Goal: Information Seeking & Learning: Understand process/instructions

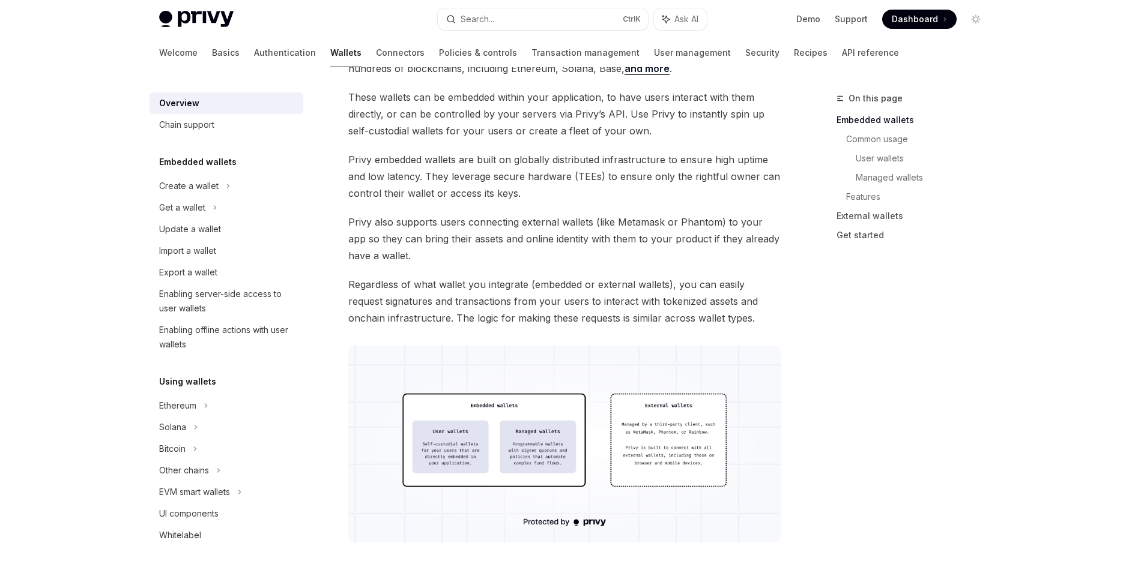
scroll to position [120, 0]
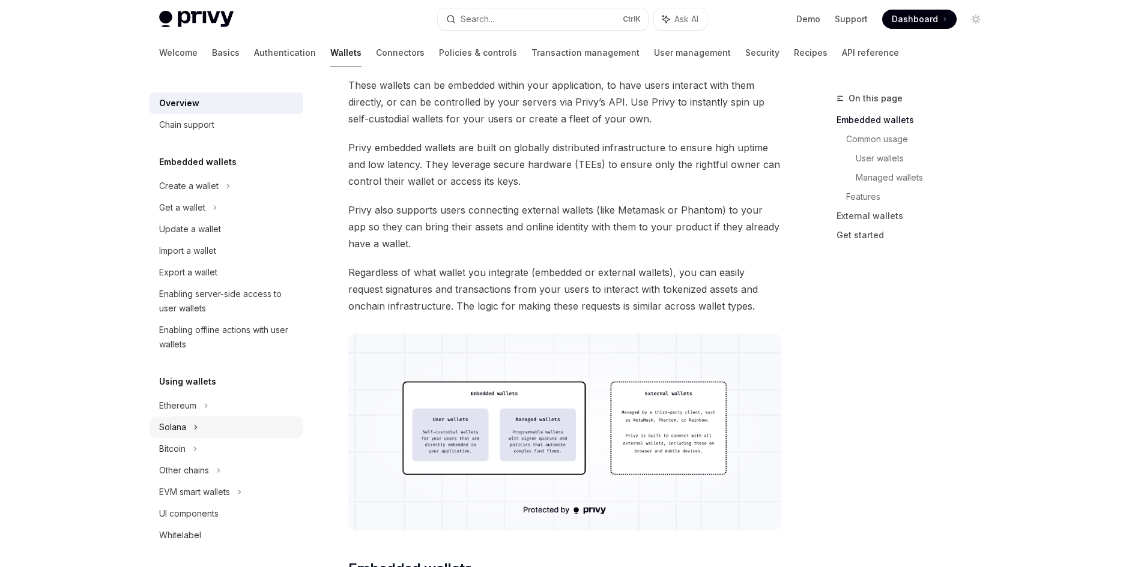
click at [181, 215] on div "Solana" at bounding box center [182, 208] width 46 height 14
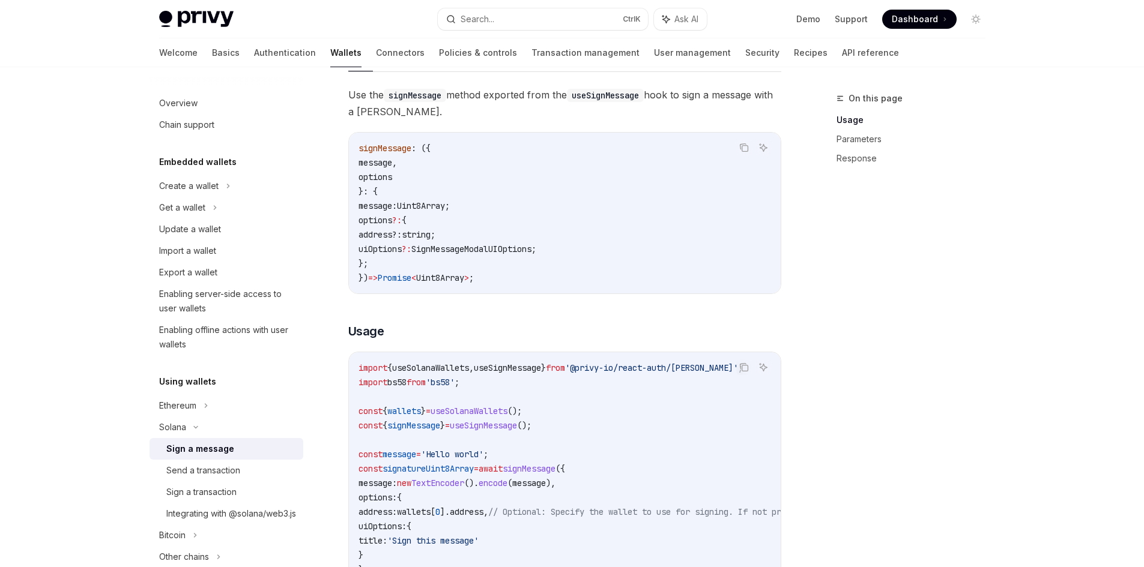
scroll to position [120, 0]
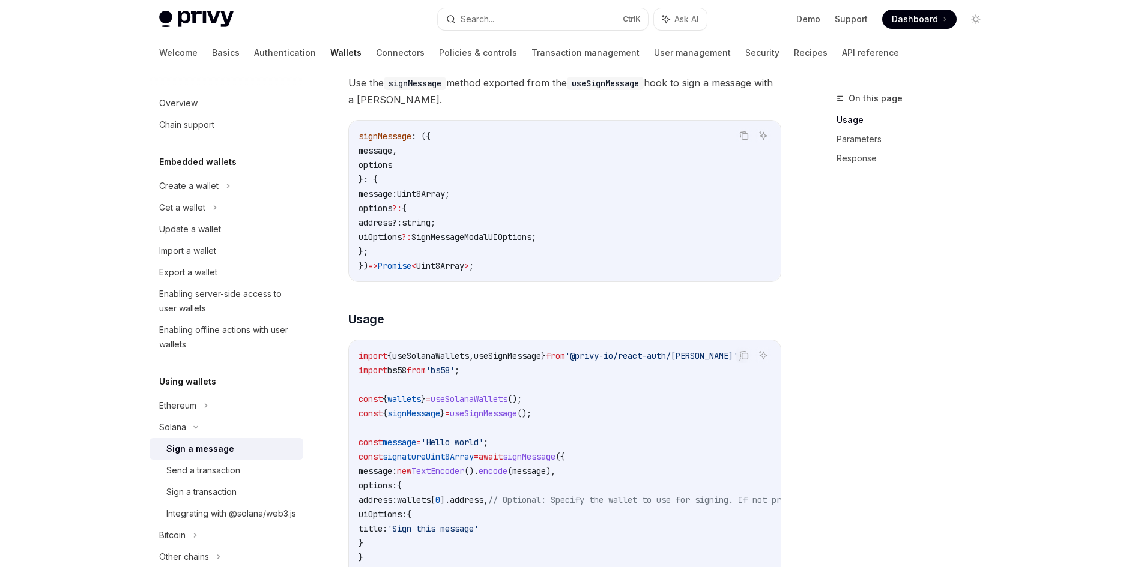
click at [411, 234] on span "?:" at bounding box center [407, 237] width 10 height 11
click at [454, 231] on code "signMessage : ({ message , options }: { message: Uint8Array ; options ?: { addr…" at bounding box center [565, 201] width 413 height 144
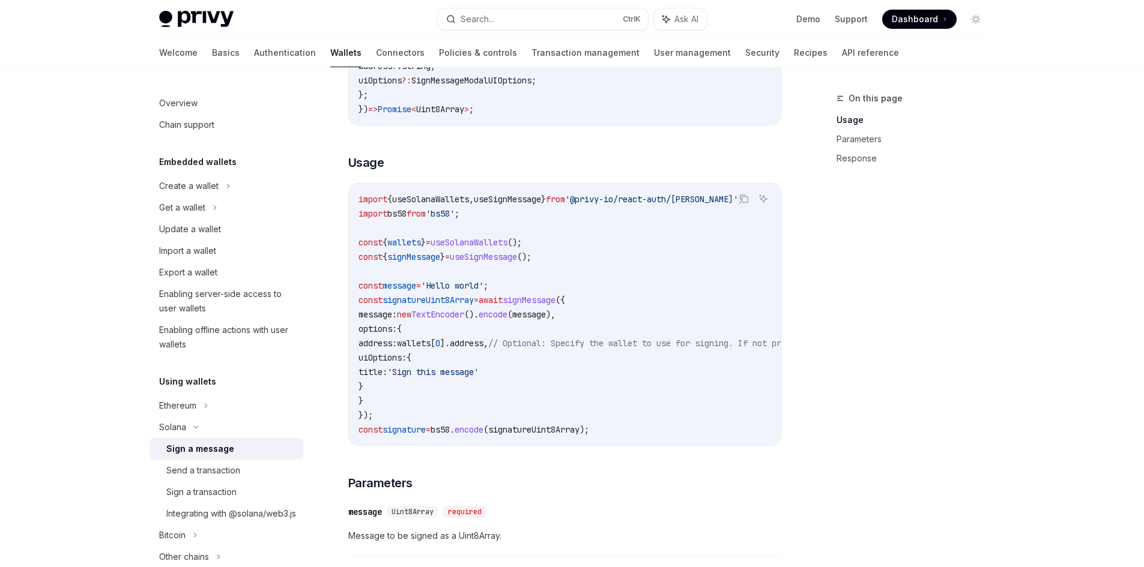
scroll to position [300, 0]
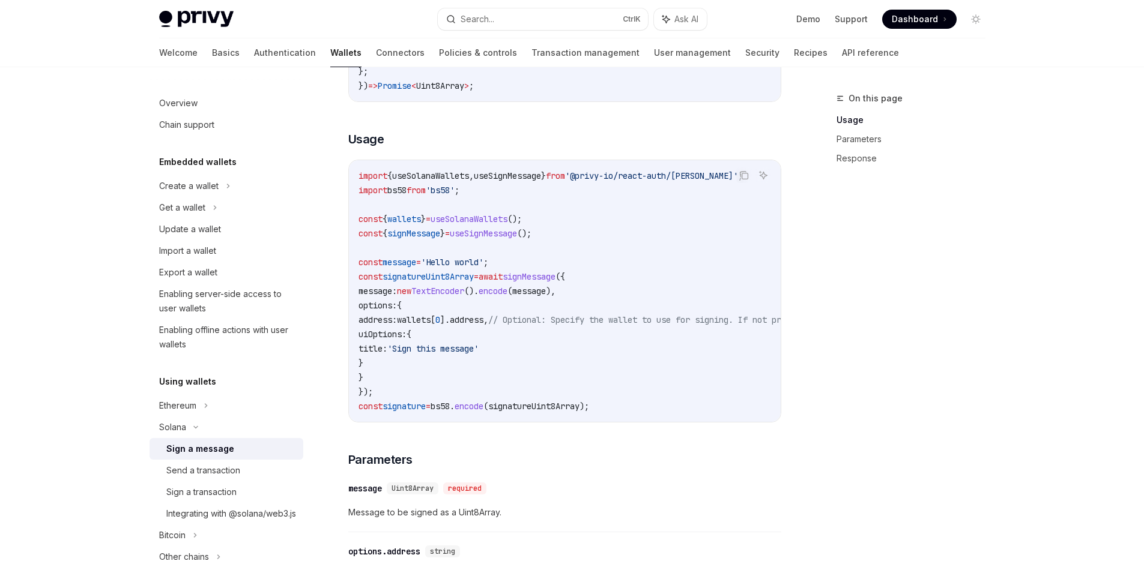
click at [440, 319] on span "0" at bounding box center [437, 320] width 5 height 11
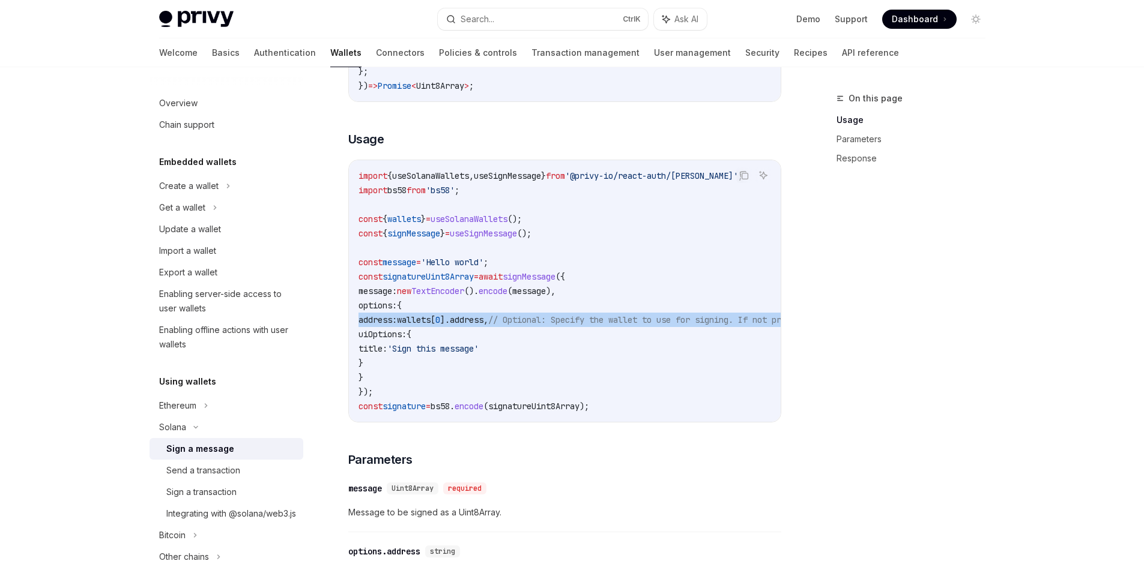
click at [440, 319] on span "0" at bounding box center [437, 320] width 5 height 11
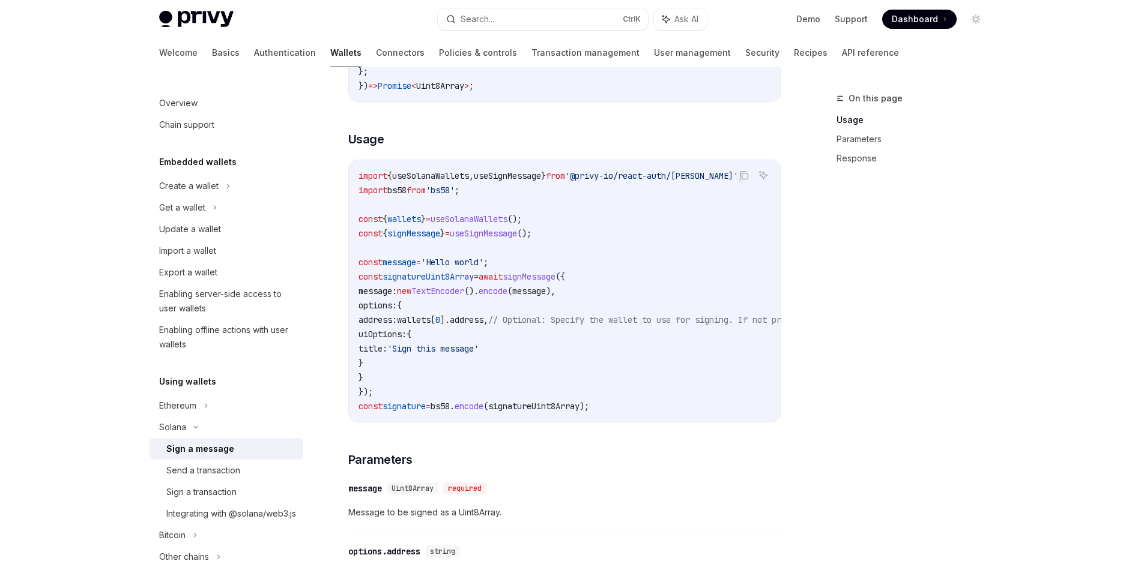
click at [460, 364] on code "import { useSolanaWallets , useSignMessage } from '@privy-io/react-auth/solana'…" at bounding box center [676, 291] width 634 height 245
click at [431, 323] on span "wallets" at bounding box center [414, 320] width 34 height 11
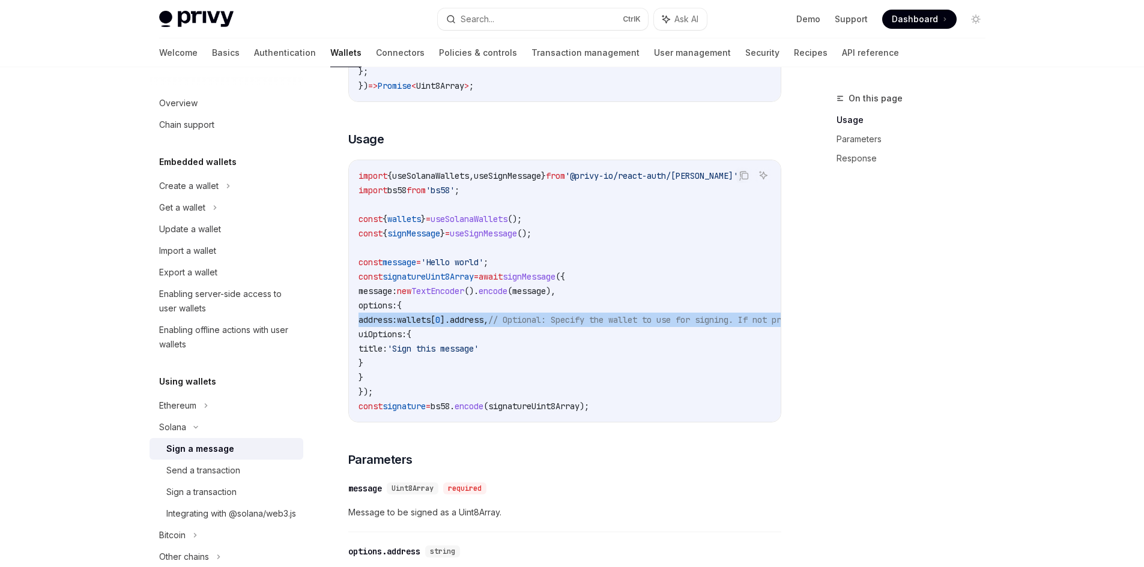
click at [431, 323] on span "wallets" at bounding box center [414, 320] width 34 height 11
click at [483, 320] on span "address" at bounding box center [467, 320] width 34 height 11
drag, startPoint x: 488, startPoint y: 320, endPoint x: 437, endPoint y: 323, distance: 51.1
click at [483, 321] on span "address" at bounding box center [467, 320] width 34 height 11
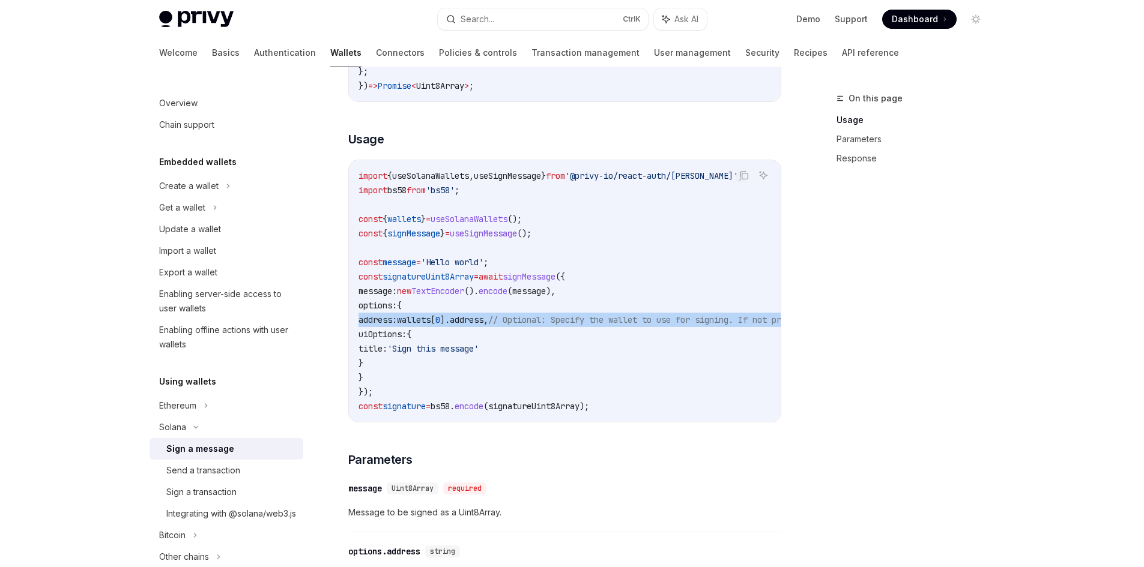
click at [431, 323] on span "wallets" at bounding box center [414, 320] width 34 height 11
click at [450, 319] on span "]." at bounding box center [445, 320] width 10 height 11
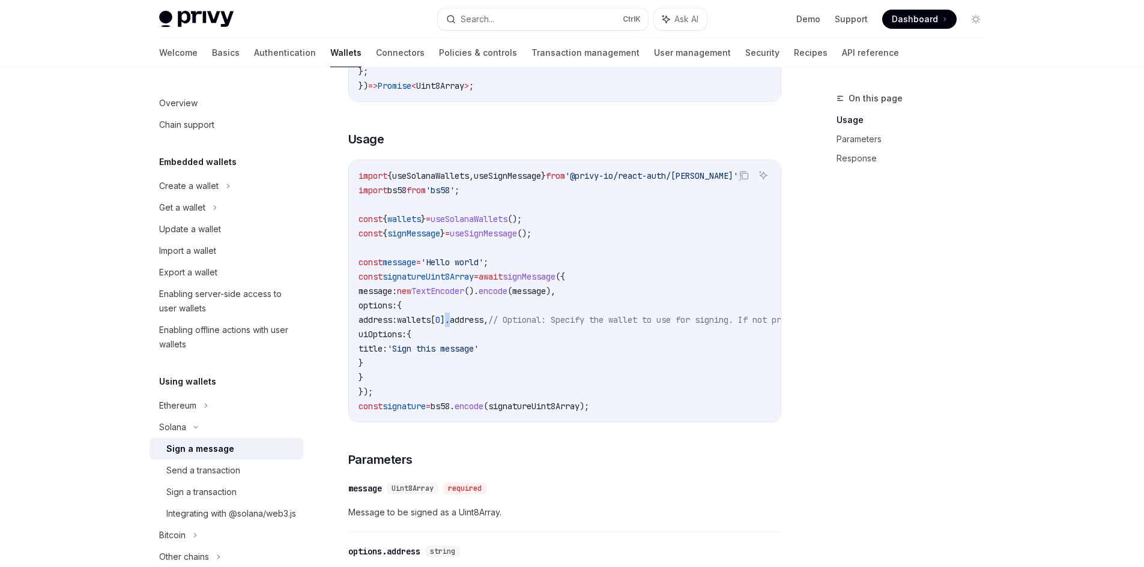
click at [450, 319] on span "]." at bounding box center [445, 320] width 10 height 11
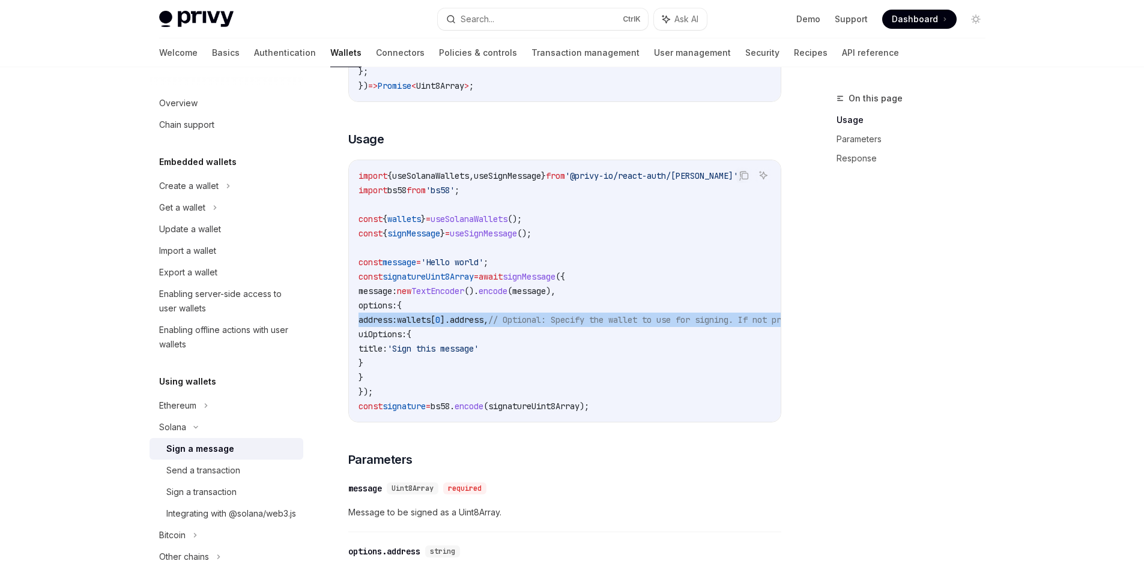
click at [450, 319] on span "]." at bounding box center [445, 320] width 10 height 11
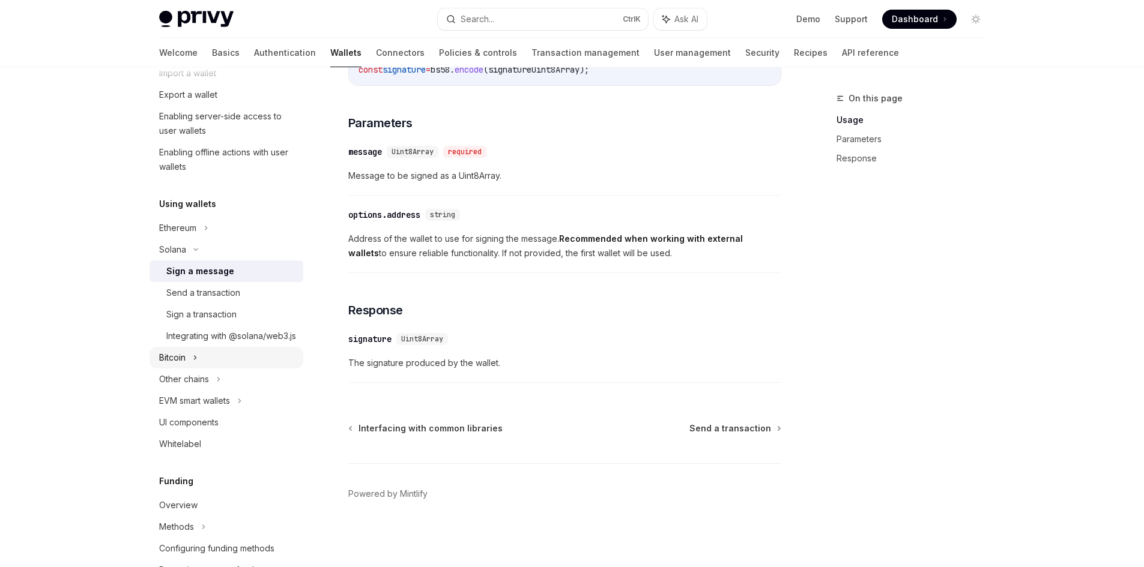
scroll to position [240, 0]
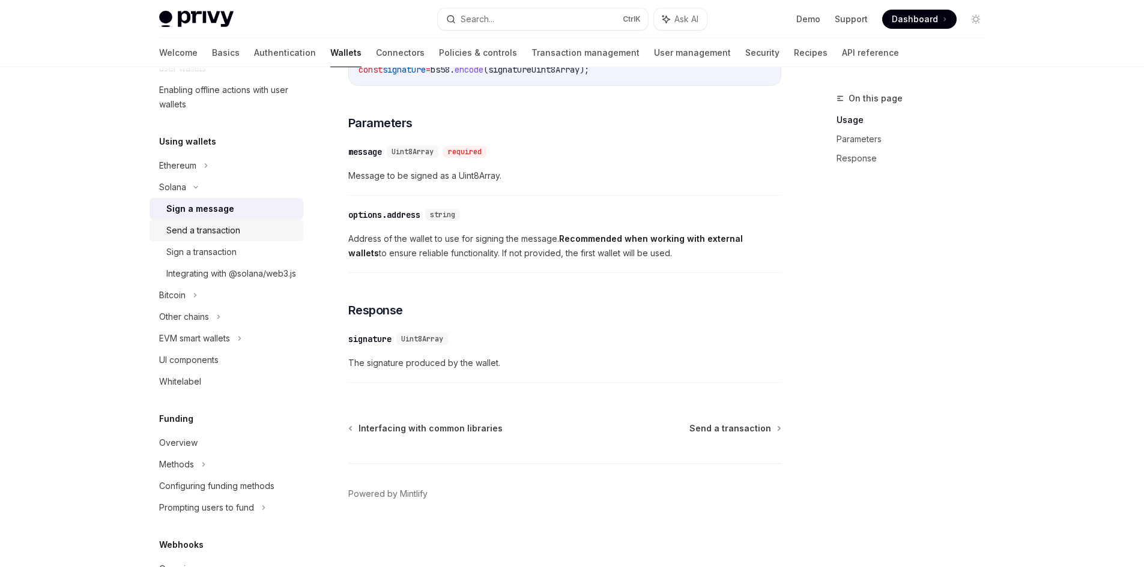
click at [186, 229] on div "Send a transaction" at bounding box center [203, 230] width 74 height 14
type textarea "*"
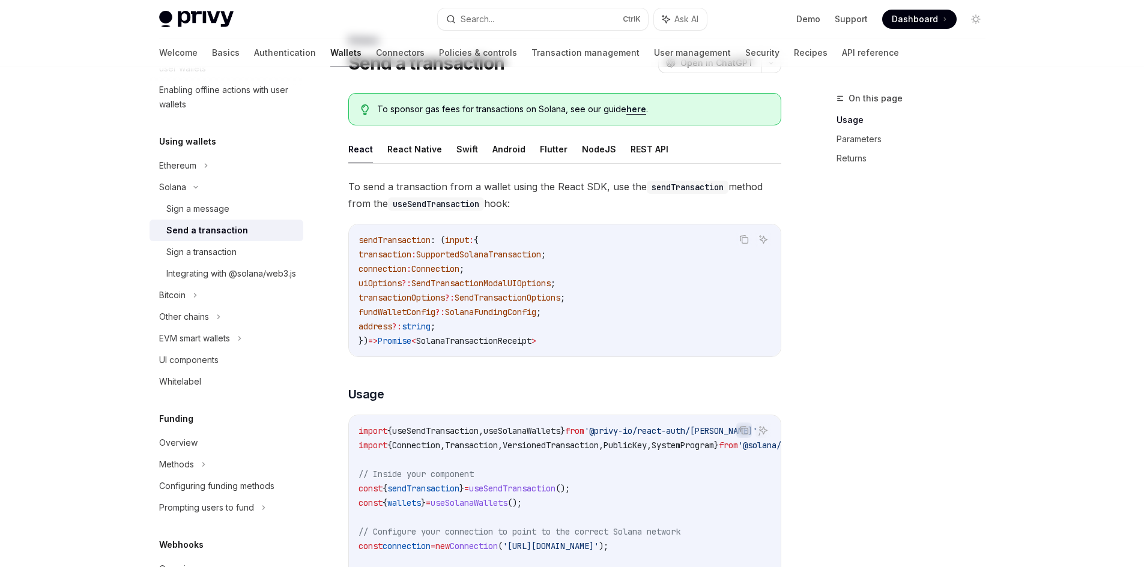
scroll to position [60, 0]
click at [445, 298] on span "transactionOptions" at bounding box center [402, 296] width 86 height 11
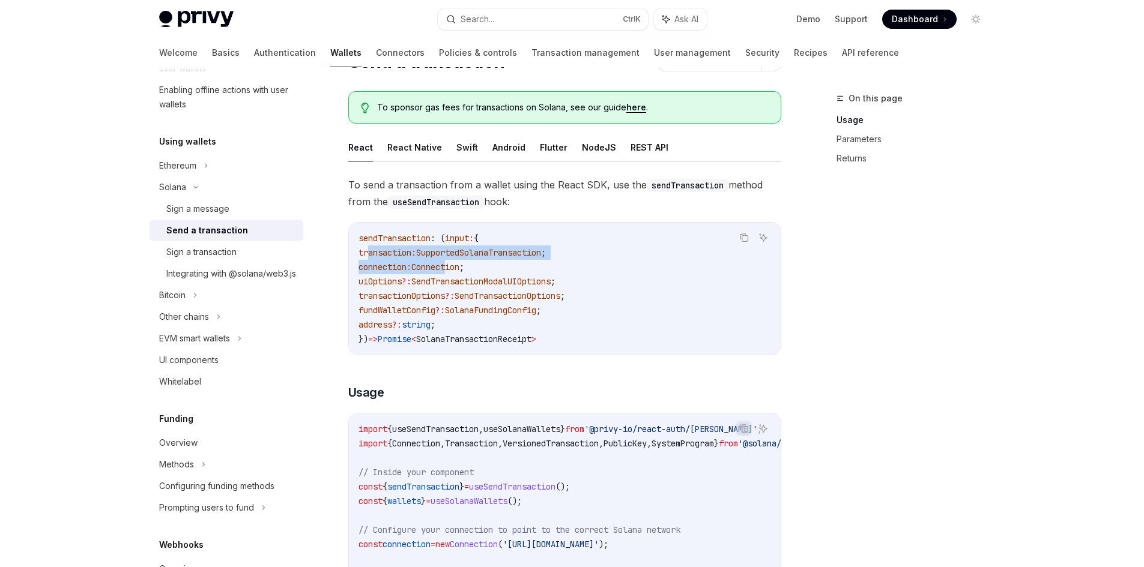
drag, startPoint x: 368, startPoint y: 256, endPoint x: 458, endPoint y: 270, distance: 90.5
click at [458, 270] on code "sendTransaction : ( input : { transaction : SupportedSolanaTransaction ; connec…" at bounding box center [565, 288] width 413 height 115
click at [458, 270] on span "Connection" at bounding box center [435, 267] width 48 height 11
drag, startPoint x: 414, startPoint y: 293, endPoint x: 534, endPoint y: 303, distance: 120.5
click at [494, 298] on span "transactionOptions ?: SendTransactionOptions ;" at bounding box center [462, 296] width 207 height 11
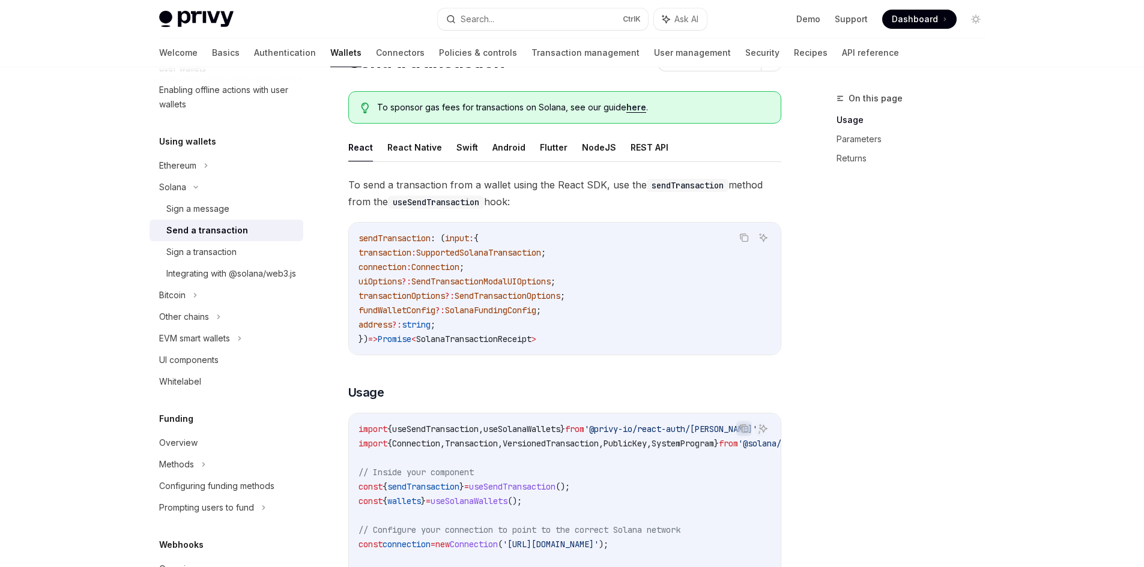
click at [534, 303] on code "sendTransaction : ( input : { transaction : SupportedSolanaTransaction ; connec…" at bounding box center [565, 288] width 413 height 115
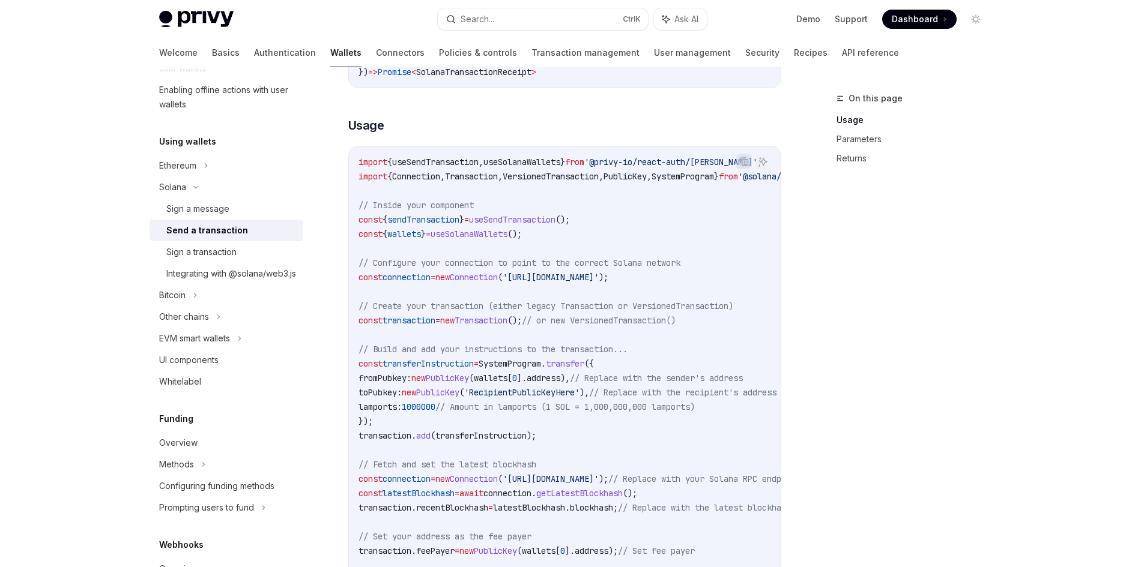
scroll to position [360, 0]
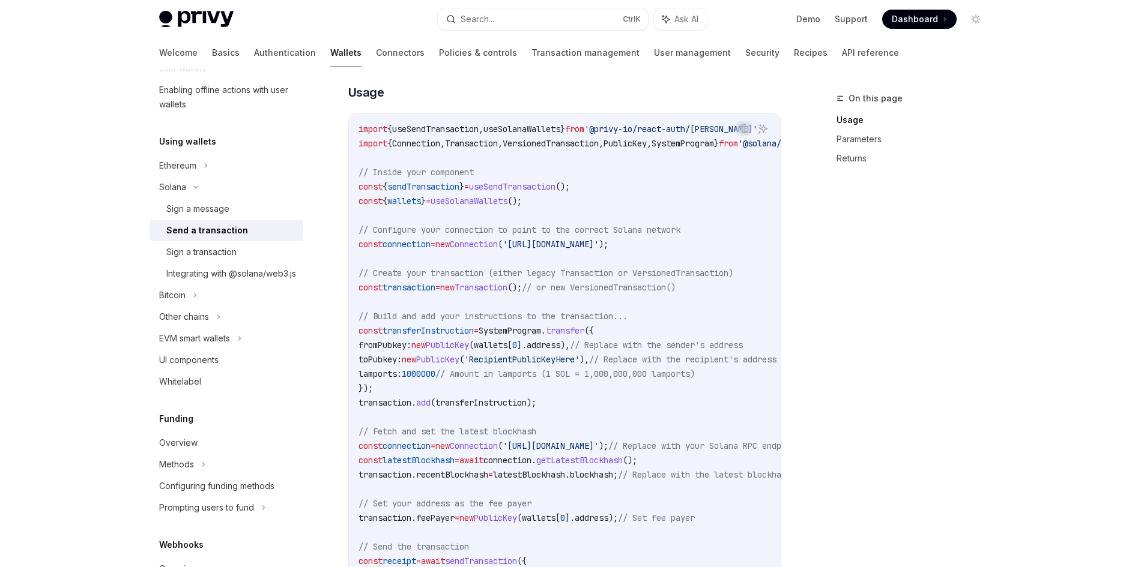
click at [545, 243] on span "'[URL][DOMAIN_NAME]'" at bounding box center [551, 244] width 96 height 11
click at [450, 241] on span "new" at bounding box center [442, 244] width 14 height 11
click at [726, 234] on code "import { useSendTransaction , useSolanaWallets } from '@privy-io/react-auth/sol…" at bounding box center [676, 388] width 634 height 533
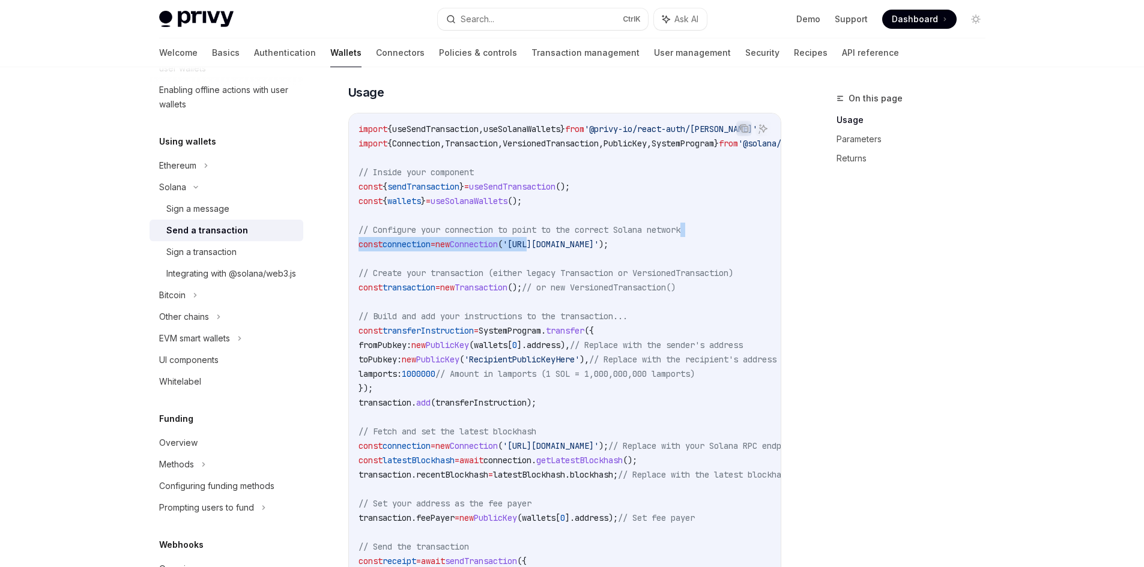
drag, startPoint x: 730, startPoint y: 234, endPoint x: 711, endPoint y: 238, distance: 19.7
click at [730, 234] on code "import { useSendTransaction , useSolanaWallets } from '@privy-io/react-auth/sol…" at bounding box center [676, 388] width 634 height 533
click at [599, 242] on span "'[URL][DOMAIN_NAME]'" at bounding box center [551, 244] width 96 height 11
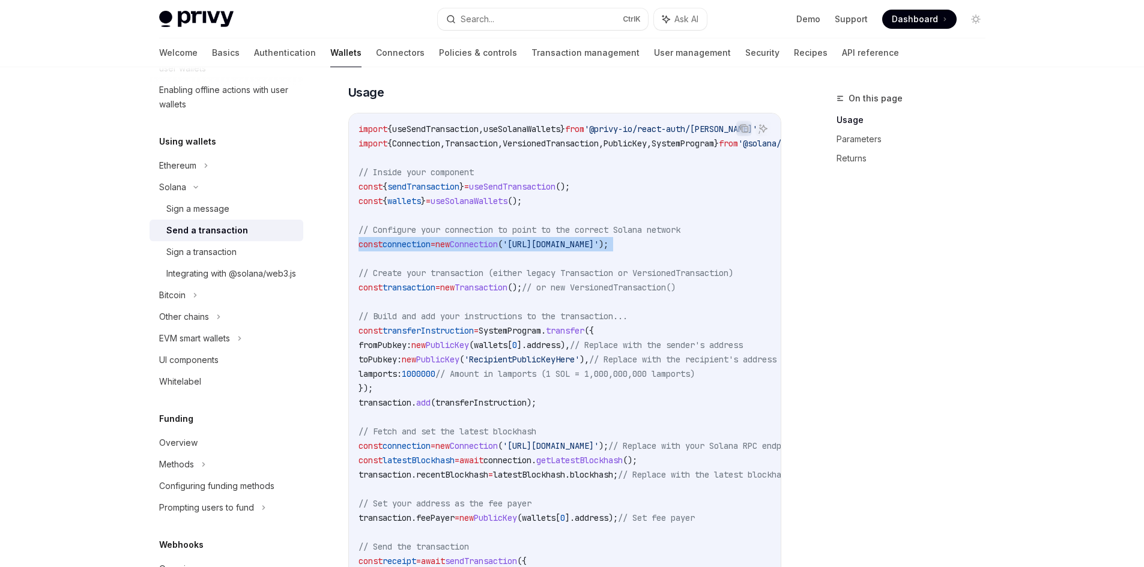
click at [599, 241] on span "'[URL][DOMAIN_NAME]'" at bounding box center [551, 244] width 96 height 11
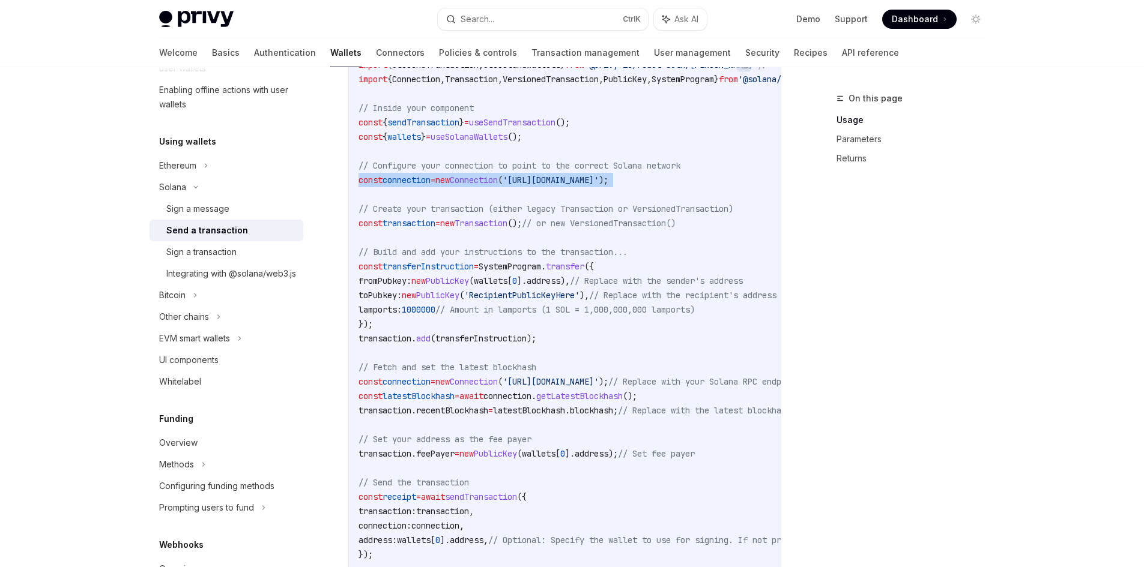
scroll to position [420, 0]
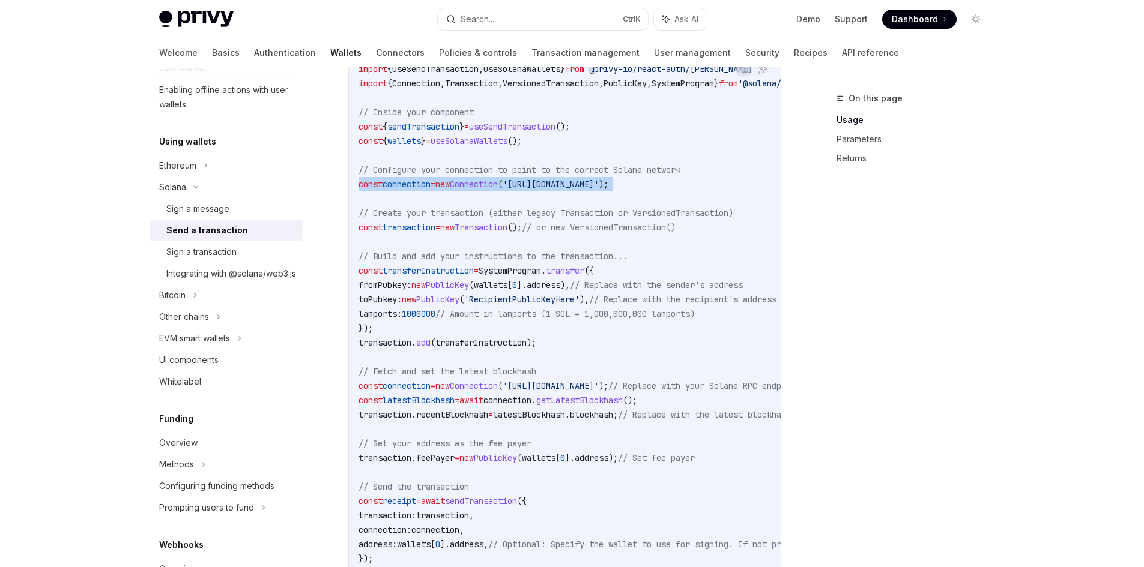
click at [599, 383] on span "'[URL][DOMAIN_NAME]'" at bounding box center [551, 386] width 96 height 11
drag, startPoint x: 528, startPoint y: 380, endPoint x: 657, endPoint y: 386, distance: 128.6
click at [657, 386] on code "import { useSendTransaction , useSolanaWallets } from '@privy-io/react-auth/sol…" at bounding box center [676, 328] width 634 height 533
click at [599, 385] on span "'[URL][DOMAIN_NAME]'" at bounding box center [551, 386] width 96 height 11
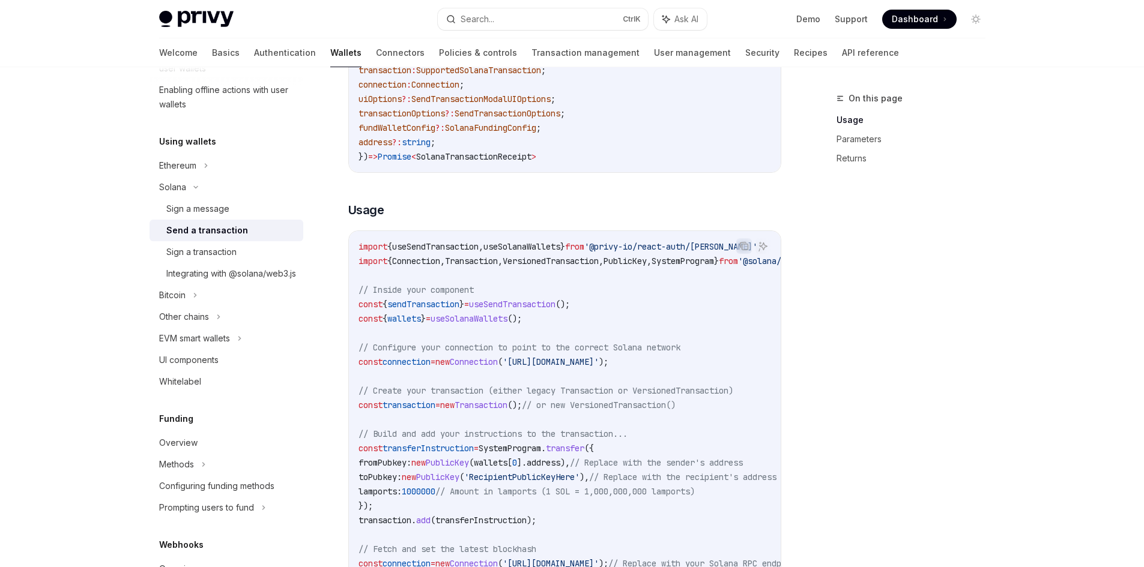
scroll to position [300, 0]
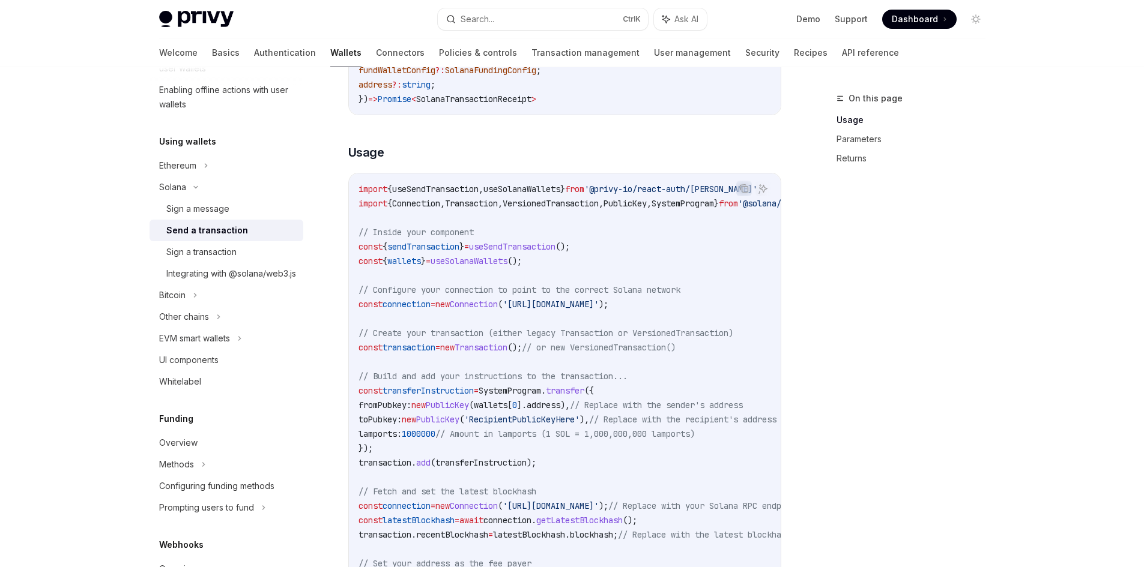
click at [599, 305] on span "'[URL][DOMAIN_NAME]'" at bounding box center [551, 304] width 96 height 11
click at [599, 302] on span "'[URL][DOMAIN_NAME]'" at bounding box center [551, 304] width 96 height 11
click at [599, 303] on span "'[URL][DOMAIN_NAME]'" at bounding box center [551, 304] width 96 height 11
click at [677, 298] on code "import { useSendTransaction , useSolanaWallets } from '@privy-io/react-auth/sol…" at bounding box center [676, 448] width 634 height 533
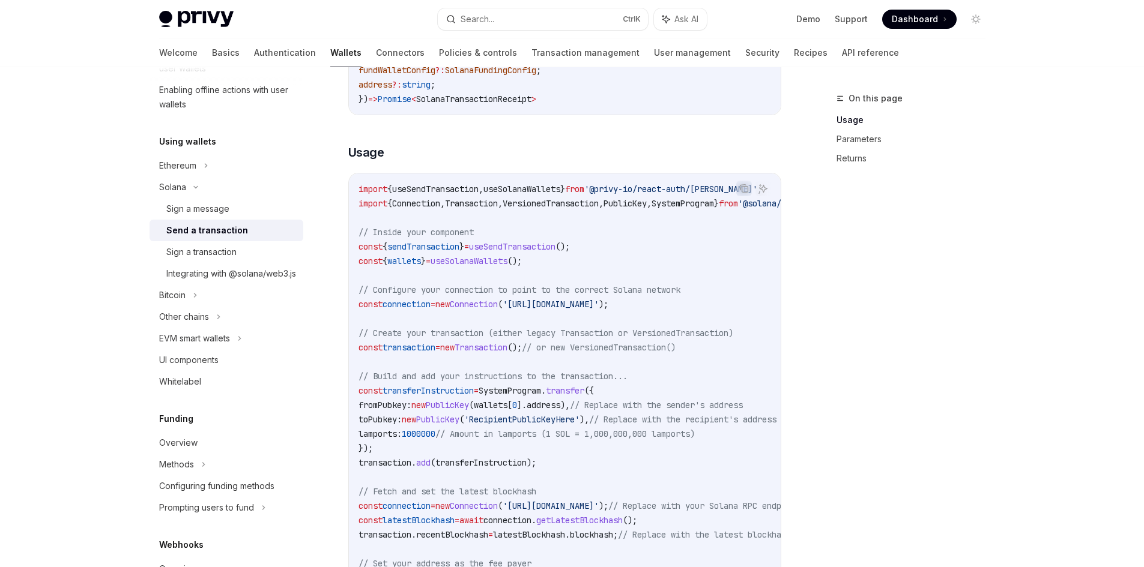
click at [599, 301] on span "'[URL][DOMAIN_NAME]'" at bounding box center [551, 304] width 96 height 11
drag, startPoint x: 667, startPoint y: 305, endPoint x: 710, endPoint y: 304, distance: 42.6
click at [599, 304] on span "'[URL][DOMAIN_NAME]'" at bounding box center [551, 304] width 96 height 11
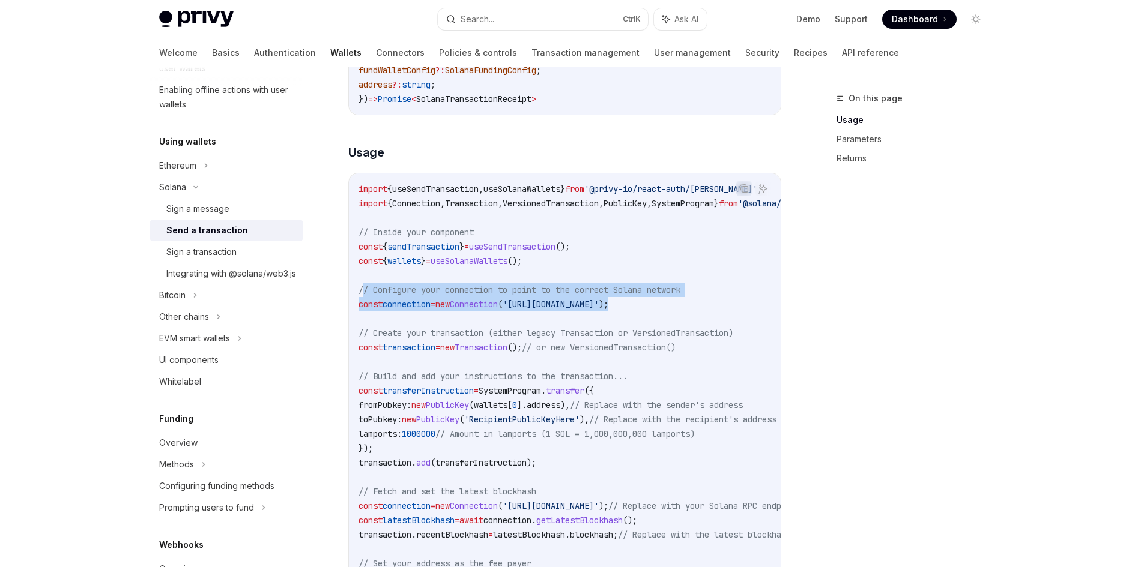
drag, startPoint x: 731, startPoint y: 304, endPoint x: 362, endPoint y: 288, distance: 370.3
click at [362, 288] on code "import { useSendTransaction , useSolanaWallets } from '@privy-io/react-auth/sol…" at bounding box center [676, 448] width 634 height 533
click at [362, 288] on span "// Configure your connection to point to the correct Solana network" at bounding box center [520, 290] width 322 height 11
drag, startPoint x: 353, startPoint y: 290, endPoint x: 745, endPoint y: 304, distance: 392.4
click at [745, 304] on div "import { useSendTransaction , useSolanaWallets } from '@privy-io/react-auth/sol…" at bounding box center [565, 449] width 432 height 550
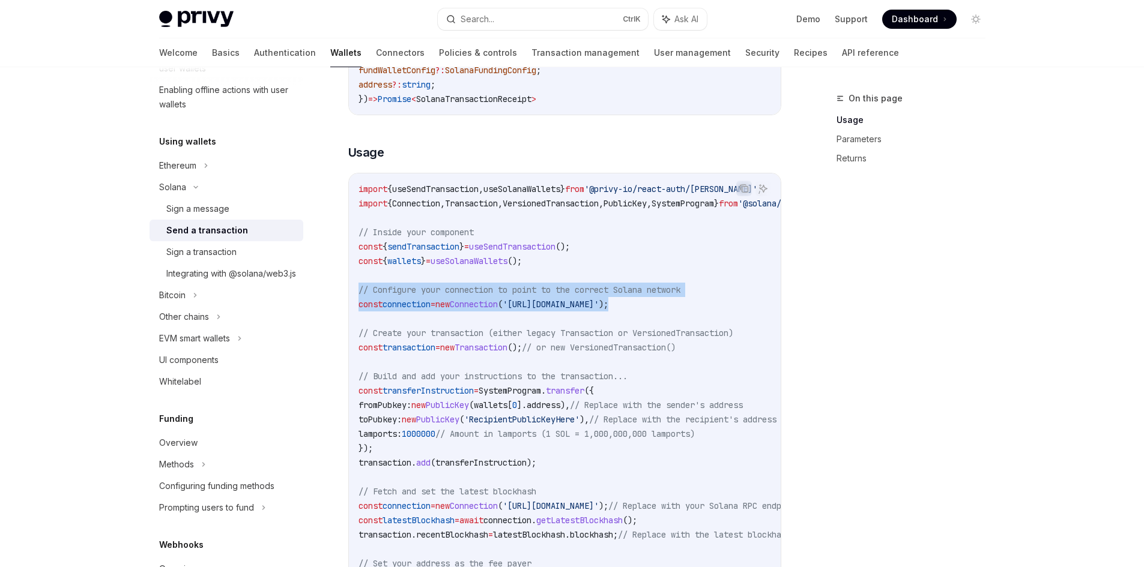
click at [745, 304] on code "import { useSendTransaction , useSolanaWallets } from '@privy-io/react-auth/sol…" at bounding box center [676, 448] width 634 height 533
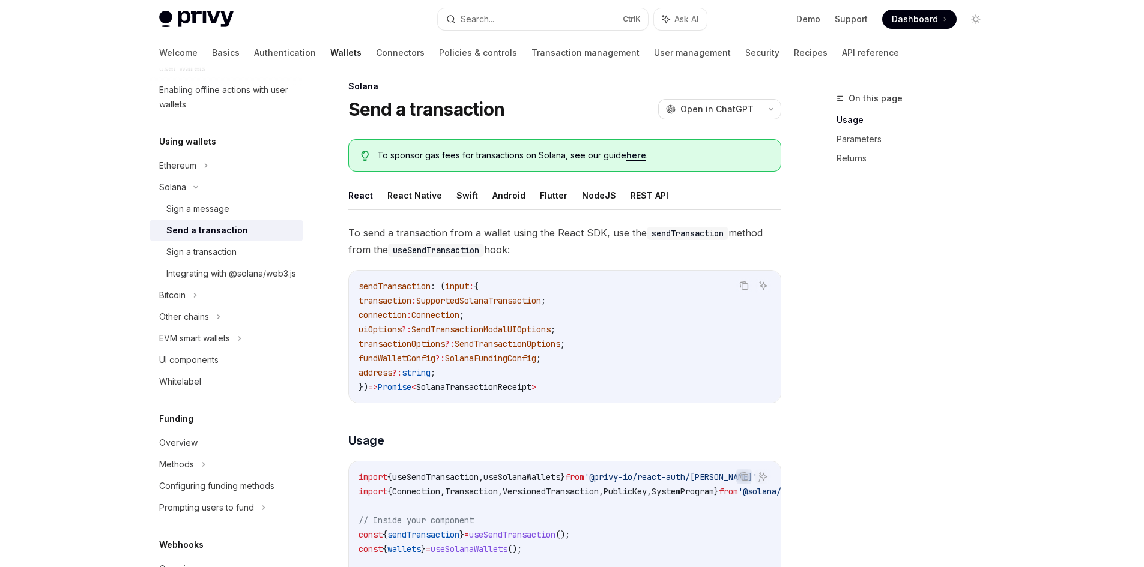
scroll to position [0, 0]
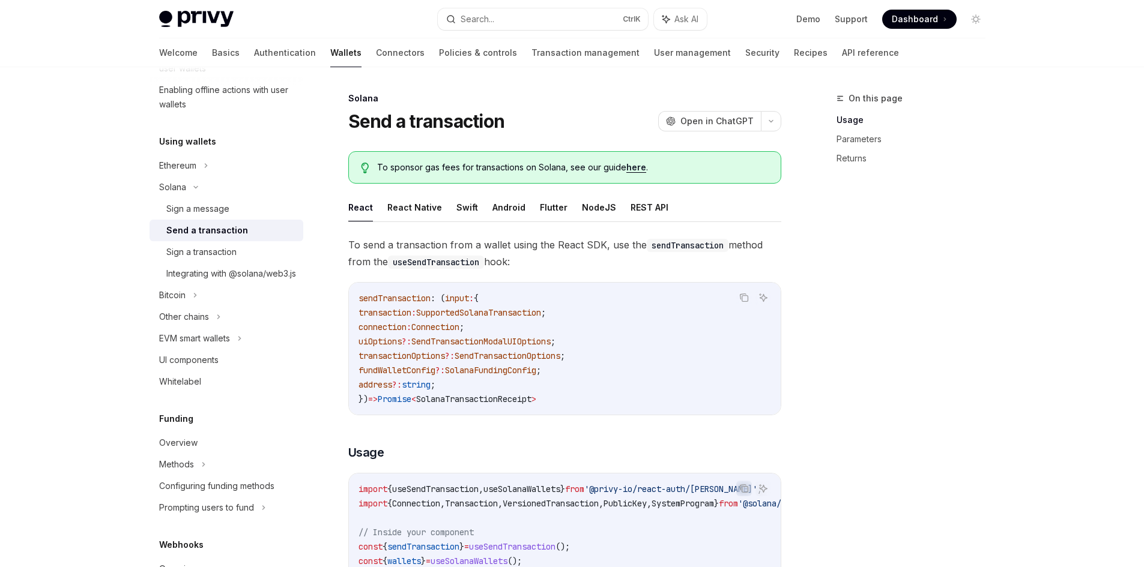
click at [470, 241] on span "To send a transaction from a wallet using the React SDK, use the sendTransactio…" at bounding box center [564, 254] width 433 height 34
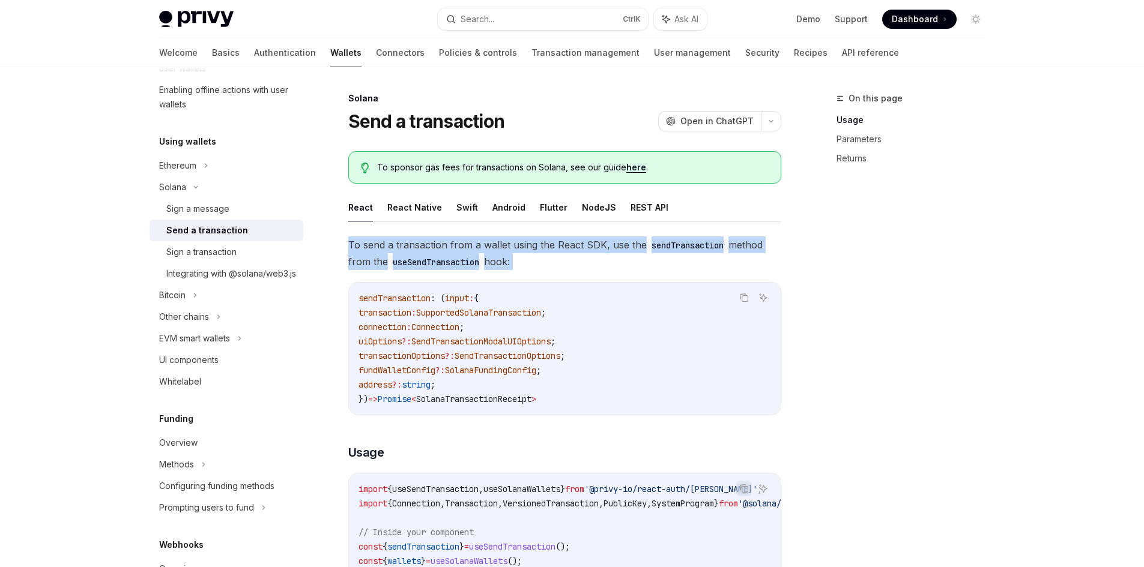
click at [470, 241] on span "To send a transaction from a wallet using the React SDK, use the sendTransactio…" at bounding box center [564, 254] width 433 height 34
click at [506, 249] on span "To send a transaction from a wallet using the React SDK, use the sendTransactio…" at bounding box center [564, 254] width 433 height 34
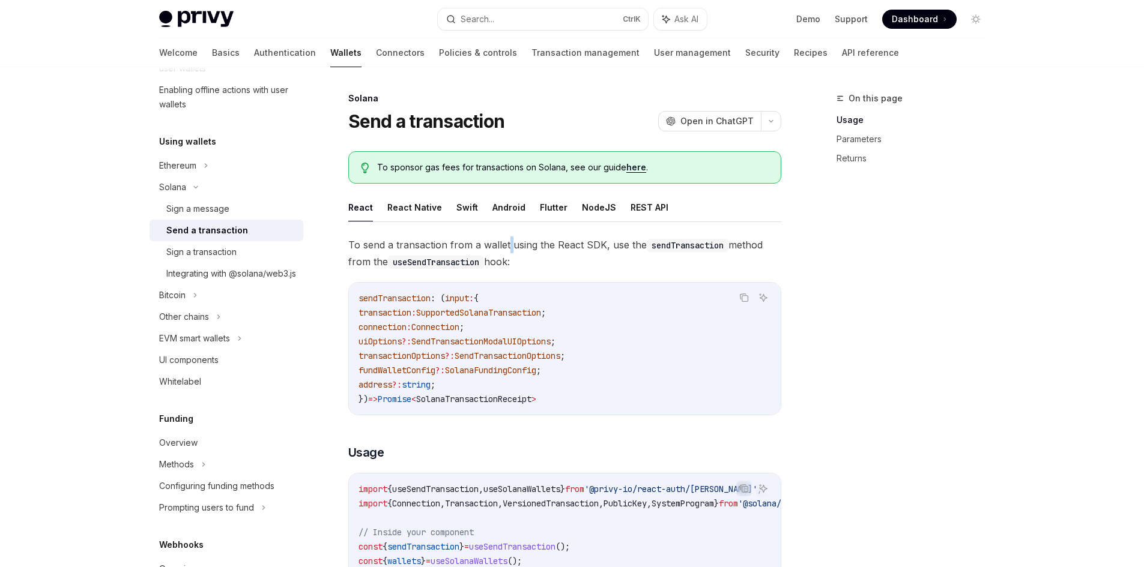
click at [506, 249] on span "To send a transaction from a wallet using the React SDK, use the sendTransactio…" at bounding box center [564, 254] width 433 height 34
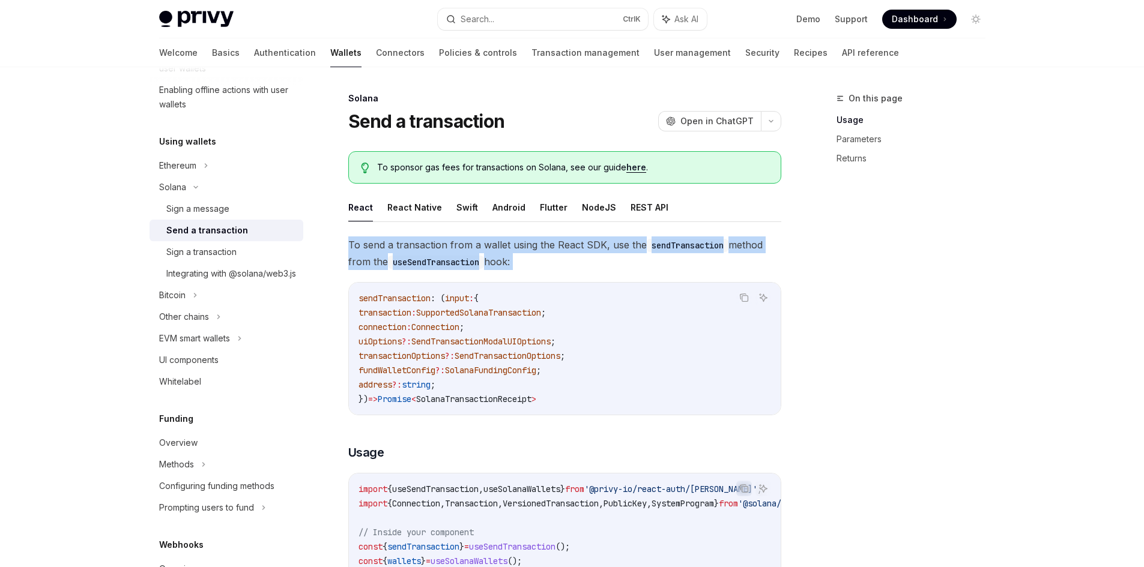
click at [506, 249] on span "To send a transaction from a wallet using the React SDK, use the sendTransactio…" at bounding box center [564, 254] width 433 height 34
click at [571, 250] on span "To send a transaction from a wallet using the React SDK, use the sendTransactio…" at bounding box center [564, 254] width 433 height 34
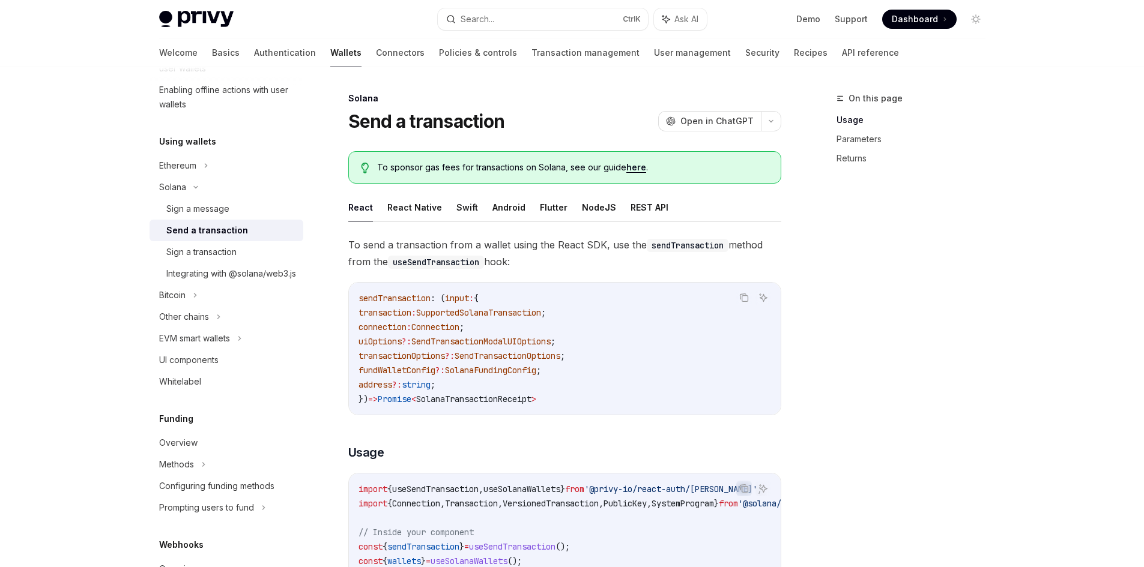
drag, startPoint x: 549, startPoint y: 270, endPoint x: 404, endPoint y: 246, distance: 147.3
click at [420, 249] on span "To send a transaction from a wallet using the React SDK, use the sendTransactio…" at bounding box center [564, 254] width 433 height 34
click at [404, 245] on span "To send a transaction from a wallet using the React SDK, use the sendTransactio…" at bounding box center [564, 254] width 433 height 34
click at [480, 305] on code "sendTransaction : ( input : { transaction : SupportedSolanaTransaction ; connec…" at bounding box center [565, 348] width 413 height 115
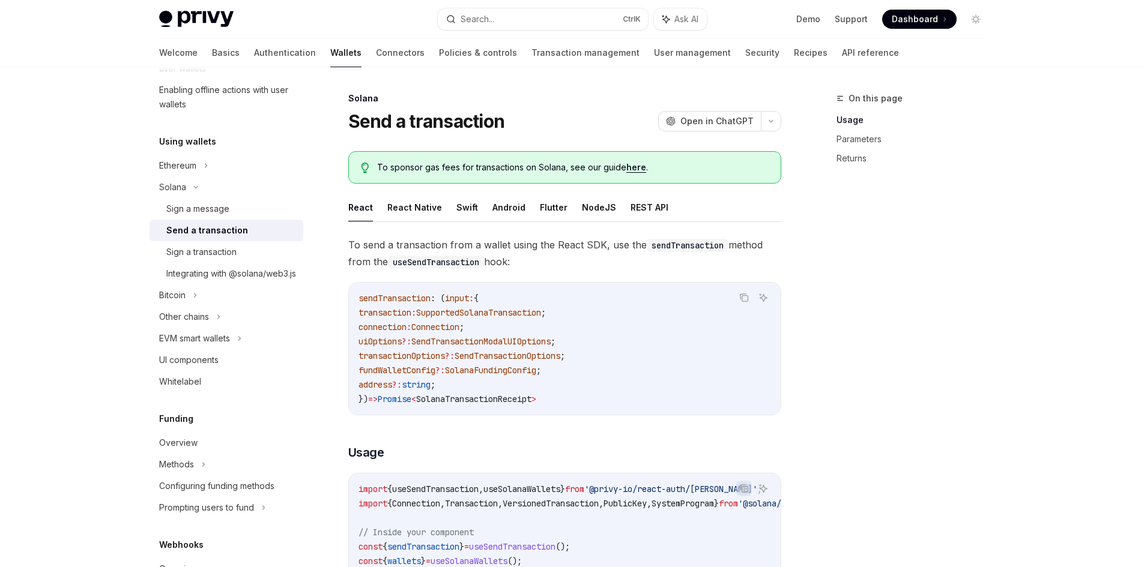
click at [509, 252] on span "To send a transaction from a wallet using the React SDK, use the sendTransactio…" at bounding box center [564, 254] width 433 height 34
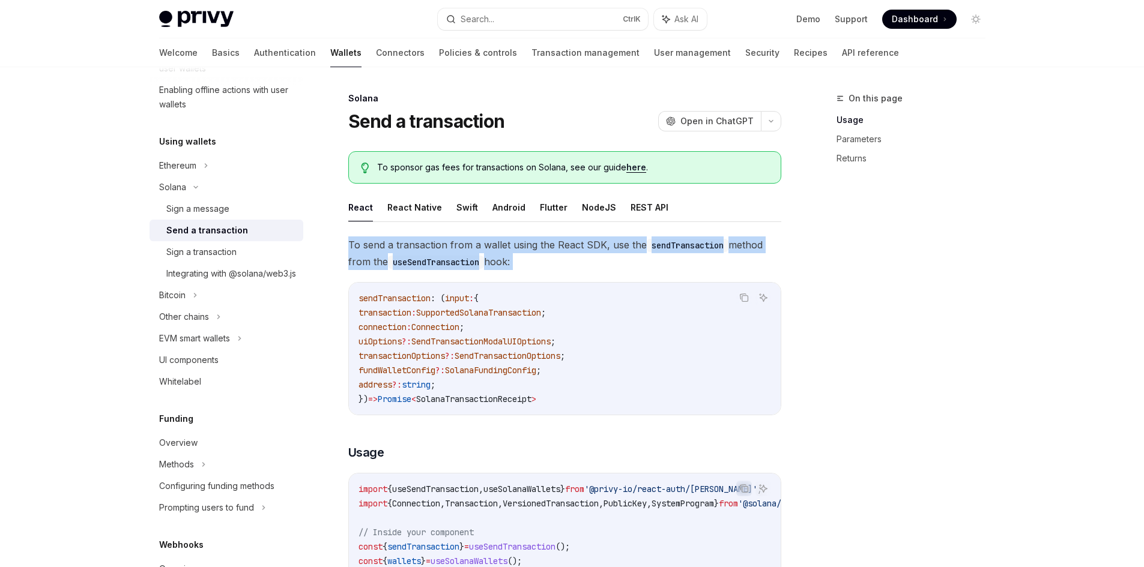
click at [509, 252] on span "To send a transaction from a wallet using the React SDK, use the sendTransactio…" at bounding box center [564, 254] width 433 height 34
click at [536, 247] on span "To send a transaction from a wallet using the React SDK, use the sendTransactio…" at bounding box center [564, 254] width 433 height 34
click at [572, 241] on span "To send a transaction from a wallet using the React SDK, use the sendTransactio…" at bounding box center [564, 254] width 433 height 34
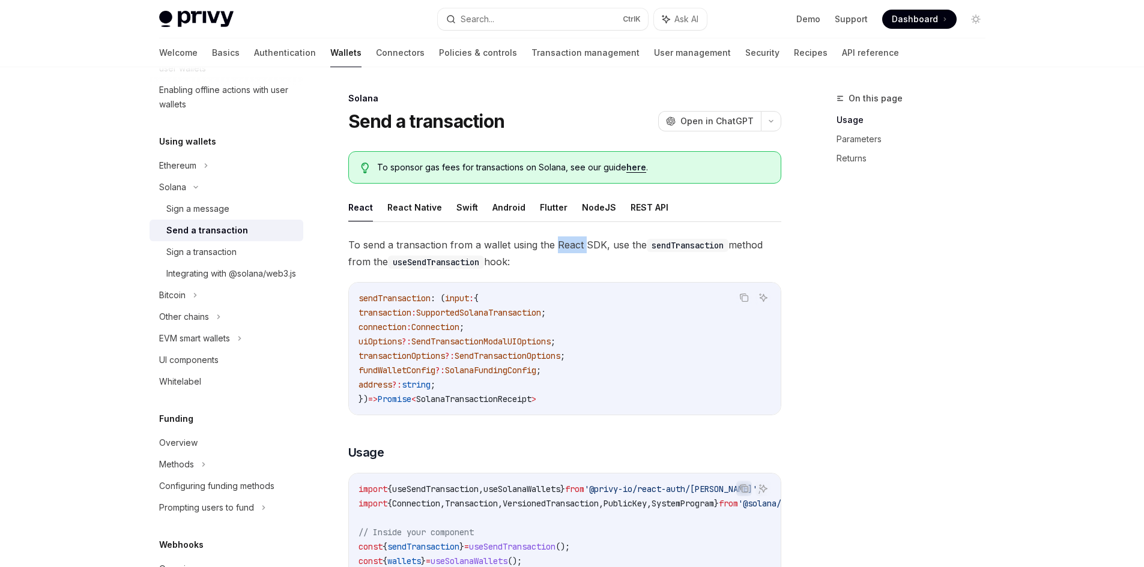
click at [572, 241] on span "To send a transaction from a wallet using the React SDK, use the sendTransactio…" at bounding box center [564, 254] width 433 height 34
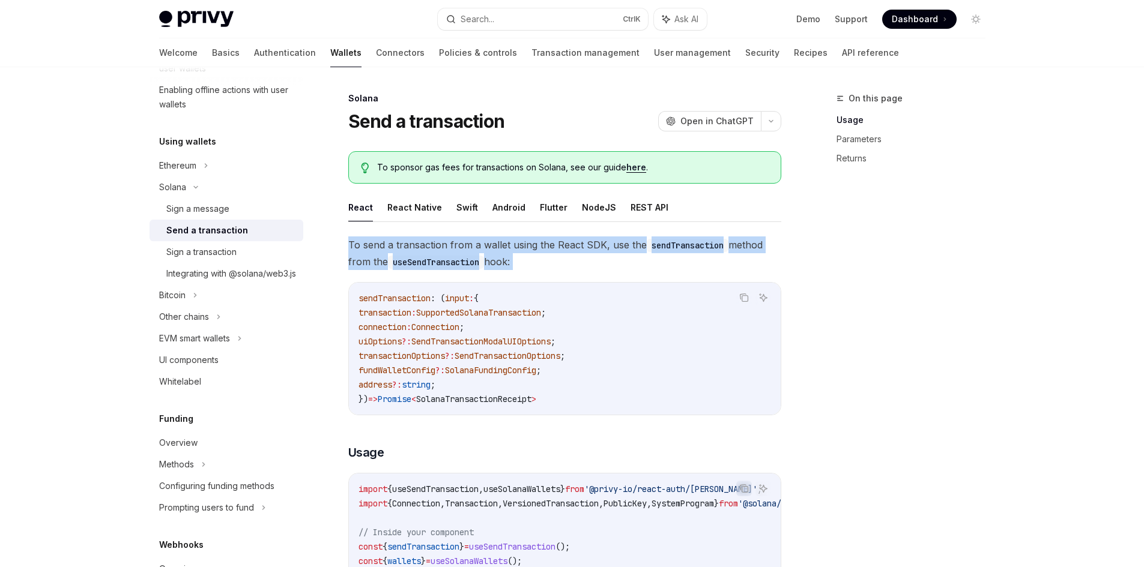
click at [572, 241] on span "To send a transaction from a wallet using the React SDK, use the sendTransactio…" at bounding box center [564, 254] width 433 height 34
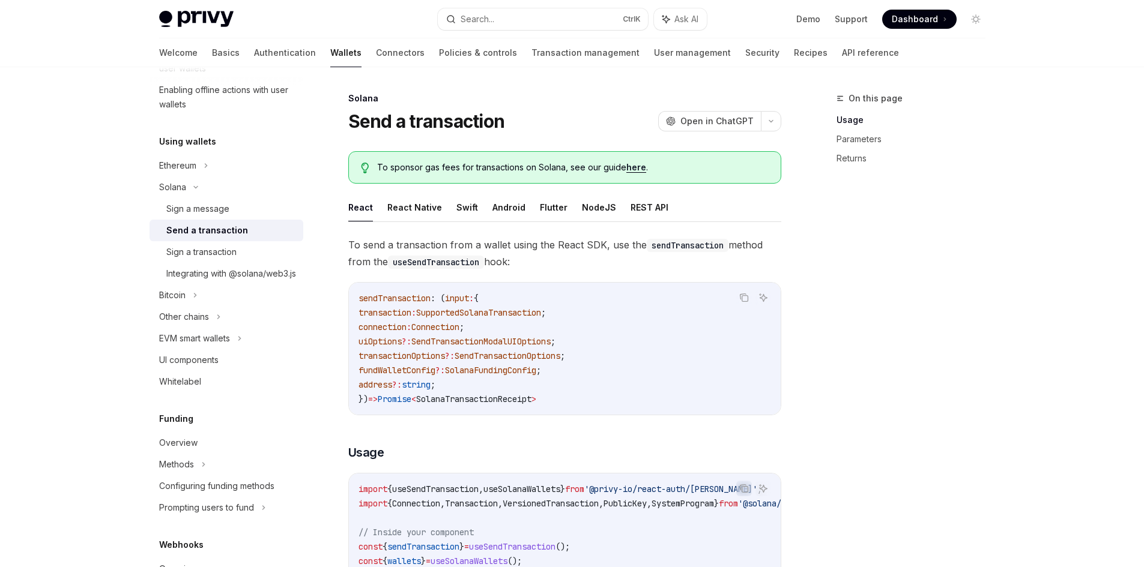
click at [459, 163] on span "To sponsor gas fees for transactions on Solana, see our guide here ." at bounding box center [572, 168] width 391 height 12
click at [673, 174] on div "To sponsor gas fees for transactions on Solana, see our guide here ." at bounding box center [564, 167] width 433 height 32
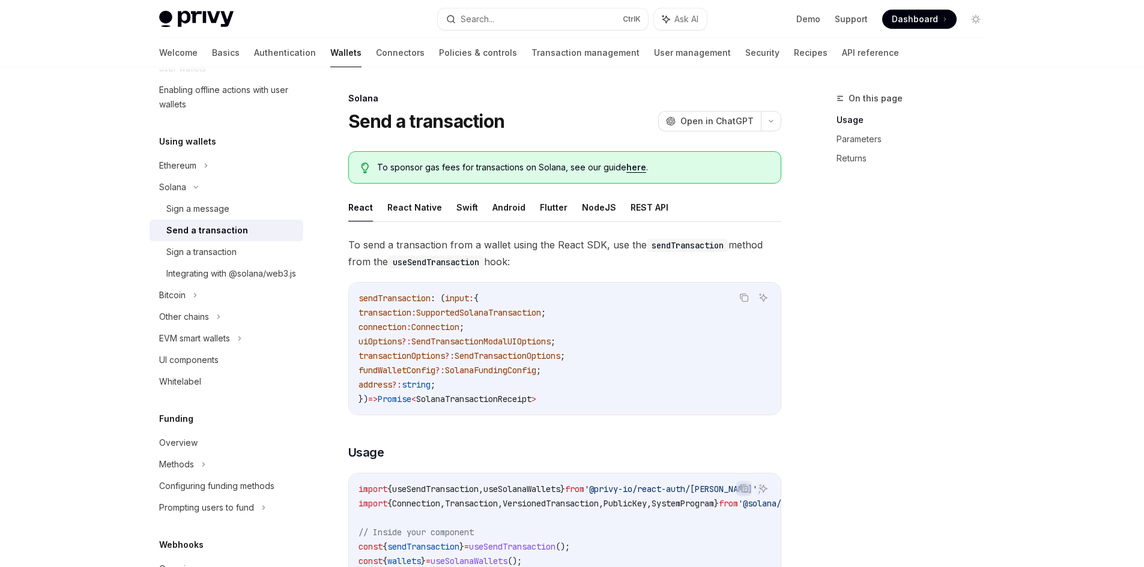
click at [412, 240] on span "To send a transaction from a wallet using the React SDK, use the sendTransactio…" at bounding box center [564, 254] width 433 height 34
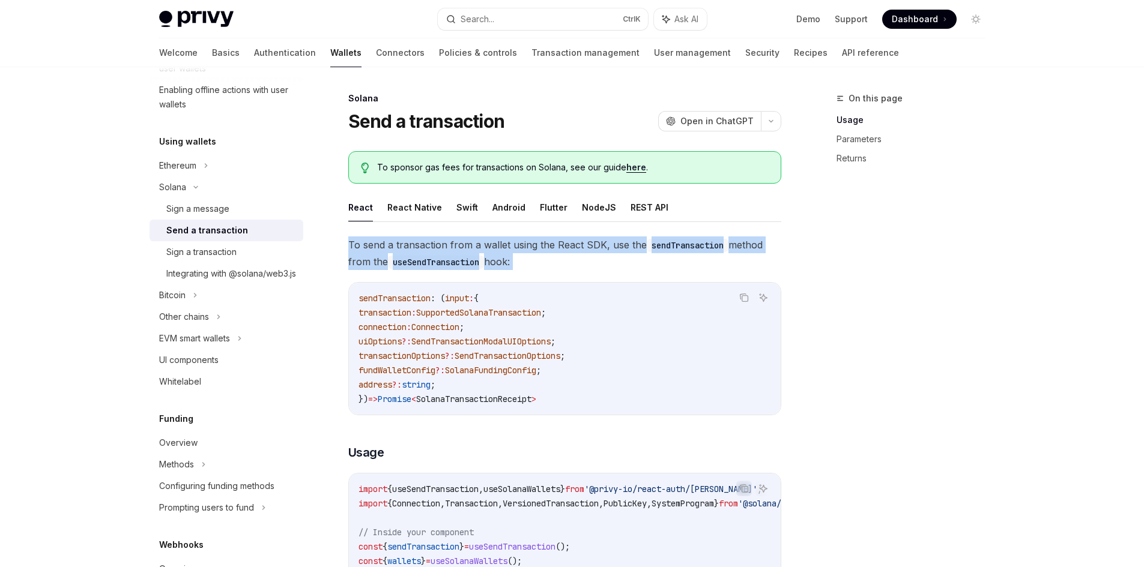
drag, startPoint x: 412, startPoint y: 240, endPoint x: 453, endPoint y: 239, distance: 41.5
click at [414, 240] on span "To send a transaction from a wallet using the React SDK, use the sendTransactio…" at bounding box center [564, 254] width 433 height 34
click at [512, 243] on span "To send a transaction from a wallet using the React SDK, use the sendTransactio…" at bounding box center [564, 254] width 433 height 34
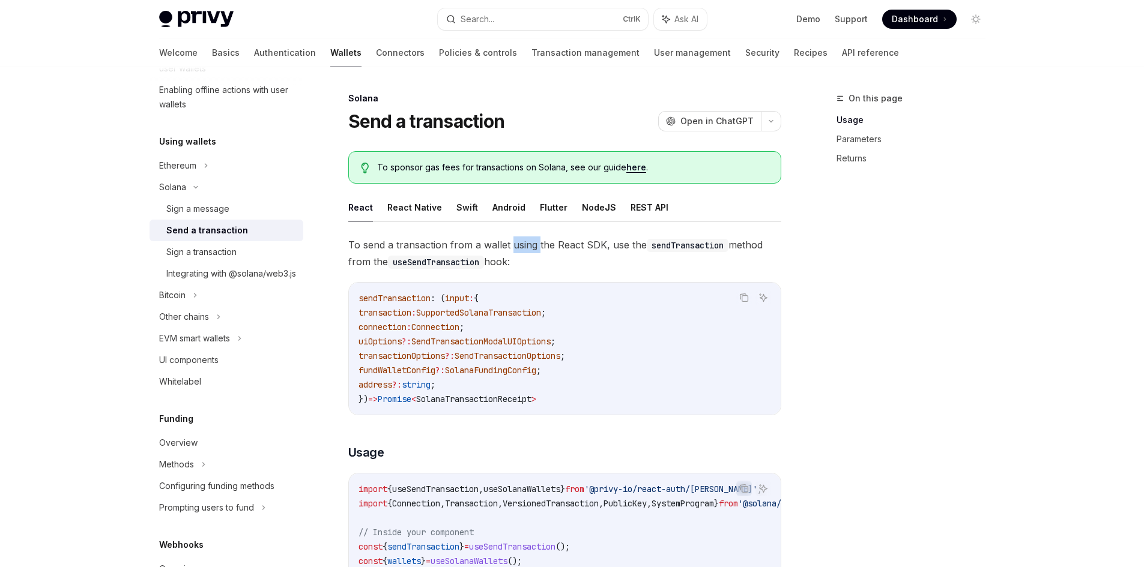
click at [512, 243] on span "To send a transaction from a wallet using the React SDK, use the sendTransactio…" at bounding box center [564, 254] width 433 height 34
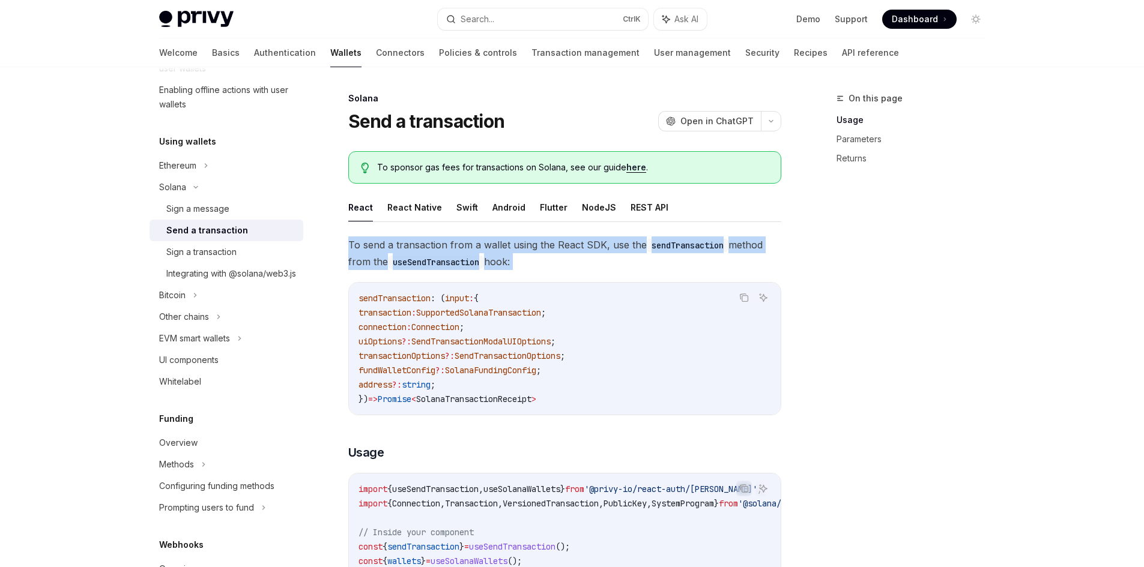
click at [512, 243] on span "To send a transaction from a wallet using the React SDK, use the sendTransactio…" at bounding box center [564, 254] width 433 height 34
click at [491, 242] on span "To send a transaction from a wallet using the React SDK, use the sendTransactio…" at bounding box center [564, 254] width 433 height 34
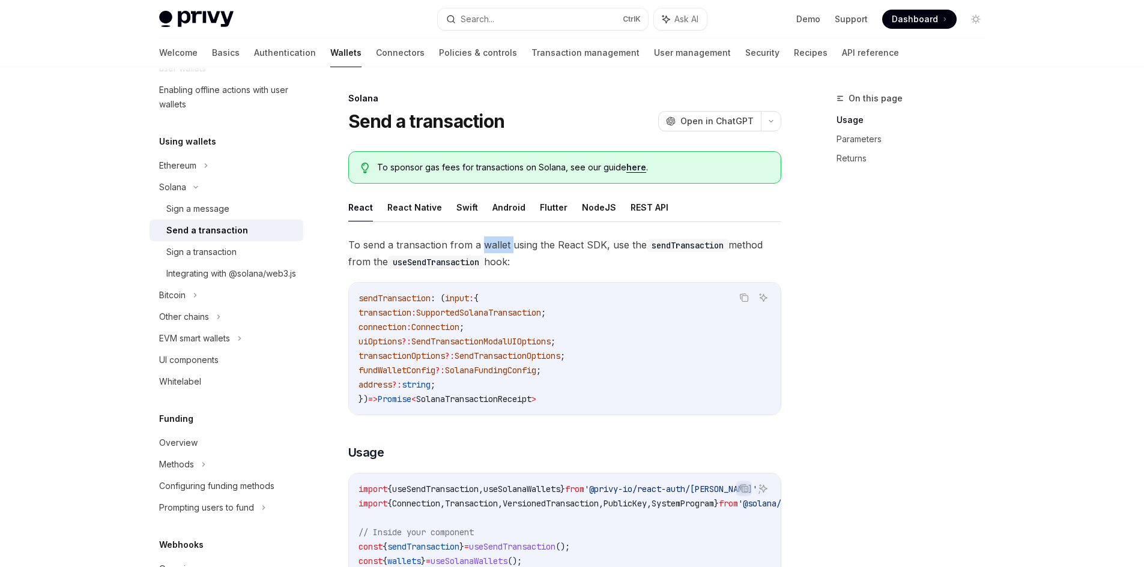
click at [491, 242] on span "To send a transaction from a wallet using the React SDK, use the sendTransactio…" at bounding box center [564, 254] width 433 height 34
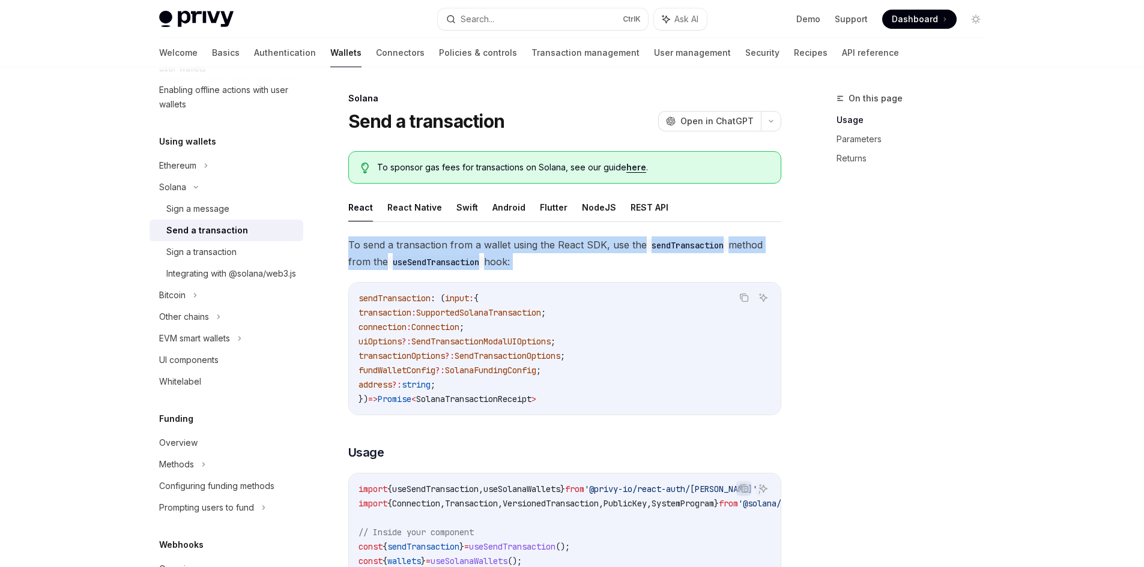
click at [491, 242] on span "To send a transaction from a wallet using the React SDK, use the sendTransactio…" at bounding box center [564, 254] width 433 height 34
click at [440, 247] on span "To send a transaction from a wallet using the React SDK, use the sendTransactio…" at bounding box center [564, 254] width 433 height 34
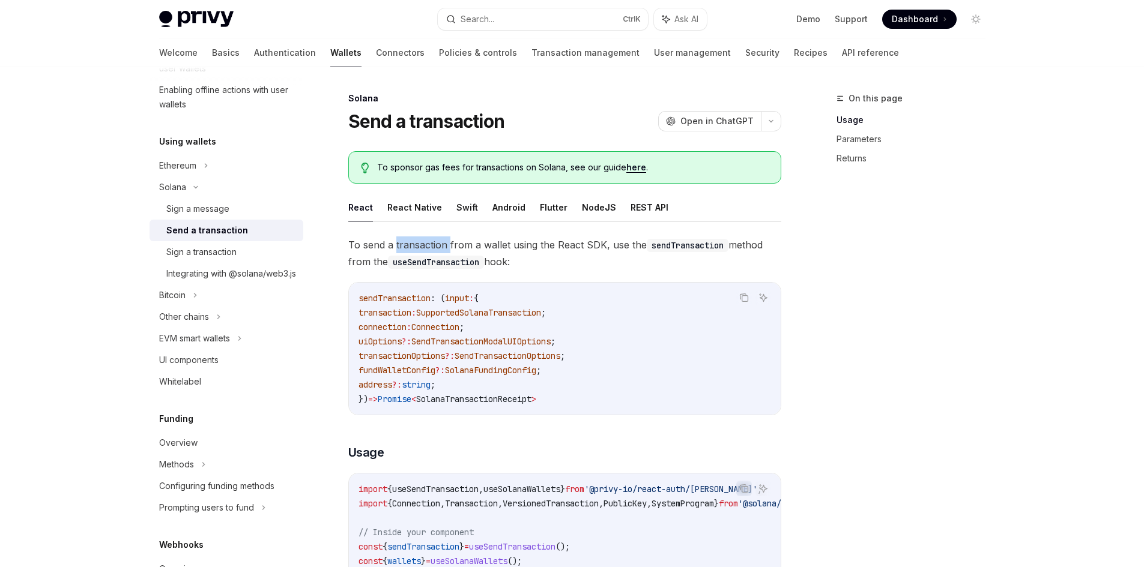
click at [440, 247] on span "To send a transaction from a wallet using the React SDK, use the sendTransactio…" at bounding box center [564, 254] width 433 height 34
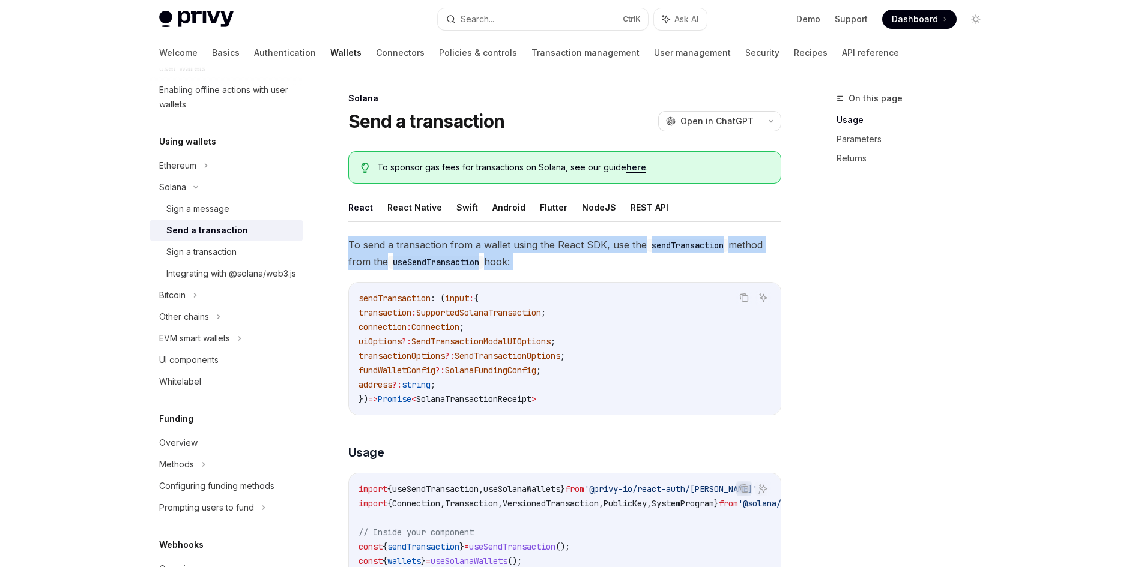
click at [440, 247] on span "To send a transaction from a wallet using the React SDK, use the sendTransactio…" at bounding box center [564, 254] width 433 height 34
click at [574, 266] on span "To send a transaction from a wallet using the React SDK, use the sendTransactio…" at bounding box center [564, 254] width 433 height 34
drag, startPoint x: 546, startPoint y: 269, endPoint x: 351, endPoint y: 234, distance: 198.3
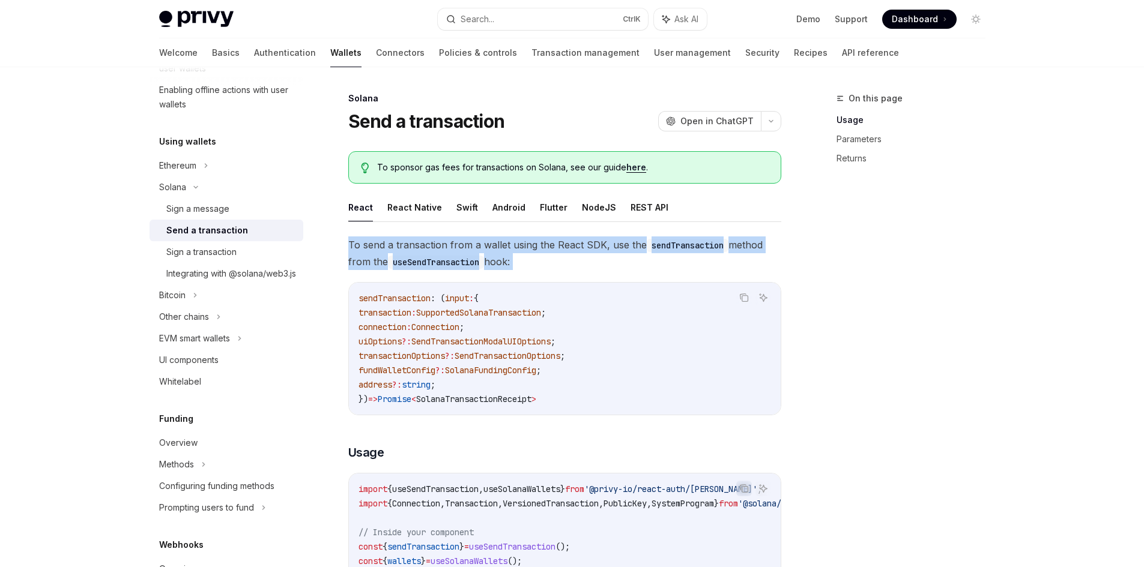
drag, startPoint x: 448, startPoint y: 246, endPoint x: 598, endPoint y: 257, distance: 150.6
click at [598, 257] on span "To send a transaction from a wallet using the React SDK, use the sendTransactio…" at bounding box center [564, 254] width 433 height 34
drag, startPoint x: 583, startPoint y: 271, endPoint x: 365, endPoint y: 235, distance: 220.9
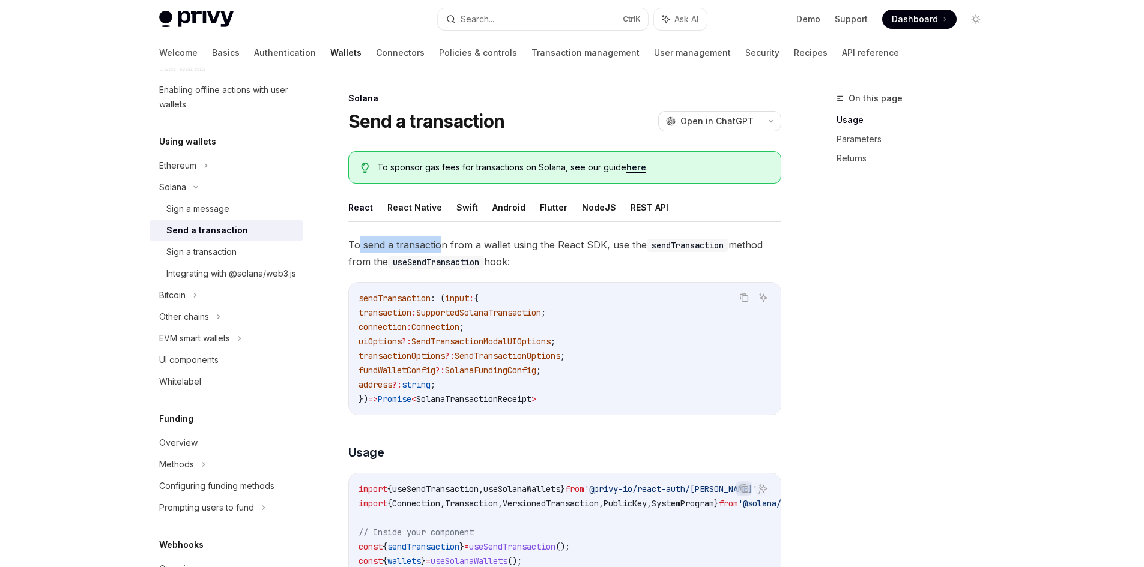
drag, startPoint x: 359, startPoint y: 241, endPoint x: 495, endPoint y: 254, distance: 136.4
click at [485, 253] on span "To send a transaction from a wallet using the React SDK, use the sendTransactio…" at bounding box center [564, 254] width 433 height 34
click at [604, 262] on span "To send a transaction from a wallet using the React SDK, use the sendTransactio…" at bounding box center [564, 254] width 433 height 34
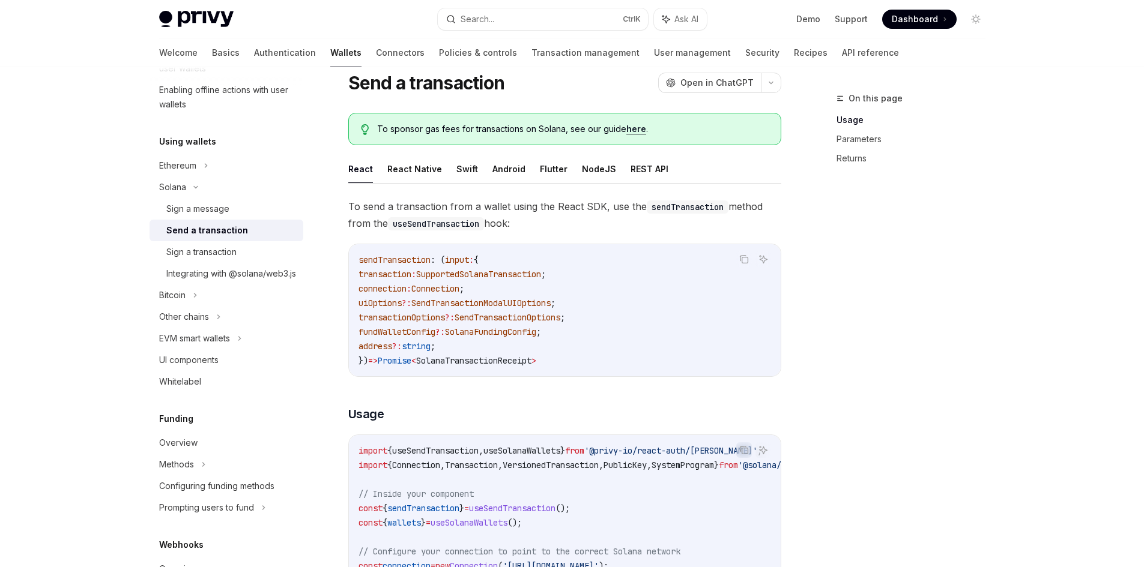
scroll to position [300, 0]
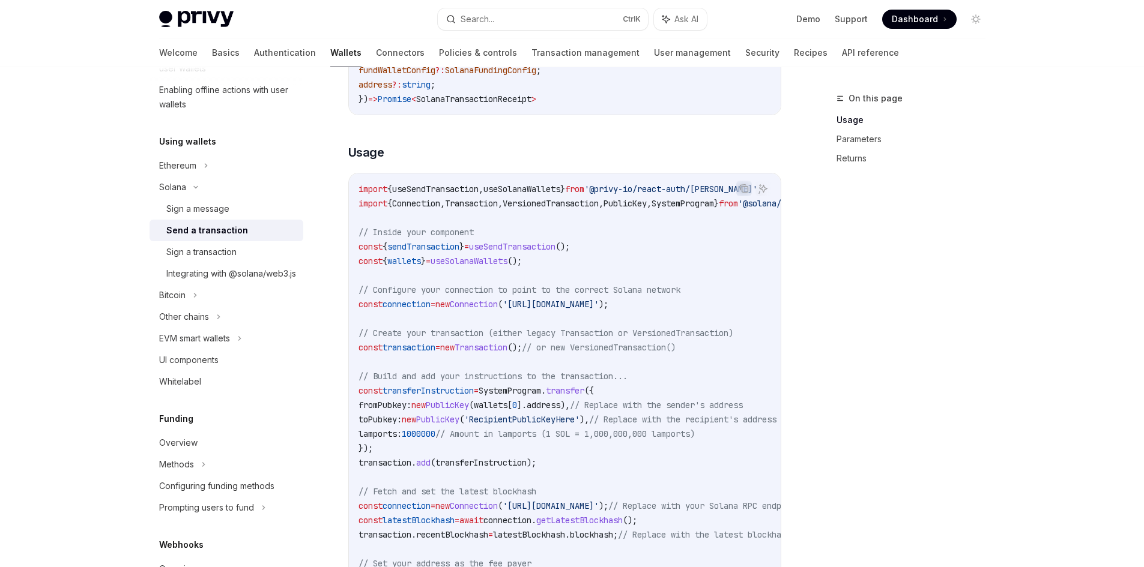
drag, startPoint x: 686, startPoint y: 305, endPoint x: 709, endPoint y: 305, distance: 23.4
click at [599, 305] on span "'[URL][DOMAIN_NAME]'" at bounding box center [551, 304] width 96 height 11
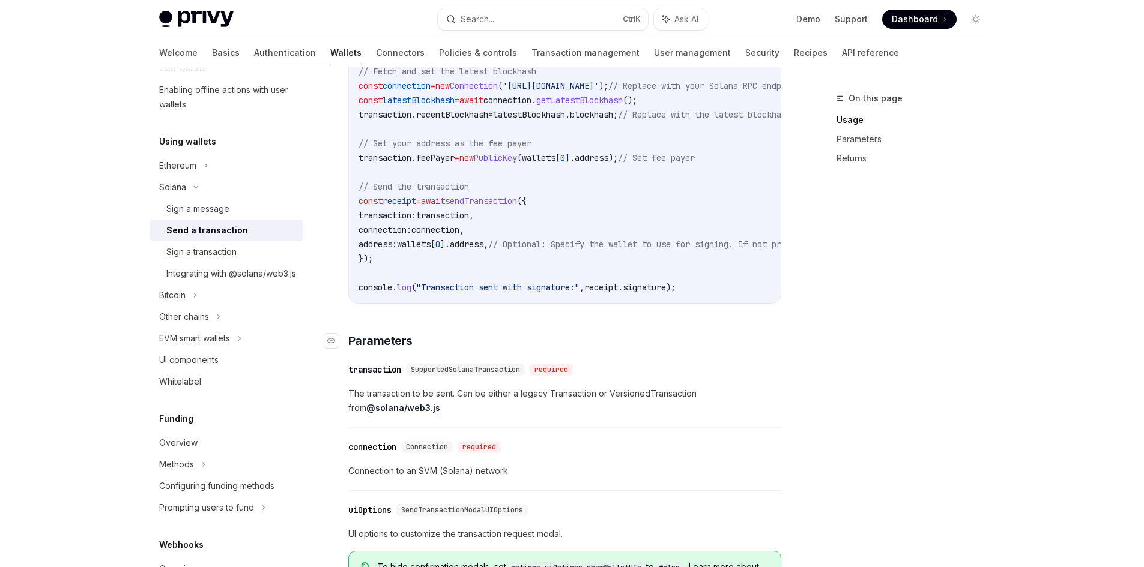
click at [597, 342] on h3 "​ Parameters" at bounding box center [564, 341] width 433 height 17
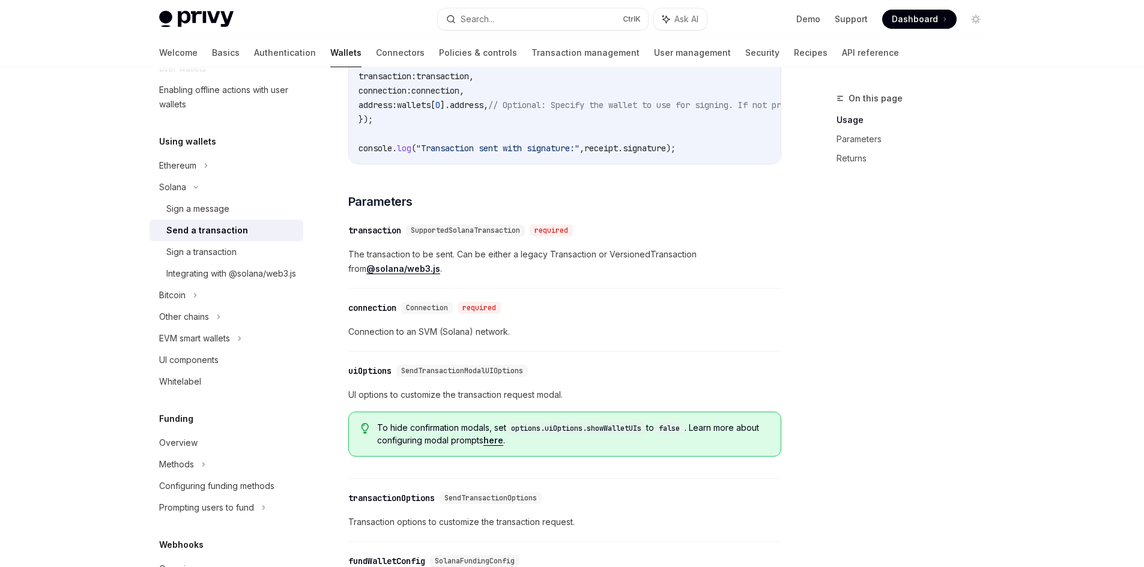
scroll to position [901, 0]
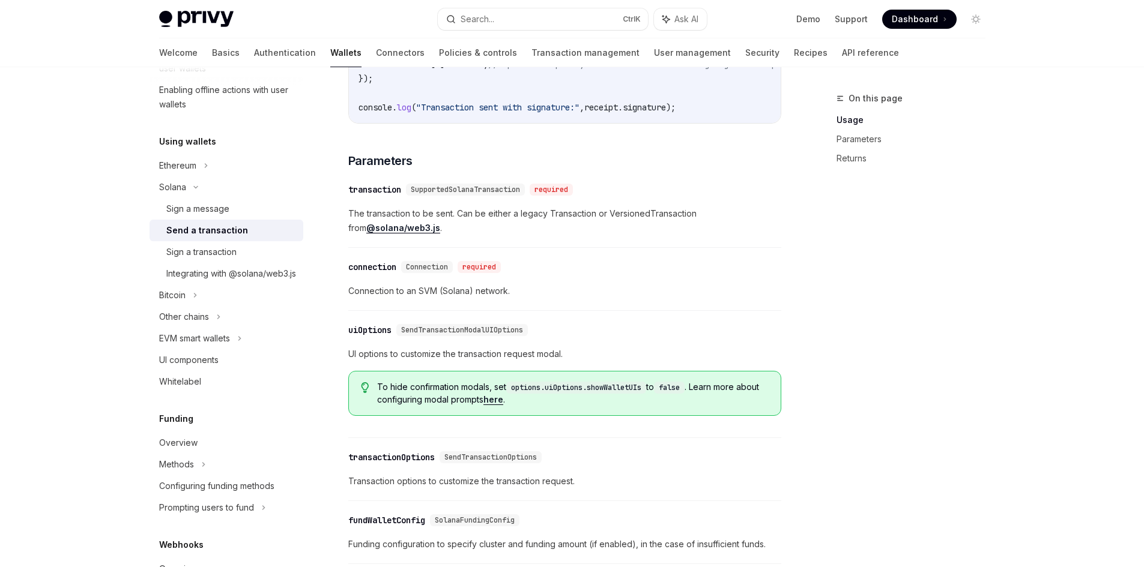
click at [430, 220] on span "The transaction to be sent. Can be either a legacy Transaction or VersionedTran…" at bounding box center [564, 221] width 433 height 29
drag, startPoint x: 430, startPoint y: 220, endPoint x: 478, endPoint y: 220, distance: 48.0
click at [431, 220] on span "The transaction to be sent. Can be either a legacy Transaction or VersionedTran…" at bounding box center [564, 221] width 433 height 29
click at [478, 220] on span "The transaction to be sent. Can be either a legacy Transaction or VersionedTran…" at bounding box center [564, 221] width 433 height 29
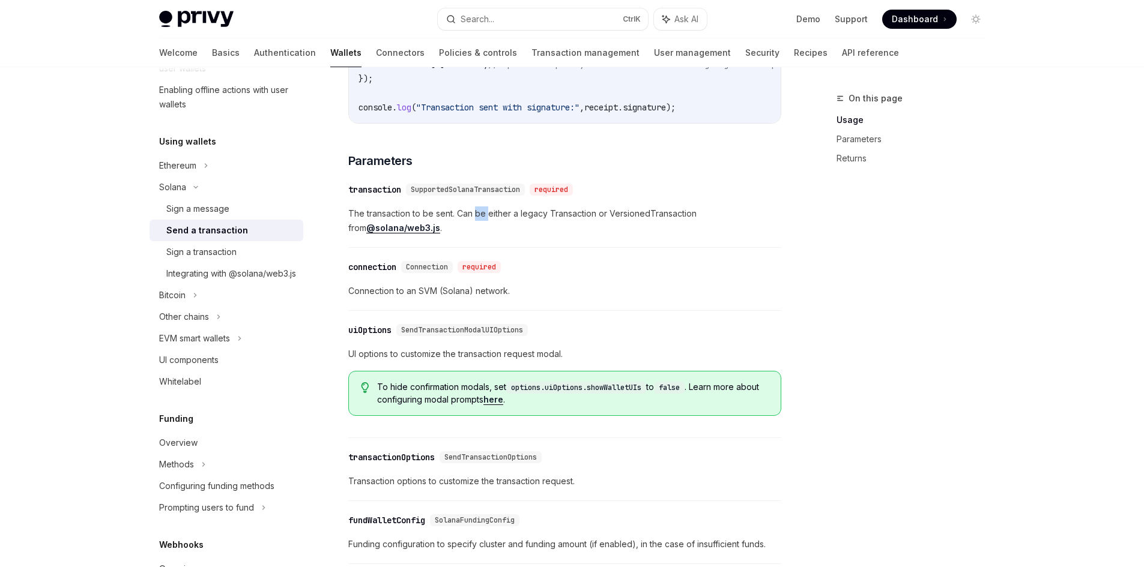
click at [478, 220] on span "The transaction to be sent. Can be either a legacy Transaction or VersionedTran…" at bounding box center [564, 221] width 433 height 29
click at [451, 220] on span "The transaction to be sent. Can be either a legacy Transaction or VersionedTran…" at bounding box center [564, 221] width 433 height 29
drag, startPoint x: 346, startPoint y: 217, endPoint x: 502, endPoint y: 214, distance: 156.2
click at [501, 214] on div "Solana Send a transaction OpenAI Open in ChatGPT OpenAI Open in ChatGPT To spon…" at bounding box center [452, 157] width 663 height 1935
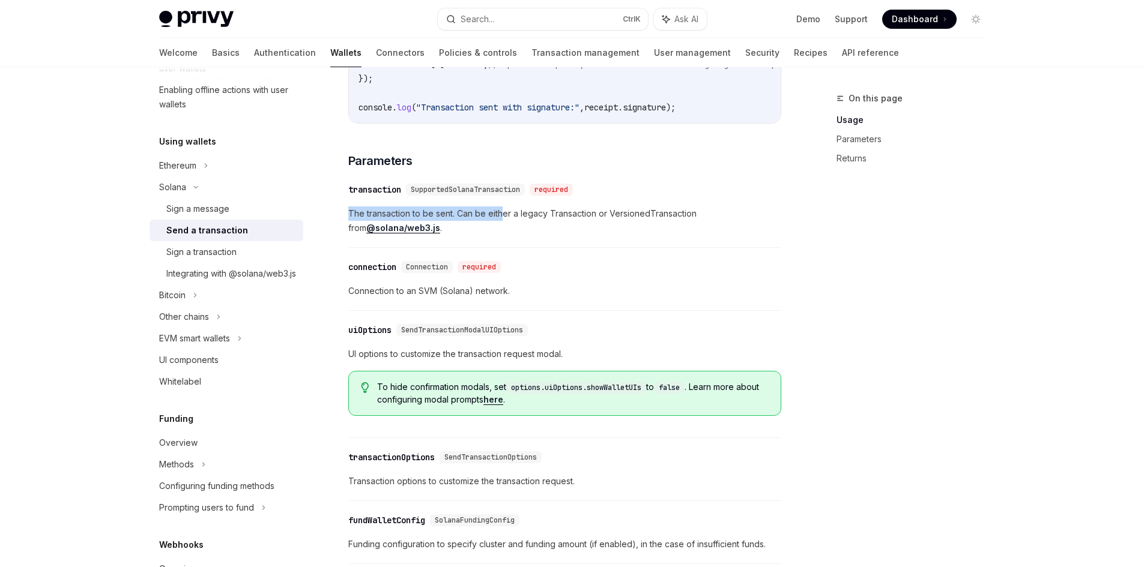
click at [503, 214] on span "The transaction to be sent. Can be either a legacy Transaction or VersionedTran…" at bounding box center [564, 221] width 433 height 29
click at [529, 220] on span "The transaction to be sent. Can be either a legacy Transaction or VersionedTran…" at bounding box center [564, 221] width 433 height 29
drag, startPoint x: 465, startPoint y: 223, endPoint x: 618, endPoint y: 226, distance: 153.2
click at [593, 225] on span "The transaction to be sent. Can be either a legacy Transaction or VersionedTran…" at bounding box center [564, 221] width 433 height 29
click at [619, 226] on span "The transaction to be sent. Can be either a legacy Transaction or VersionedTran…" at bounding box center [564, 221] width 433 height 29
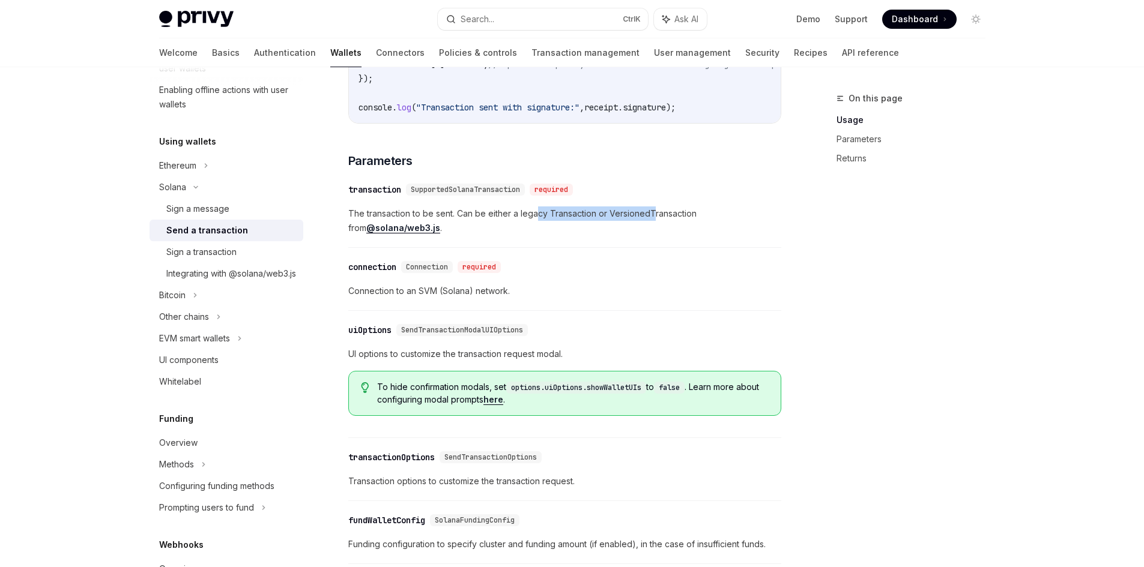
click at [671, 220] on span "The transaction to be sent. Can be either a legacy Transaction or VersionedTran…" at bounding box center [564, 221] width 433 height 29
click at [674, 220] on span "The transaction to be sent. Can be either a legacy Transaction or VersionedTran…" at bounding box center [564, 221] width 433 height 29
drag, startPoint x: 607, startPoint y: 218, endPoint x: 717, endPoint y: 217, distance: 109.9
click at [708, 217] on span "The transaction to be sent. Can be either a legacy Transaction or VersionedTran…" at bounding box center [564, 221] width 433 height 29
click at [717, 217] on span "The transaction to be sent. Can be either a legacy Transaction or VersionedTran…" at bounding box center [564, 221] width 433 height 29
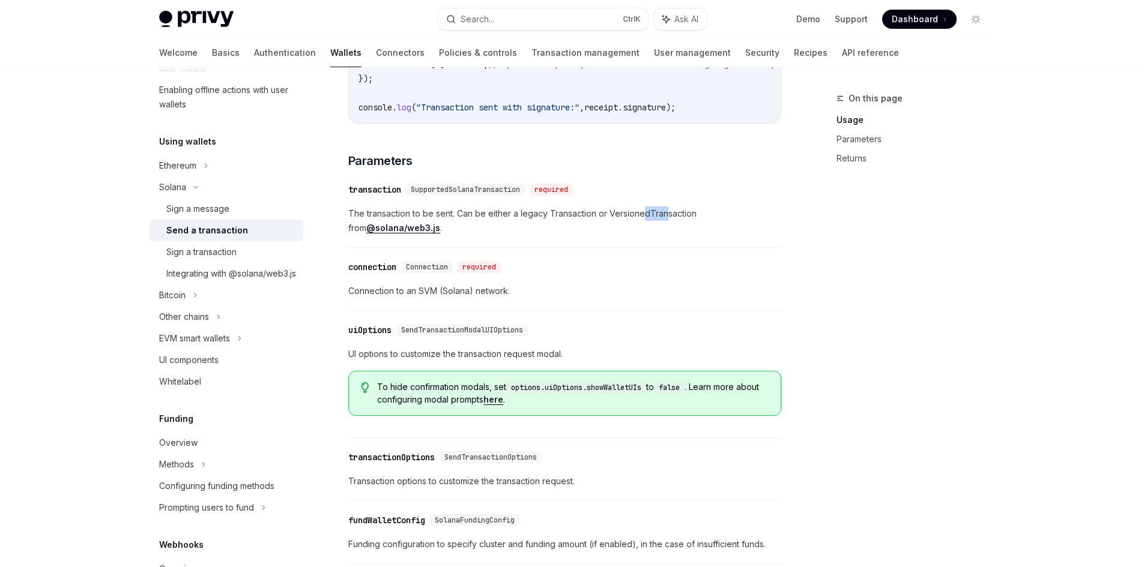
click at [683, 216] on span "The transaction to be sent. Can be either a legacy Transaction or VersionedTran…" at bounding box center [564, 221] width 433 height 29
click at [694, 216] on span "The transaction to be sent. Can be either a legacy Transaction or VersionedTran…" at bounding box center [564, 221] width 433 height 29
click at [421, 191] on span "SupportedSolanaTransaction" at bounding box center [465, 190] width 109 height 10
click at [436, 195] on span "SupportedSolanaTransaction" at bounding box center [465, 190] width 109 height 10
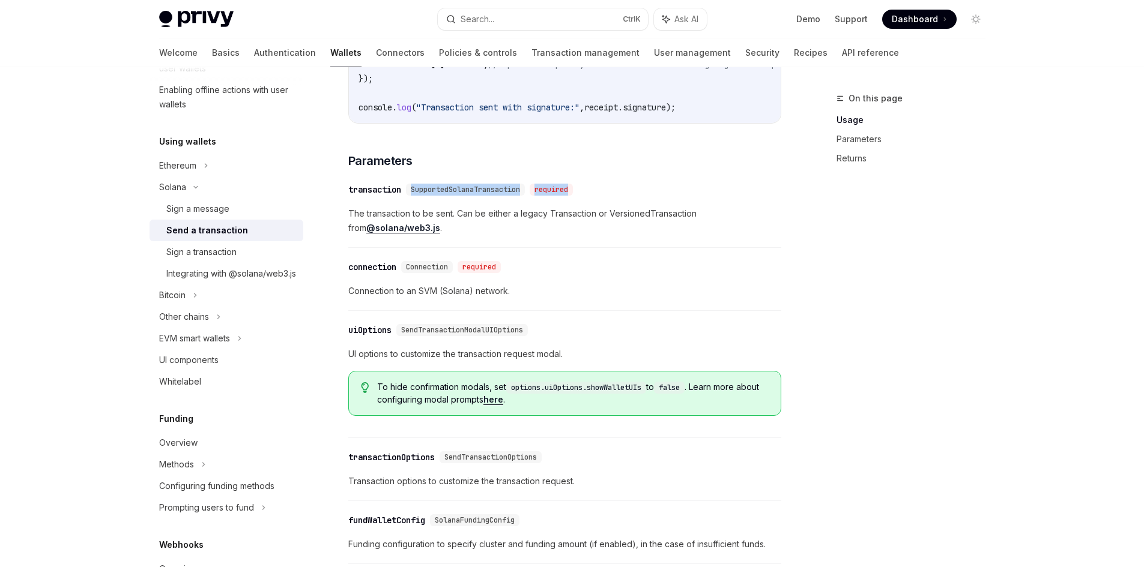
click at [467, 195] on span "SupportedSolanaTransaction" at bounding box center [465, 190] width 109 height 10
click at [450, 214] on span "The transaction to be sent. Can be either a legacy Transaction or VersionedTran…" at bounding box center [564, 221] width 433 height 29
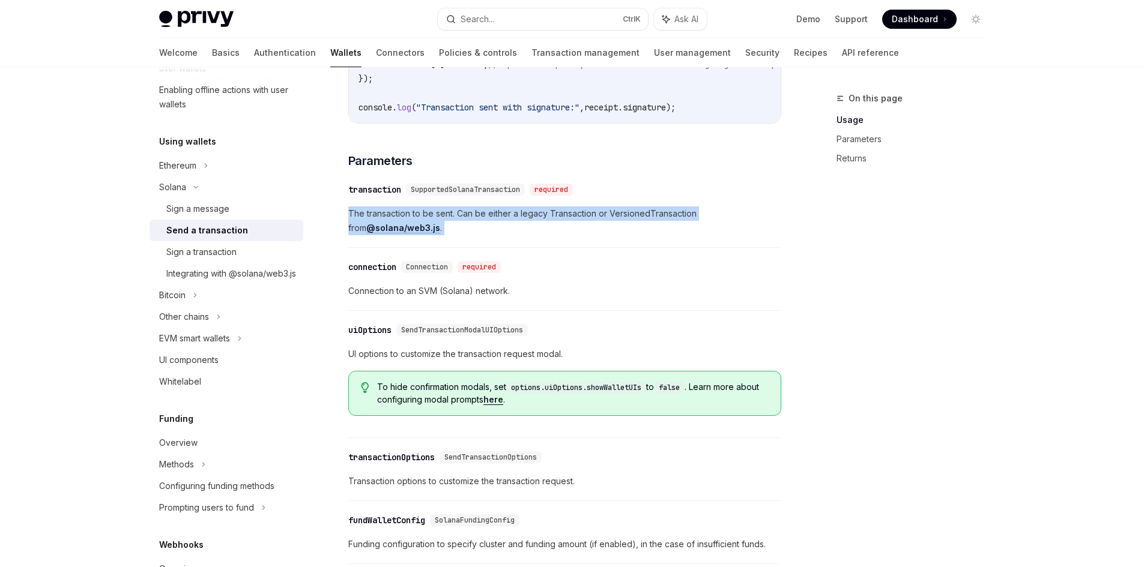
click at [450, 214] on span "The transaction to be sent. Can be either a legacy Transaction or VersionedTran…" at bounding box center [564, 221] width 433 height 29
click at [513, 221] on span "The transaction to be sent. Can be either a legacy Transaction or VersionedTran…" at bounding box center [564, 221] width 433 height 29
click at [561, 223] on span "The transaction to be sent. Can be either a legacy Transaction or VersionedTran…" at bounding box center [564, 221] width 433 height 29
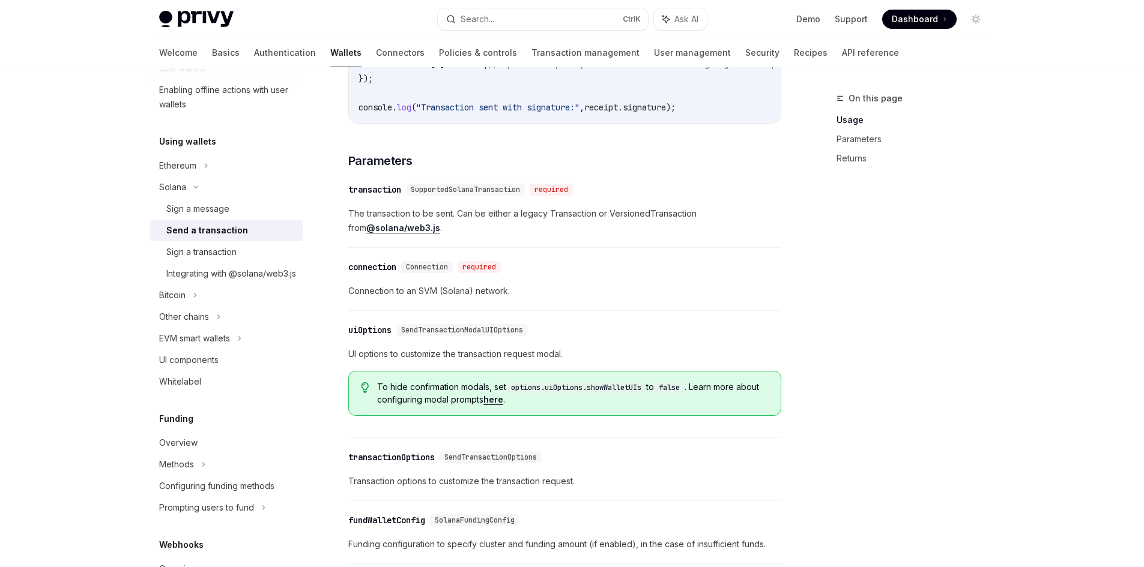
click at [422, 292] on span "Connection to an SVM (Solana) network." at bounding box center [564, 291] width 433 height 14
click at [428, 292] on span "Connection to an SVM (Solana) network." at bounding box center [564, 291] width 433 height 14
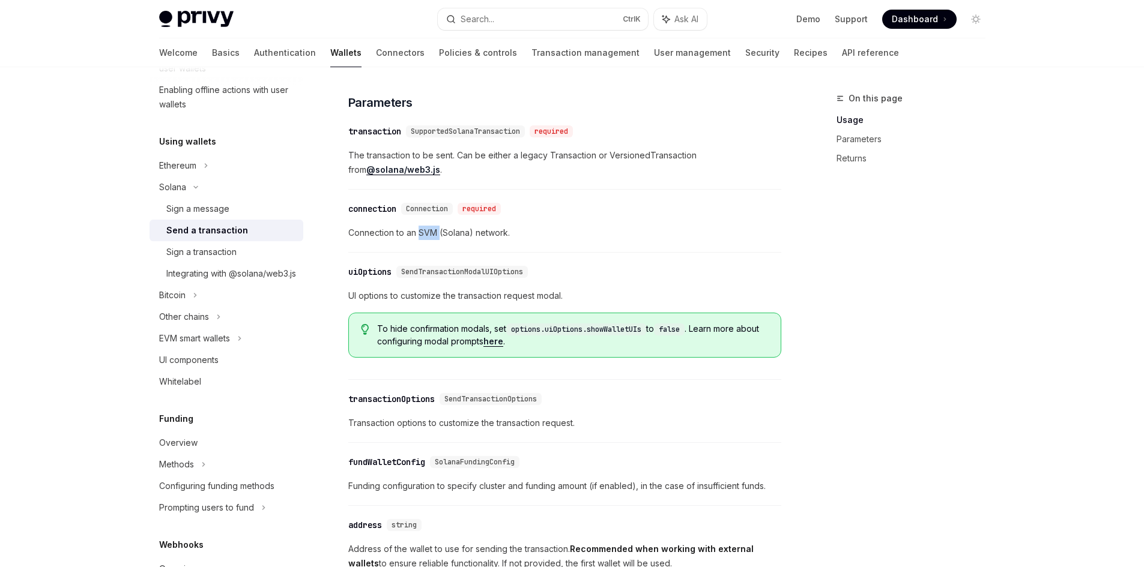
scroll to position [961, 0]
click at [476, 275] on span "SendTransactionModalUIOptions" at bounding box center [462, 270] width 122 height 10
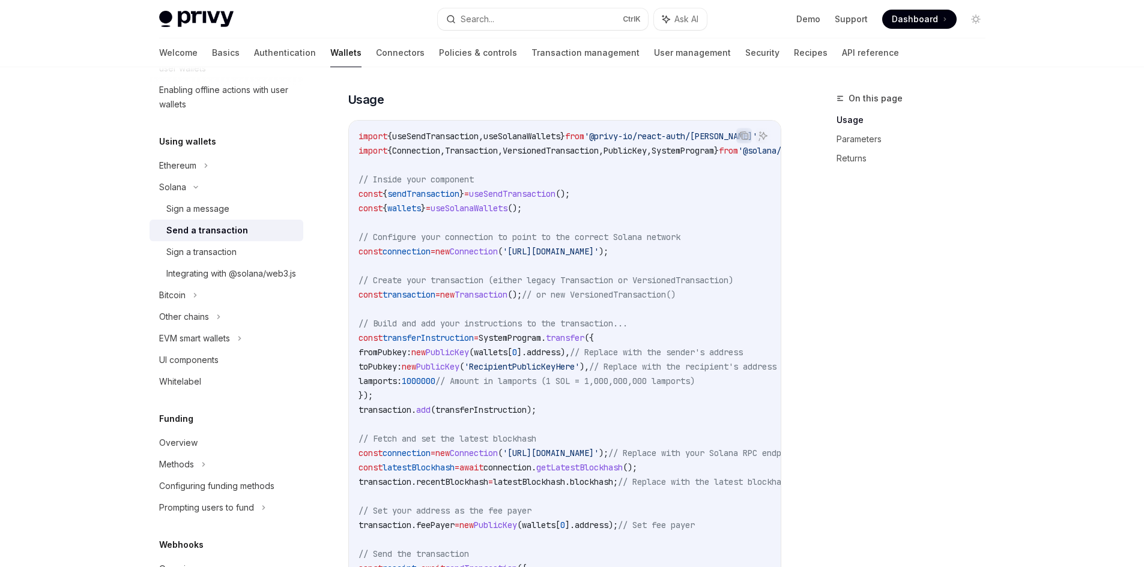
scroll to position [360, 0]
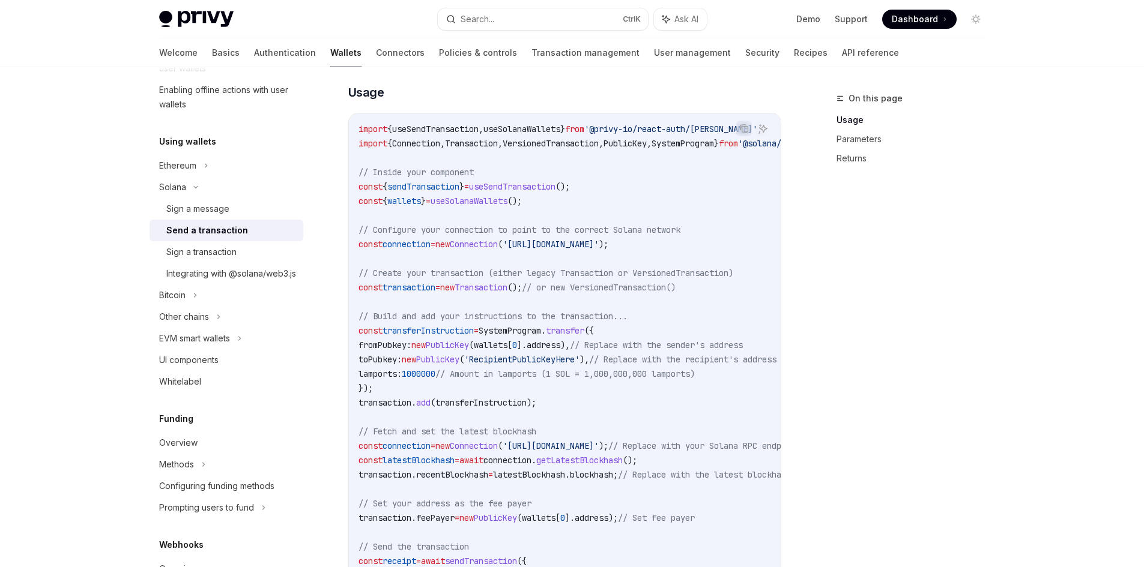
click at [401, 237] on code "import { useSendTransaction , useSolanaWallets } from '@privy-io/react-auth/sol…" at bounding box center [676, 388] width 634 height 533
click at [414, 231] on span "// Configure your connection to point to the correct Solana network" at bounding box center [520, 230] width 322 height 11
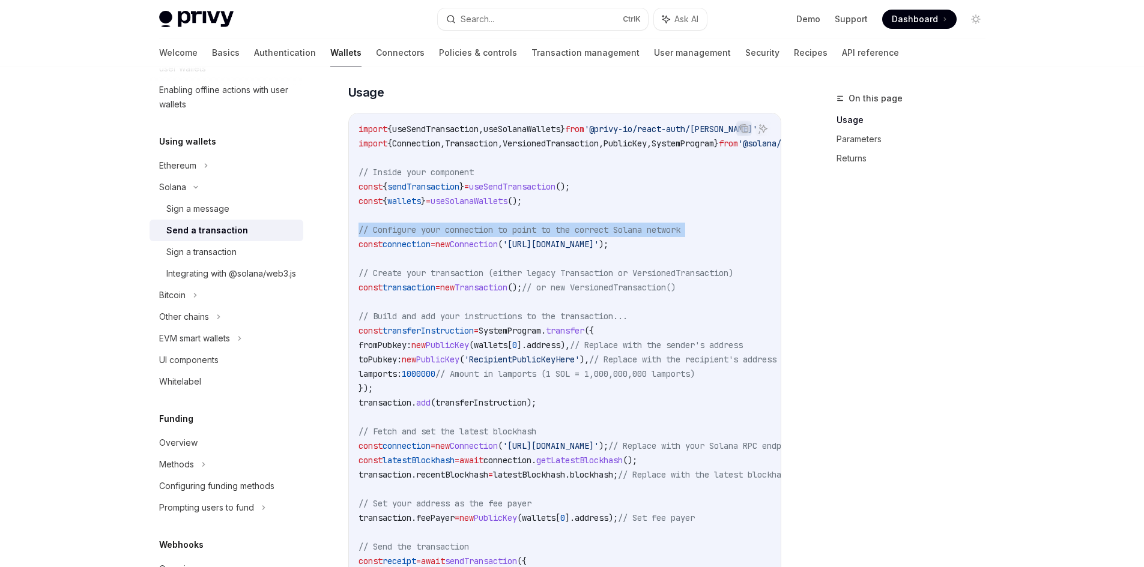
click at [414, 231] on span "// Configure your connection to point to the correct Solana network" at bounding box center [520, 230] width 322 height 11
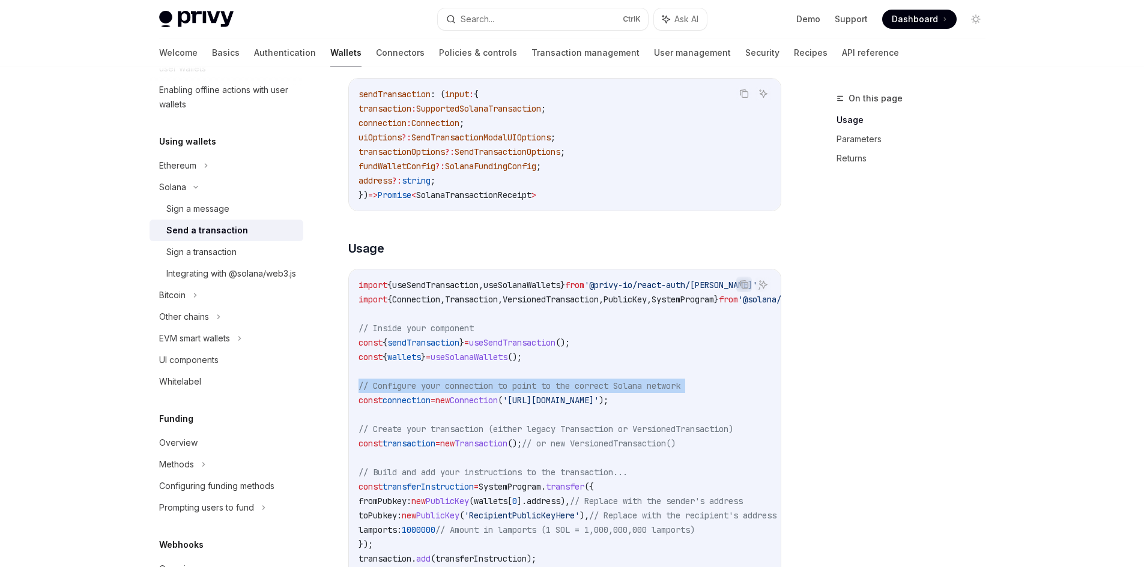
scroll to position [240, 0]
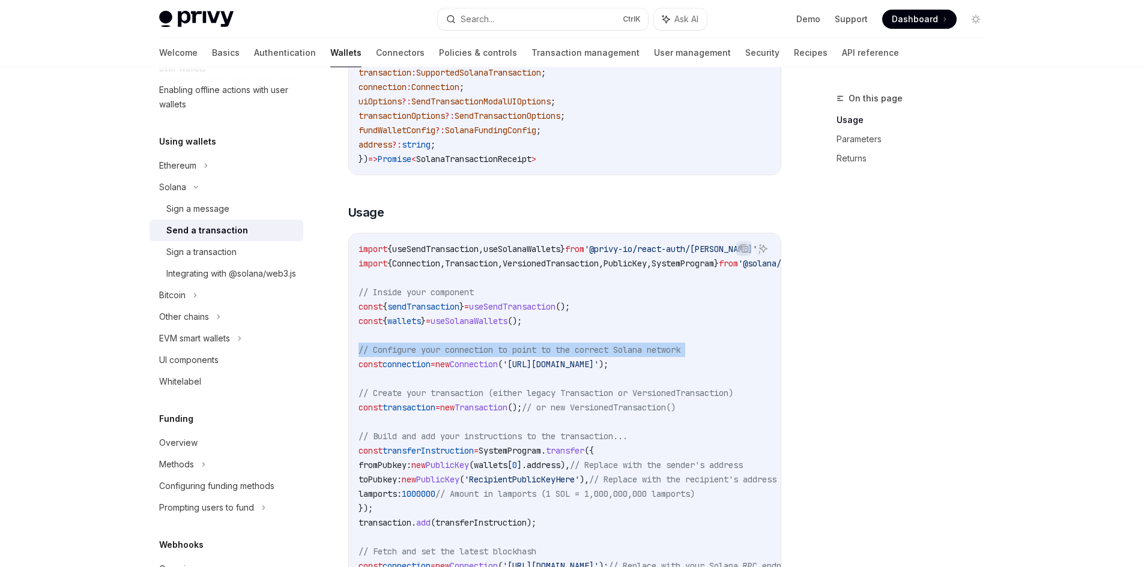
click at [607, 349] on span "// Configure your connection to point to the correct Solana network" at bounding box center [520, 350] width 322 height 11
click at [587, 368] on span "'[URL][DOMAIN_NAME]'" at bounding box center [551, 364] width 96 height 11
click at [676, 372] on code "import { useSendTransaction , useSolanaWallets } from '@privy-io/react-auth/sol…" at bounding box center [676, 508] width 634 height 533
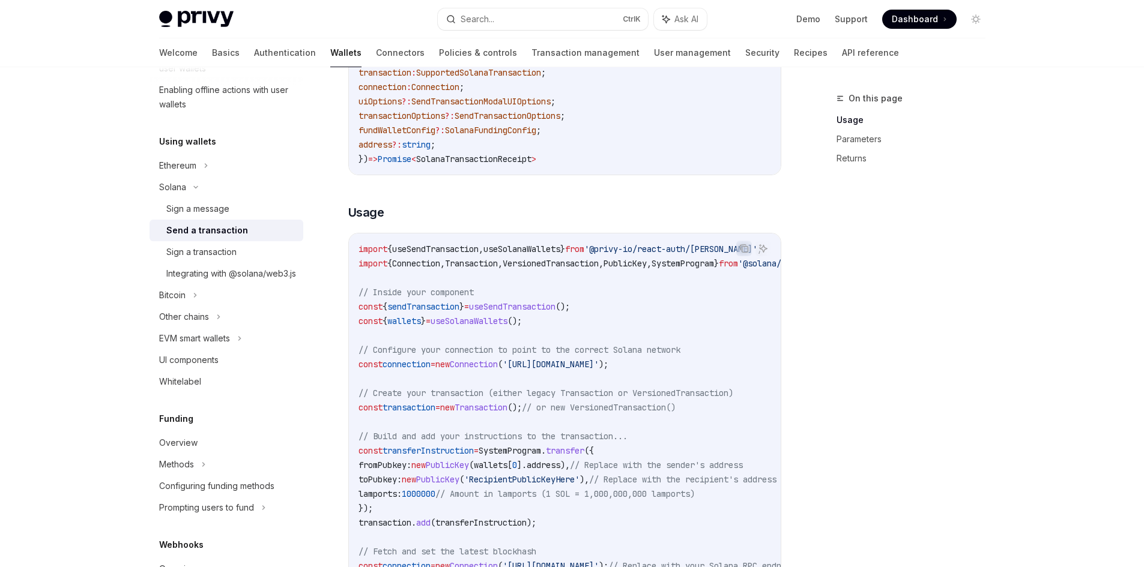
drag, startPoint x: 715, startPoint y: 368, endPoint x: 531, endPoint y: 369, distance: 183.2
click at [531, 369] on span "'[URL][DOMAIN_NAME]'" at bounding box center [551, 364] width 96 height 11
drag, startPoint x: 530, startPoint y: 365, endPoint x: 717, endPoint y: 364, distance: 186.8
click at [608, 364] on span "const connection = new Connection ( '[URL][DOMAIN_NAME]' );" at bounding box center [484, 364] width 250 height 11
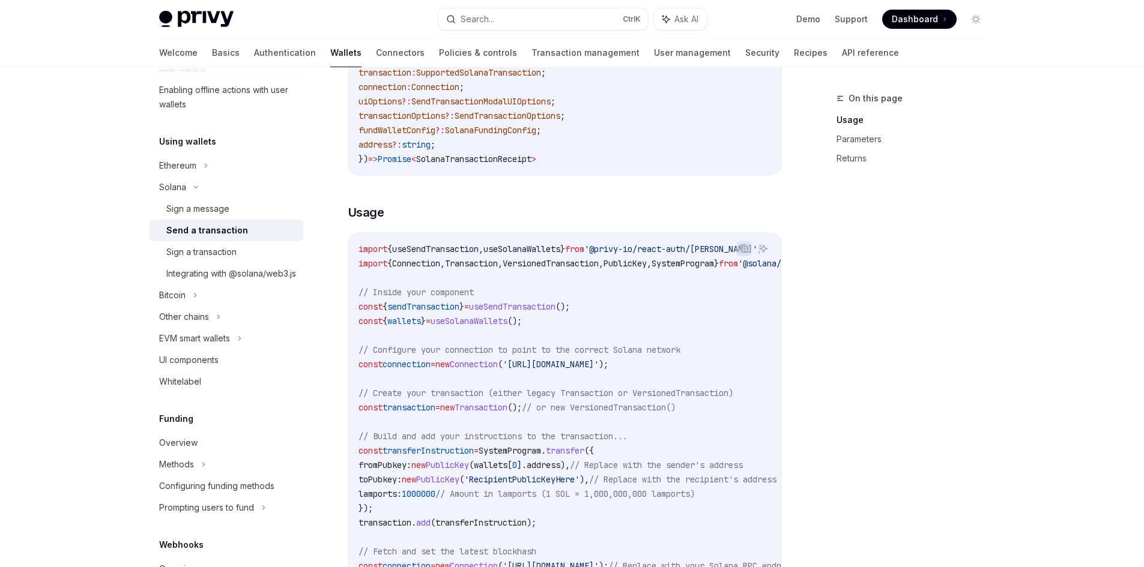
click at [608, 364] on span ");" at bounding box center [604, 364] width 10 height 11
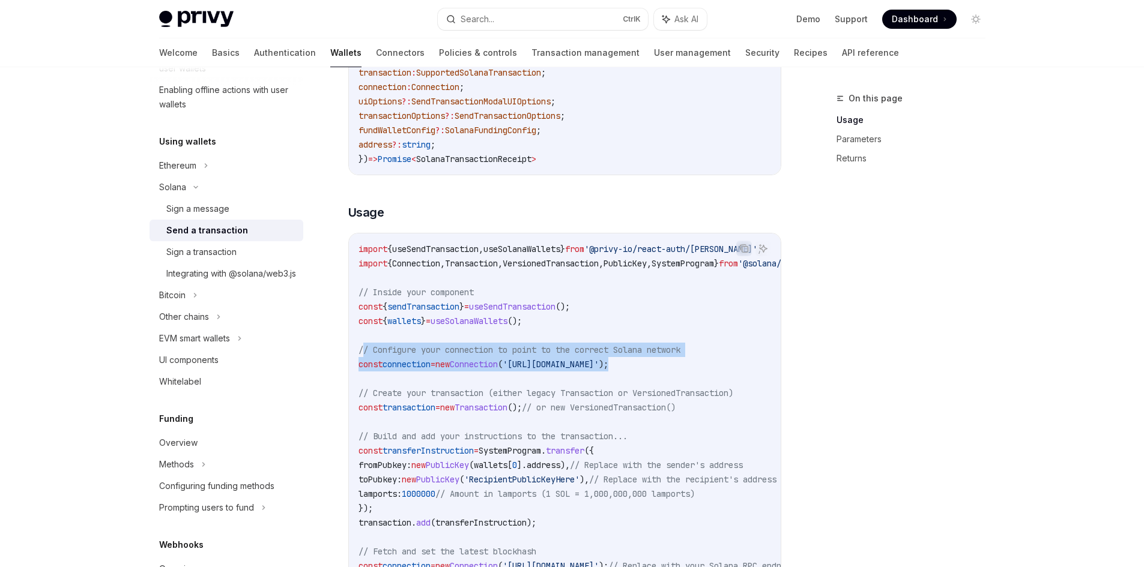
drag, startPoint x: 701, startPoint y: 367, endPoint x: 362, endPoint y: 352, distance: 339.0
click at [362, 352] on code "import { useSendTransaction , useSolanaWallets } from '@privy-io/react-auth/sol…" at bounding box center [676, 508] width 634 height 533
click at [362, 352] on span "// Configure your connection to point to the correct Solana network" at bounding box center [520, 350] width 322 height 11
drag, startPoint x: 359, startPoint y: 350, endPoint x: 736, endPoint y: 368, distance: 378.2
click at [736, 368] on code "import { useSendTransaction , useSolanaWallets } from '@privy-io/react-auth/sol…" at bounding box center [676, 508] width 634 height 533
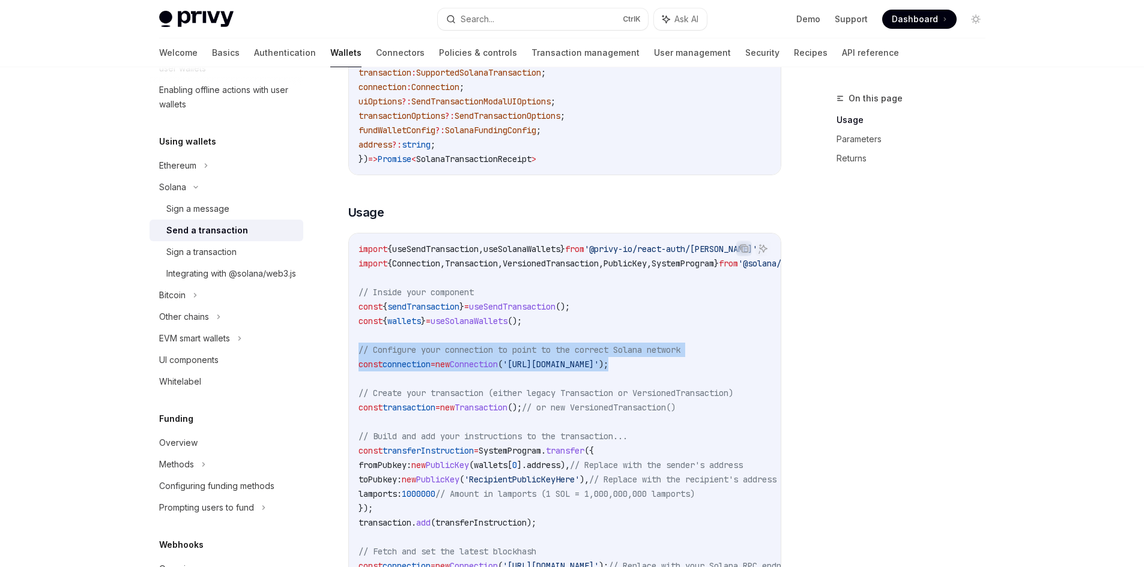
click at [736, 368] on code "import { useSendTransaction , useSolanaWallets } from '@privy-io/react-auth/sol…" at bounding box center [676, 508] width 634 height 533
drag, startPoint x: 745, startPoint y: 365, endPoint x: 357, endPoint y: 350, distance: 388.8
click at [357, 350] on div "import { useSendTransaction , useSolanaWallets } from '@privy-io/react-auth/sol…" at bounding box center [565, 509] width 432 height 550
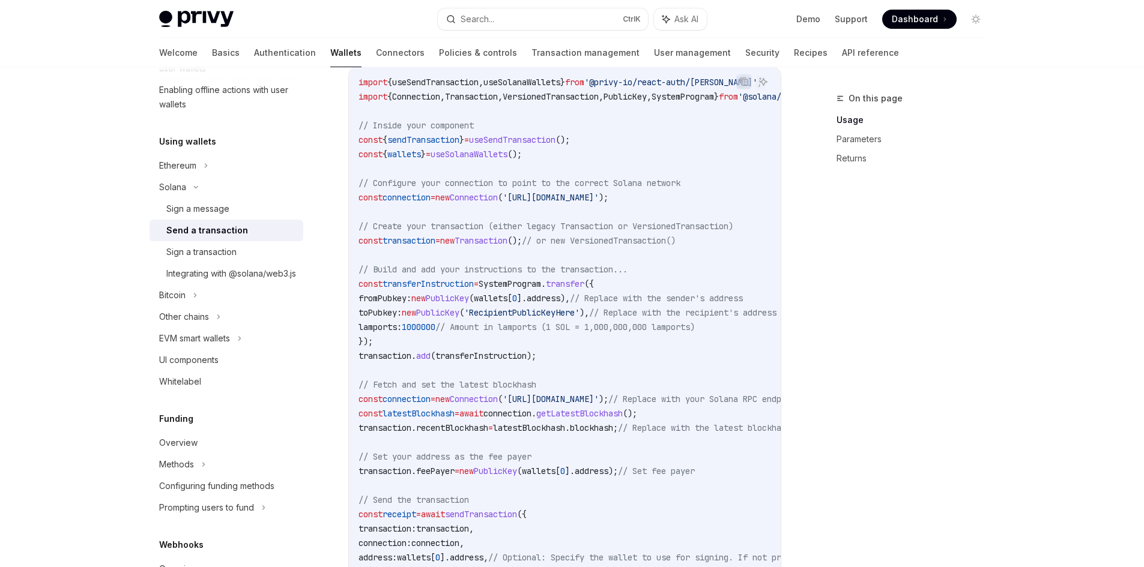
scroll to position [420, 0]
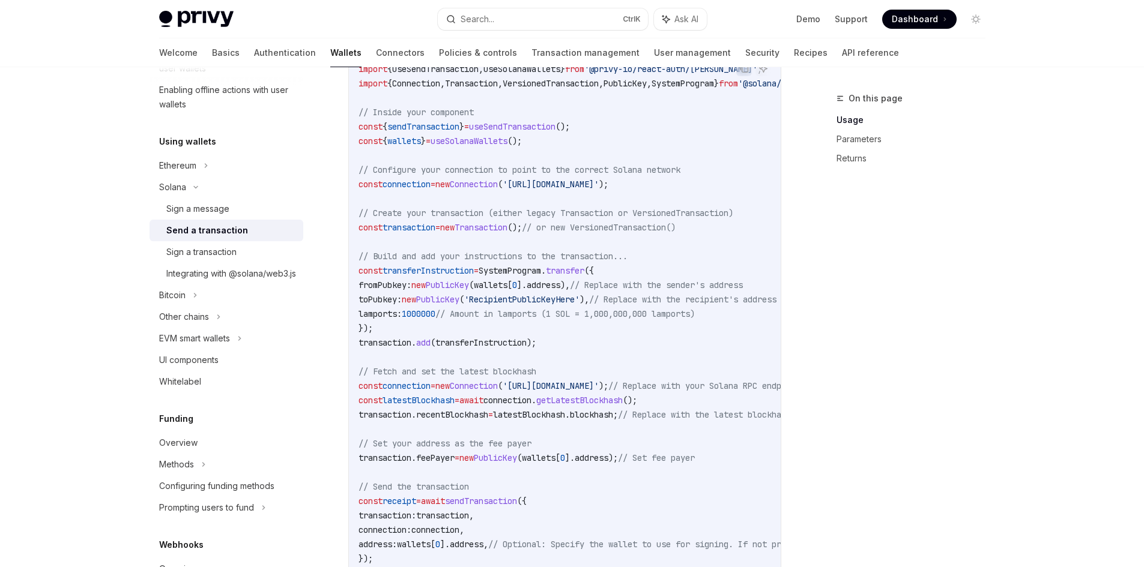
click at [616, 340] on code "import { useSendTransaction , useSolanaWallets } from '@privy-io/react-auth/sol…" at bounding box center [676, 328] width 634 height 533
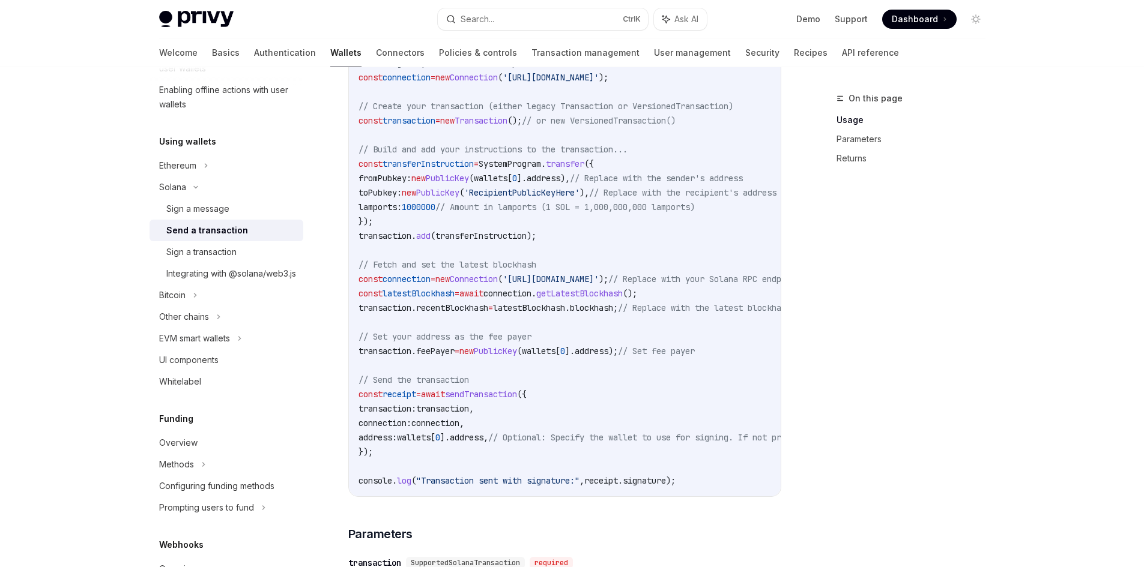
scroll to position [601, 0]
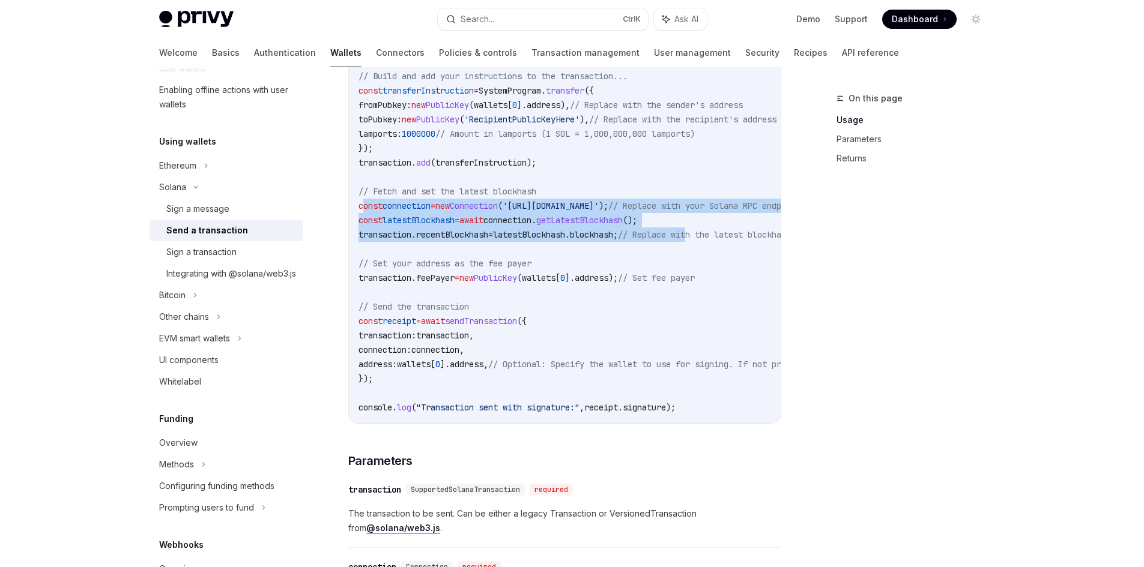
drag, startPoint x: 361, startPoint y: 199, endPoint x: 717, endPoint y: 241, distance: 358.5
click at [717, 241] on code "import { useSendTransaction , useSolanaWallets } from '@privy-io/react-auth/sol…" at bounding box center [676, 148] width 634 height 533
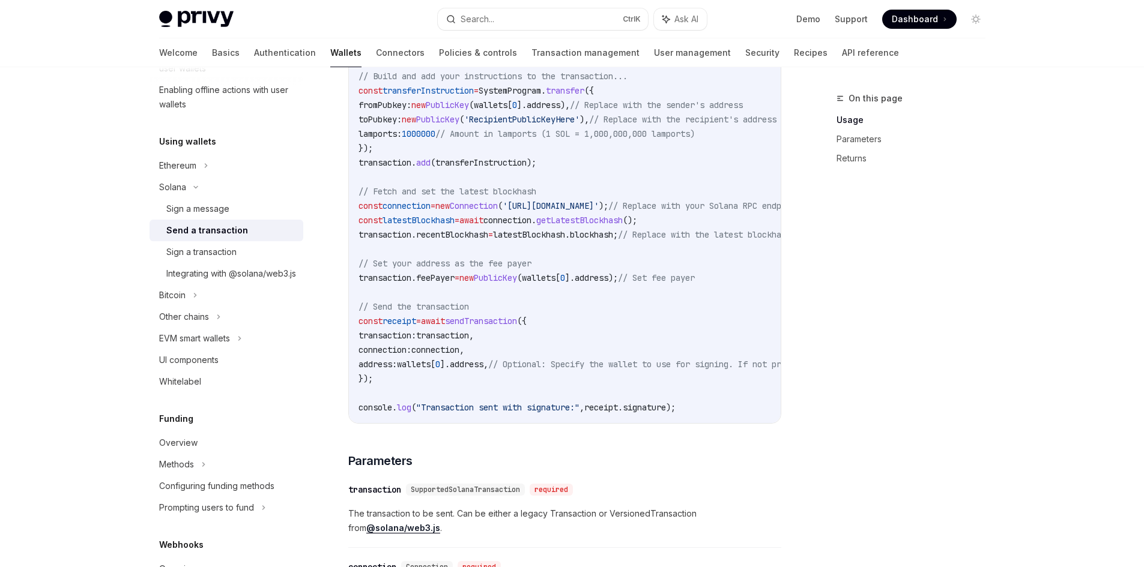
click at [706, 247] on code "import { useSendTransaction , useSolanaWallets } from '@privy-io/react-auth/sol…" at bounding box center [676, 148] width 634 height 533
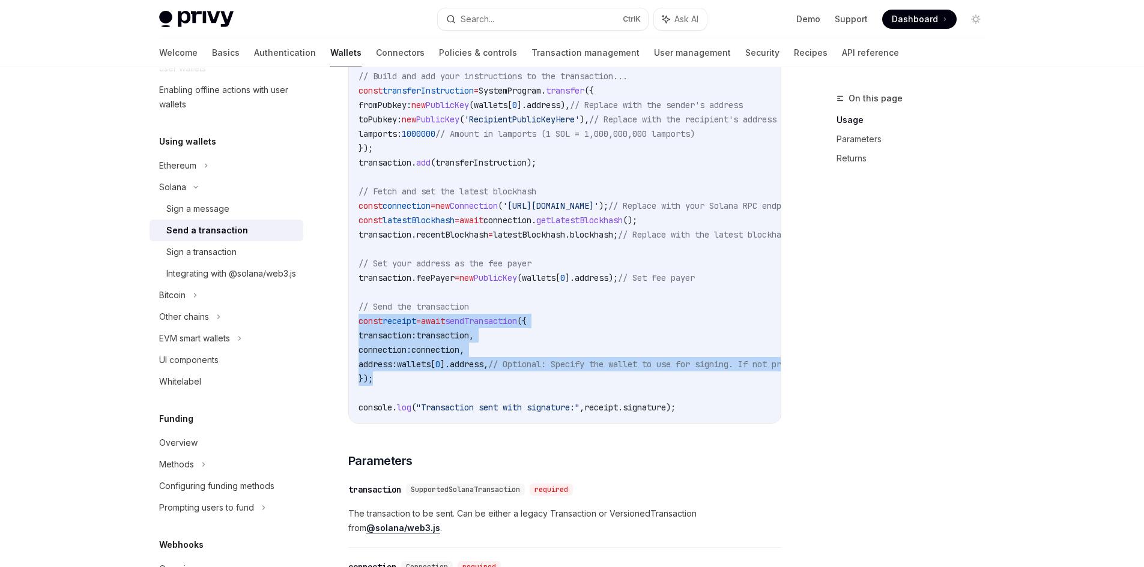
drag, startPoint x: 418, startPoint y: 380, endPoint x: 353, endPoint y: 320, distance: 88.0
click at [353, 320] on div "import { useSendTransaction , useSolanaWallets } from '@privy-io/react-auth/sol…" at bounding box center [565, 148] width 432 height 550
drag, startPoint x: 362, startPoint y: 305, endPoint x: 483, endPoint y: 389, distance: 147.7
click at [483, 389] on code "import { useSendTransaction , useSolanaWallets } from '@privy-io/react-auth/sol…" at bounding box center [676, 148] width 634 height 533
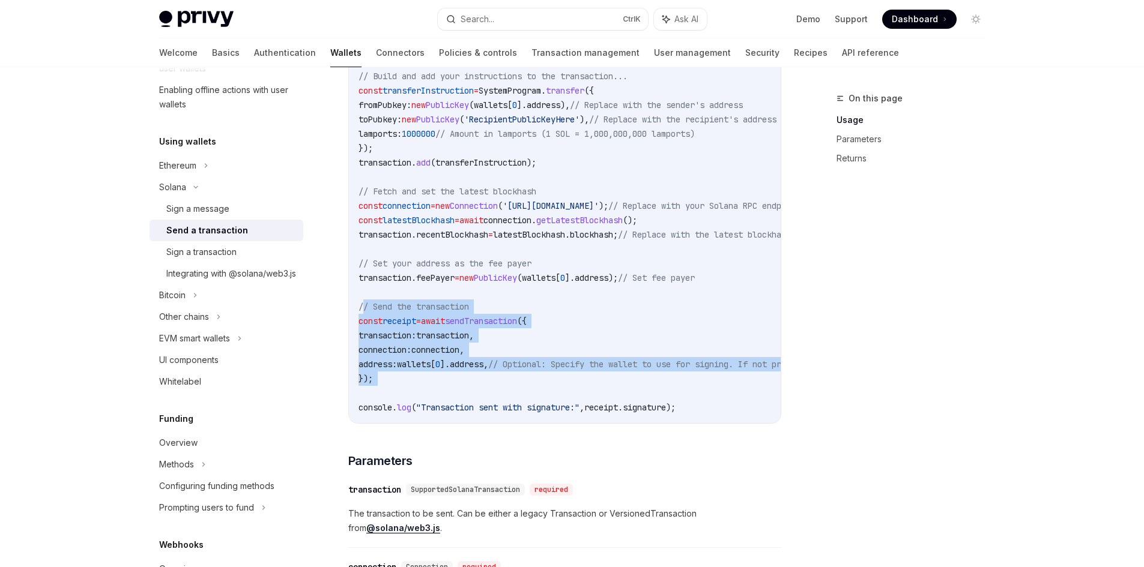
click at [483, 389] on code "import { useSendTransaction , useSolanaWallets } from '@privy-io/react-auth/sol…" at bounding box center [676, 148] width 634 height 533
drag, startPoint x: 431, startPoint y: 387, endPoint x: 350, endPoint y: 303, distance: 116.4
click at [350, 303] on div "import { useSendTransaction , useSolanaWallets } from '@privy-io/react-auth/sol…" at bounding box center [565, 148] width 432 height 550
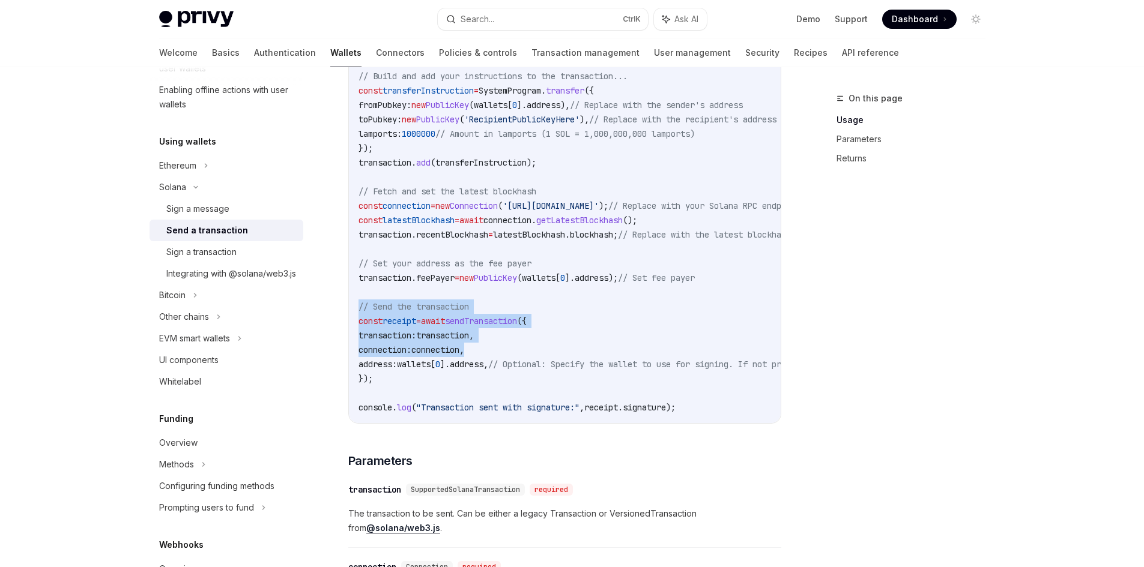
drag, startPoint x: 386, startPoint y: 320, endPoint x: 501, endPoint y: 348, distance: 119.3
click at [501, 348] on code "import { useSendTransaction , useSolanaWallets } from '@privy-io/react-auth/sol…" at bounding box center [676, 148] width 634 height 533
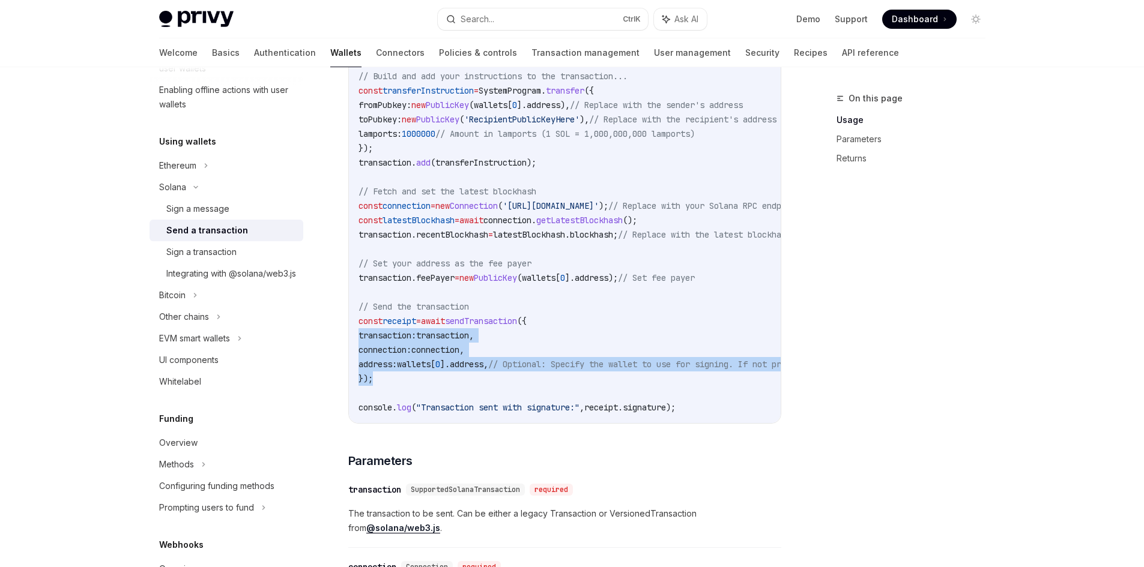
drag, startPoint x: 427, startPoint y: 381, endPoint x: 359, endPoint y: 336, distance: 81.8
click at [359, 336] on code "import { useSendTransaction , useSolanaWallets } from '@privy-io/react-auth/sol…" at bounding box center [676, 148] width 634 height 533
click at [359, 336] on span "transaction:" at bounding box center [388, 335] width 58 height 11
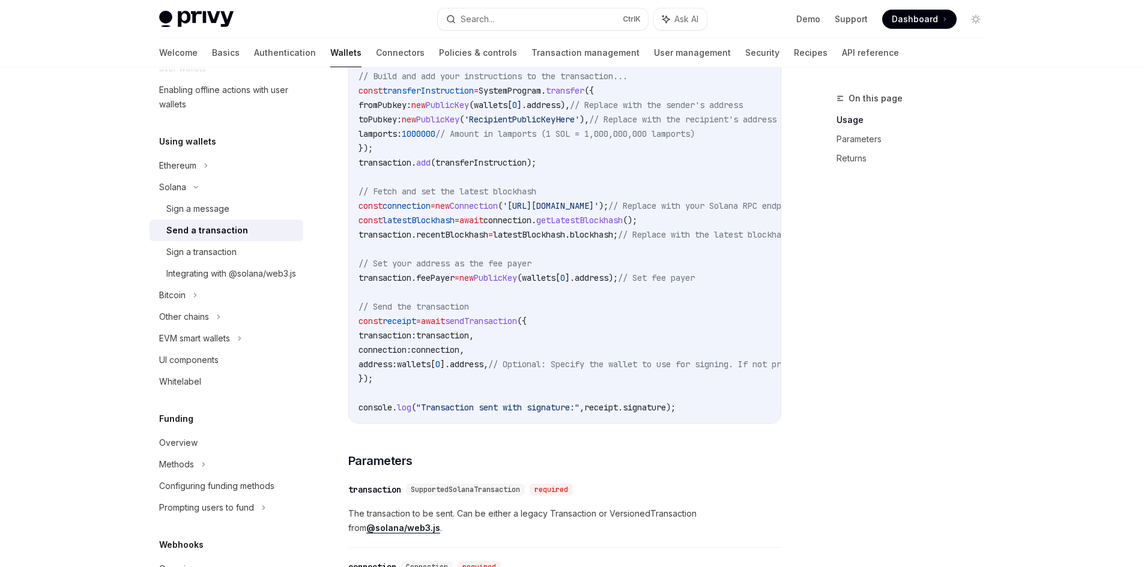
click at [512, 326] on span "sendTransaction" at bounding box center [481, 321] width 72 height 11
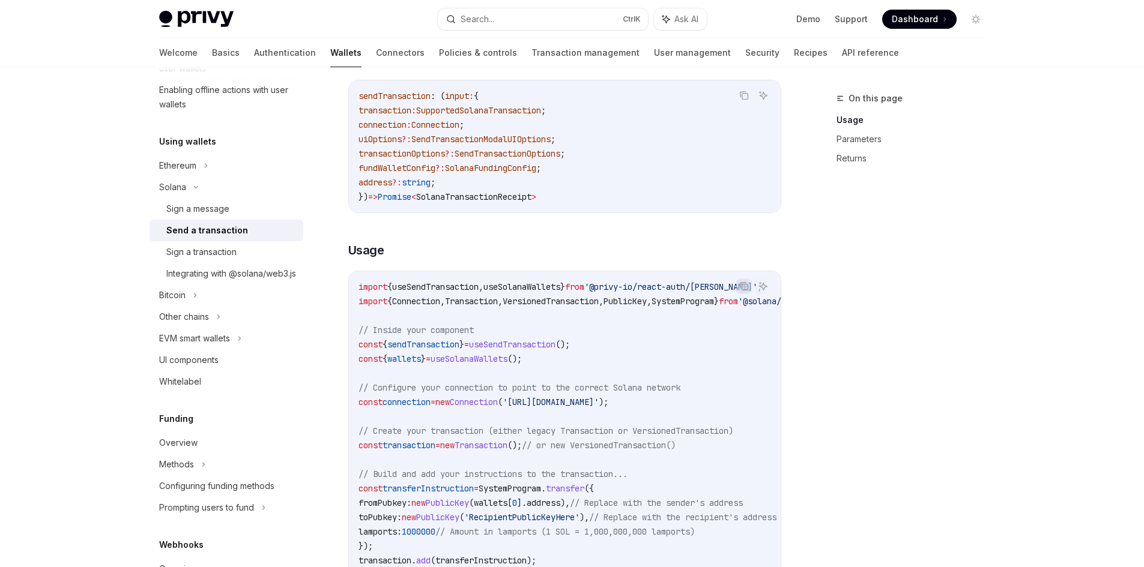
scroll to position [180, 0]
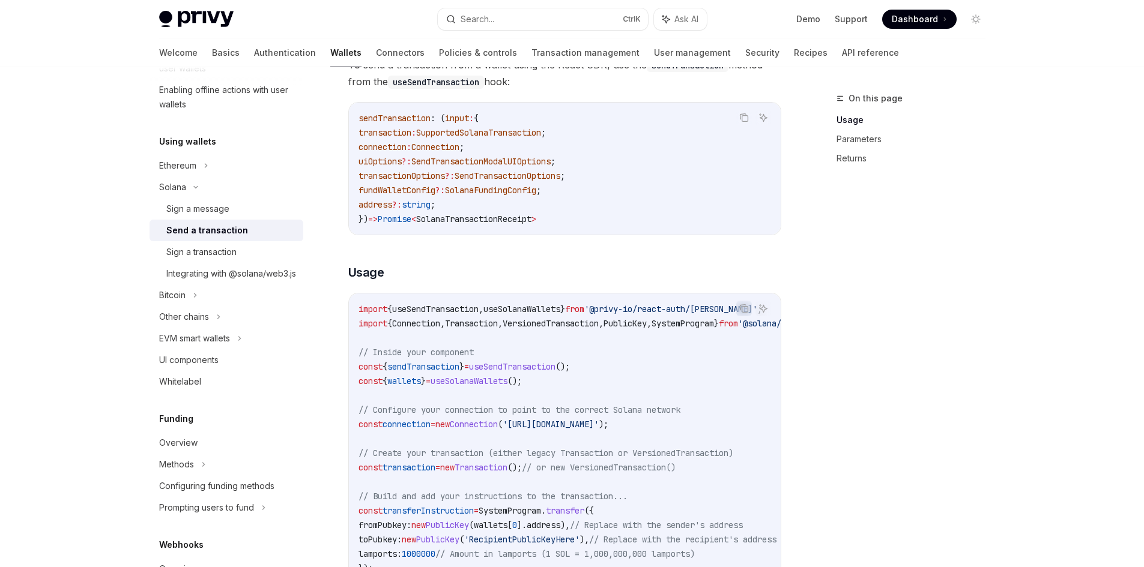
click at [414, 310] on span "useSendTransaction" at bounding box center [435, 309] width 86 height 11
click at [479, 310] on span "useSendTransaction" at bounding box center [435, 309] width 86 height 11
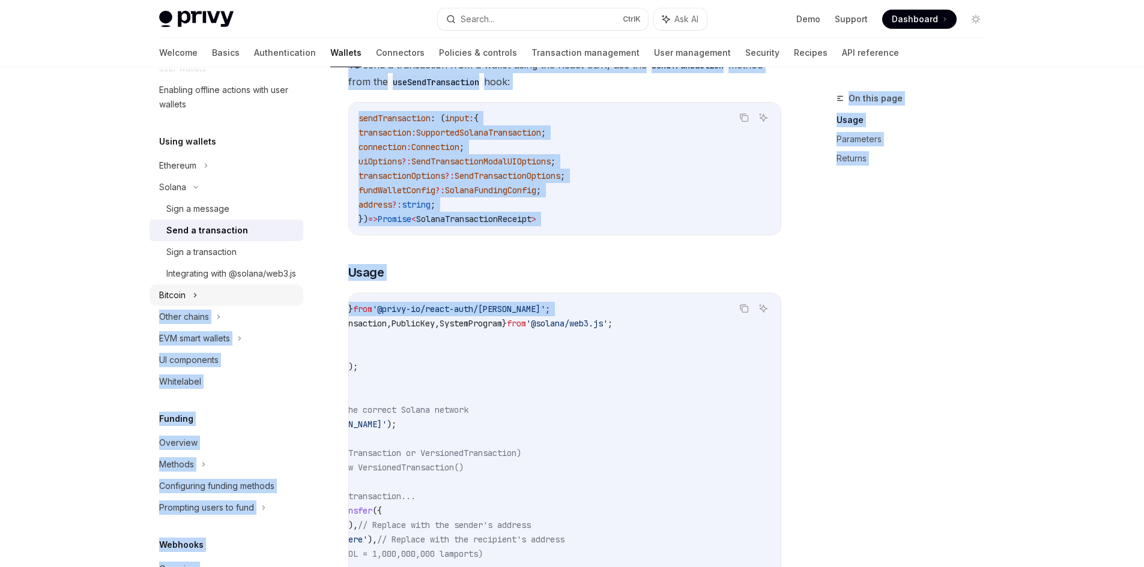
scroll to position [0, 0]
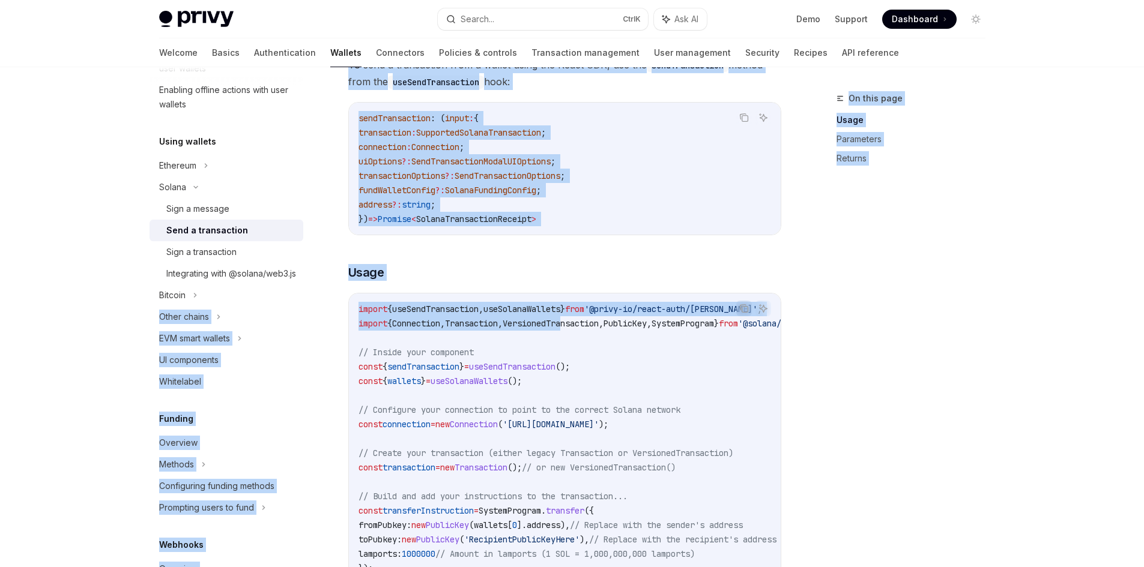
drag, startPoint x: 586, startPoint y: 318, endPoint x: 486, endPoint y: 331, distance: 101.2
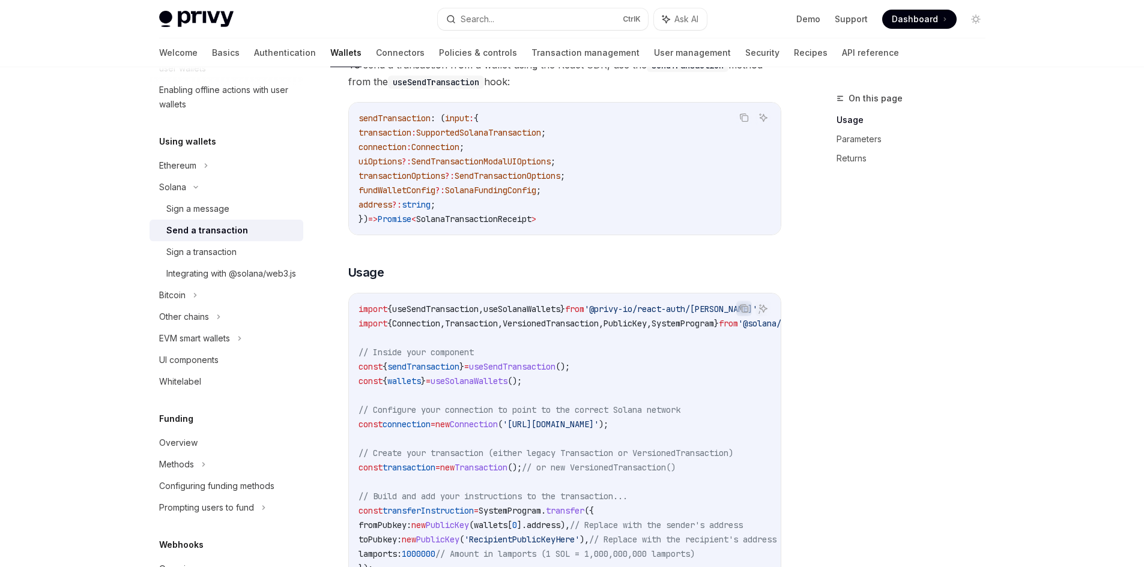
click at [491, 332] on code "import { useSendTransaction , useSolanaWallets } from '@privy-io/react-auth/sol…" at bounding box center [676, 568] width 634 height 533
drag, startPoint x: 499, startPoint y: 312, endPoint x: 510, endPoint y: 316, distance: 12.0
click at [354, 317] on div "import { useSendTransaction , useSolanaWallets } from '@privy-io/react-auth/sol…" at bounding box center [565, 569] width 432 height 550
click at [513, 316] on code "import { useSendTransaction , useSolanaWallets } from '@privy-io/react-auth/sol…" at bounding box center [676, 568] width 634 height 533
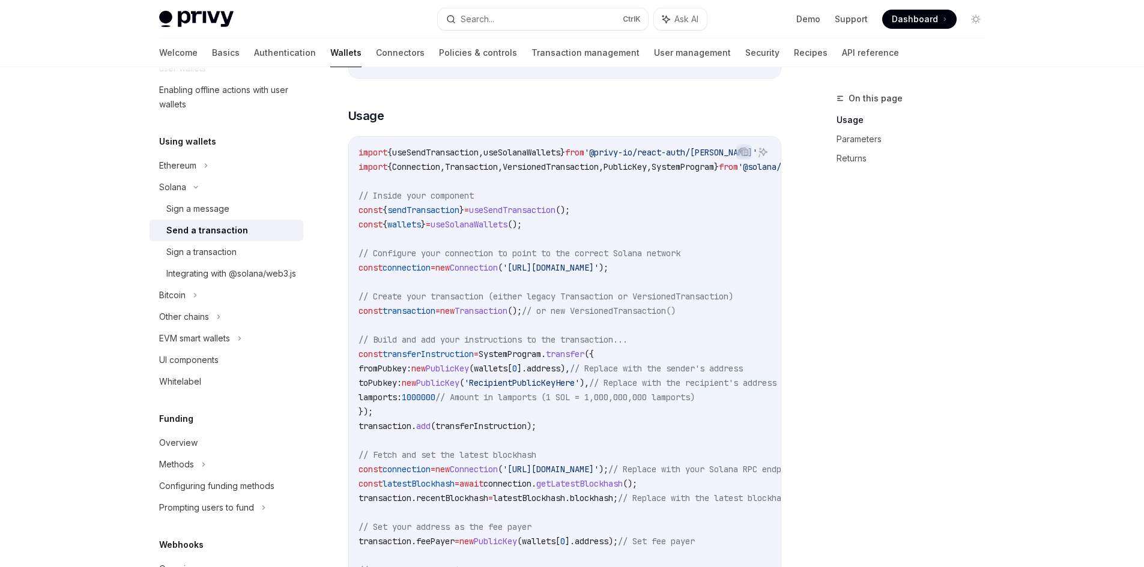
scroll to position [360, 0]
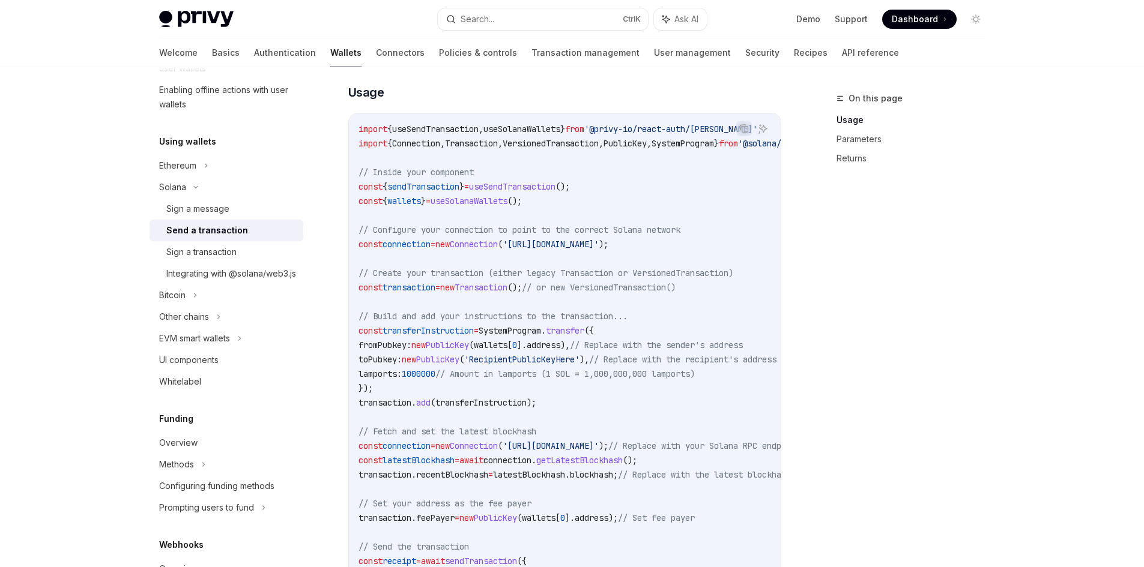
click at [507, 202] on span "useSolanaWallets" at bounding box center [469, 201] width 77 height 11
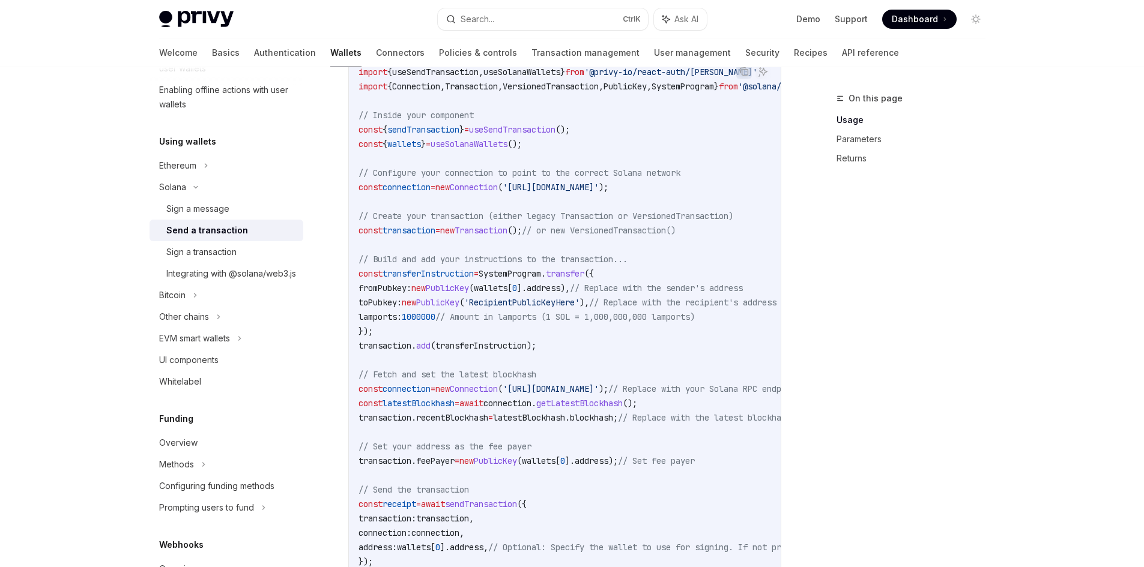
scroll to position [420, 0]
click at [432, 178] on code "import { useSendTransaction , useSolanaWallets } from '@privy-io/react-auth/sol…" at bounding box center [676, 328] width 634 height 533
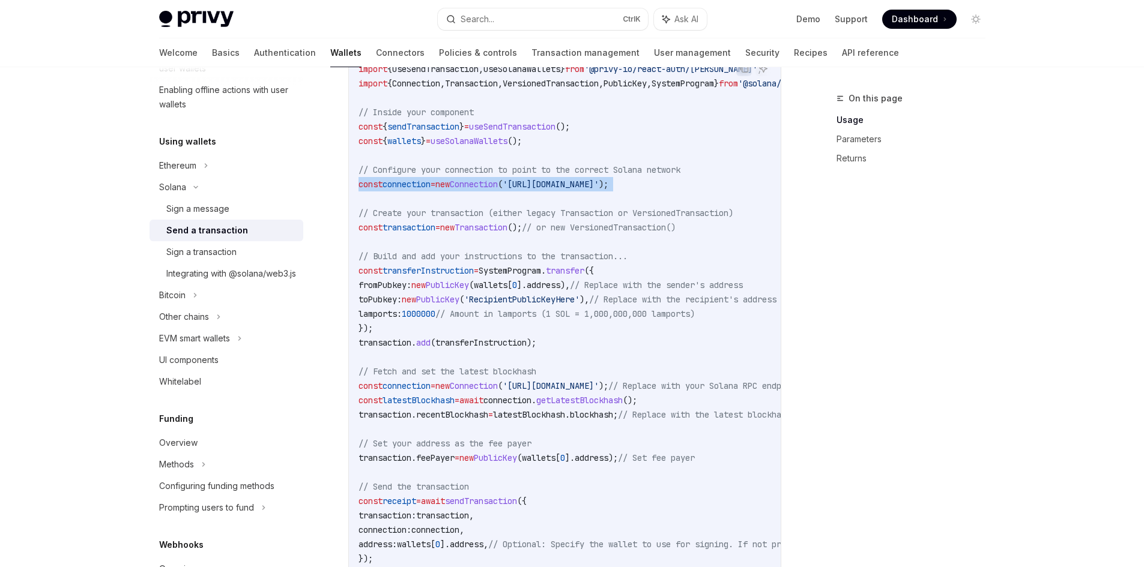
click at [432, 178] on code "import { useSendTransaction , useSolanaWallets } from '@privy-io/react-auth/sol…" at bounding box center [676, 328] width 634 height 533
click at [440, 234] on code "import { useSendTransaction , useSolanaWallets } from '@privy-io/react-auth/sol…" at bounding box center [676, 328] width 634 height 533
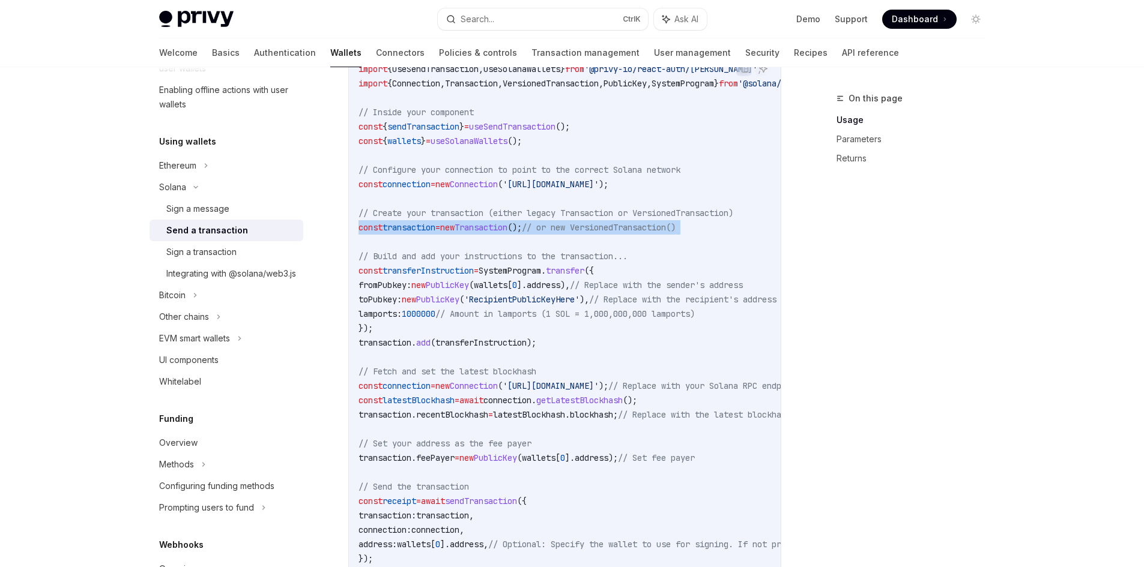
click at [440, 234] on code "import { useSendTransaction , useSolanaWallets } from '@privy-io/react-auth/sol…" at bounding box center [676, 328] width 634 height 533
click at [440, 227] on span "=" at bounding box center [437, 227] width 5 height 11
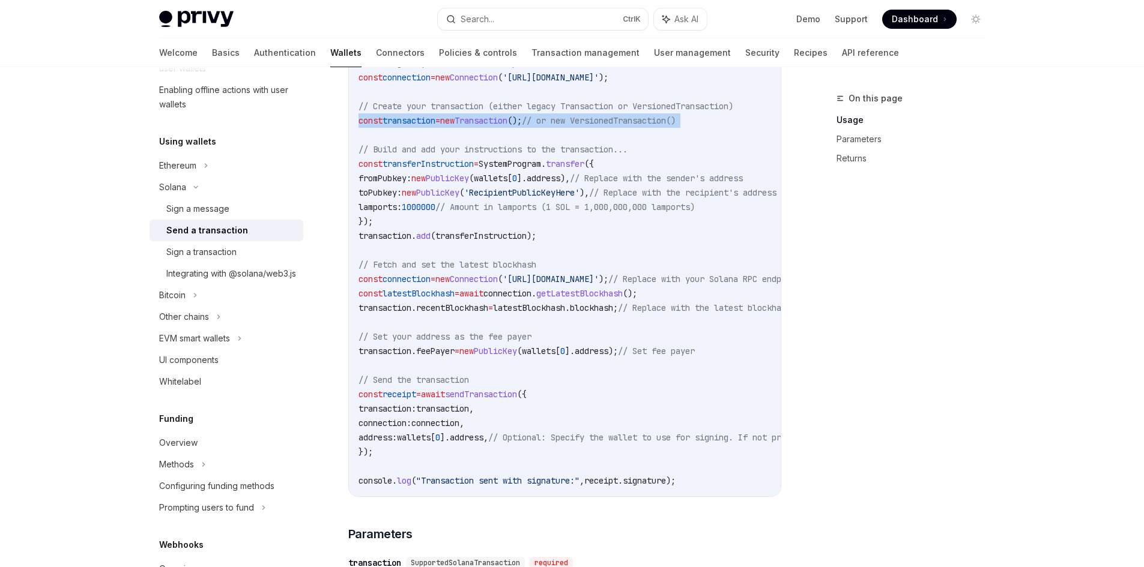
scroll to position [540, 0]
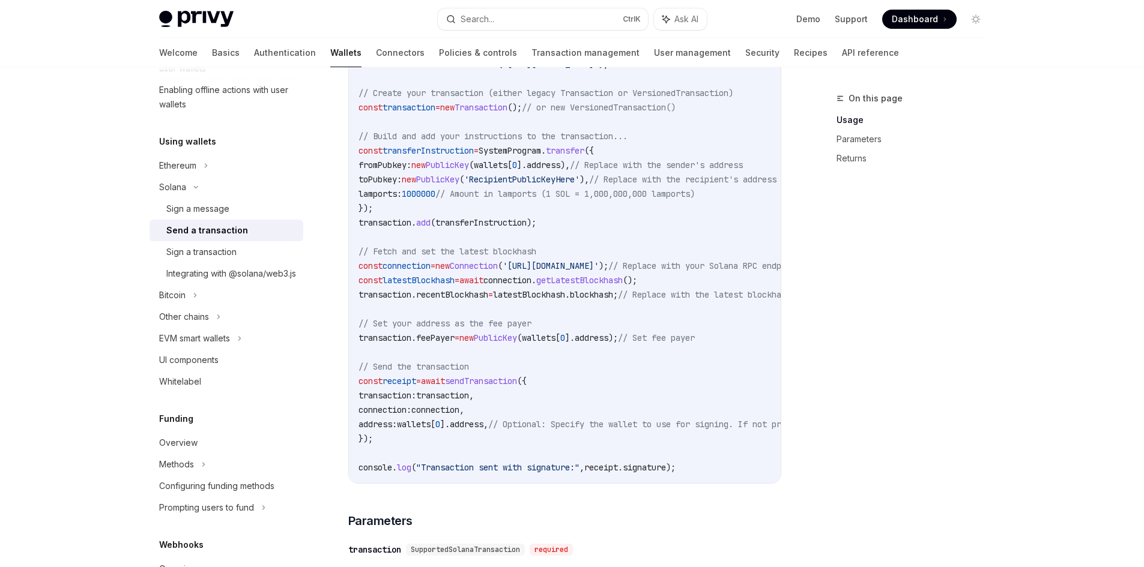
click at [440, 177] on span "PublicKey" at bounding box center [437, 179] width 43 height 11
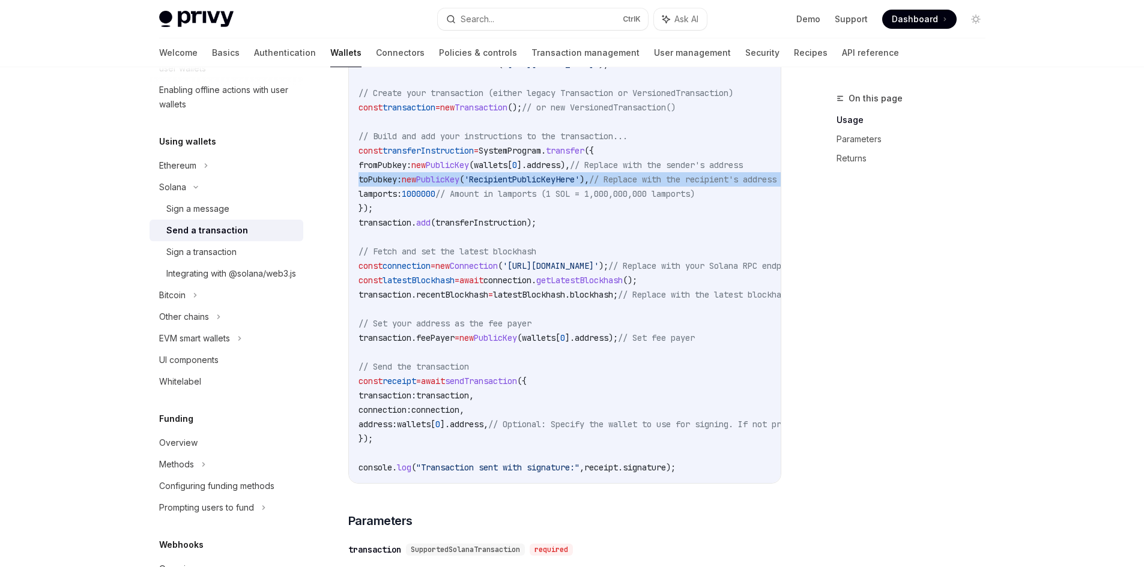
click at [440, 177] on span "PublicKey" at bounding box center [437, 179] width 43 height 11
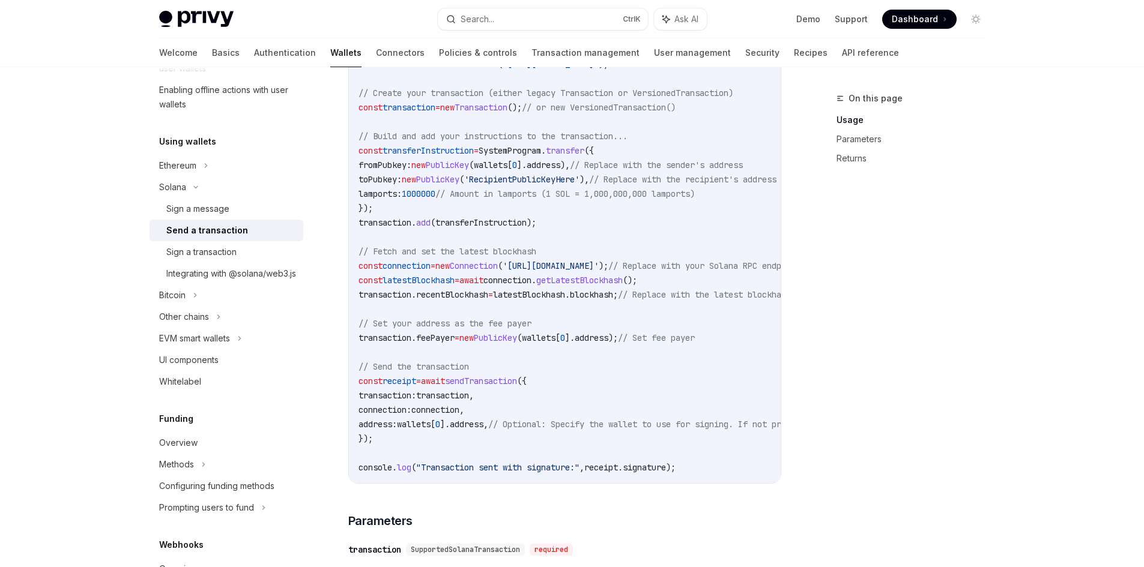
click at [519, 143] on code "import { useSendTransaction , useSolanaWallets } from '@privy-io/react-auth/sol…" at bounding box center [676, 208] width 634 height 533
click at [522, 153] on span "SystemProgram" at bounding box center [510, 150] width 62 height 11
click at [523, 153] on span "SystemProgram" at bounding box center [510, 150] width 62 height 11
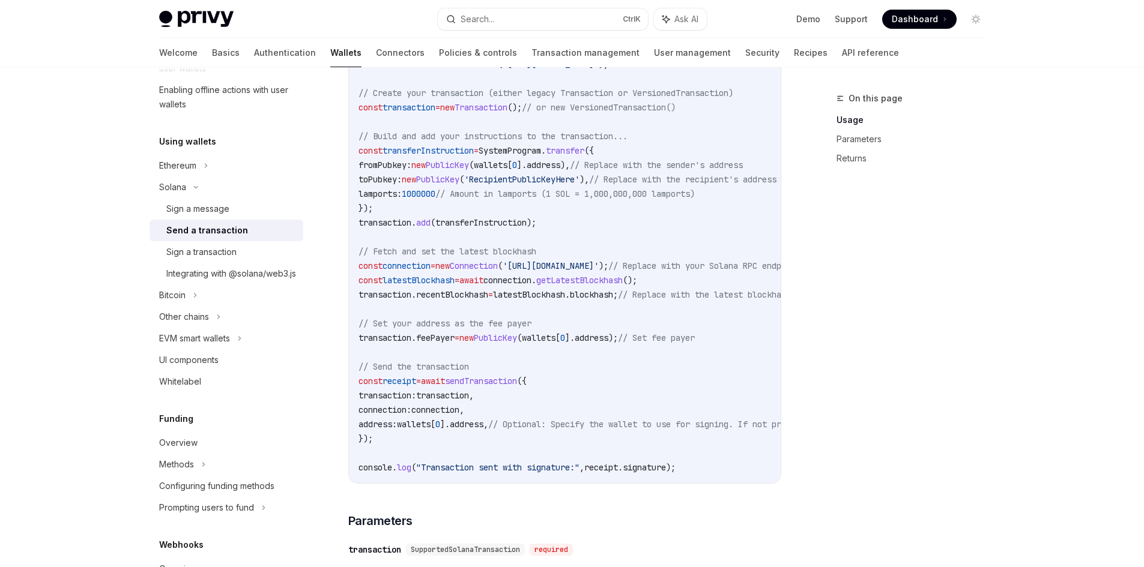
click at [501, 198] on span "// Amount in lamports (1 SOL = 1,000,000,000 lamports)" at bounding box center [564, 194] width 259 height 11
click at [31, 181] on div "Privy Docs home page Search... Ctrl K Ask AI Demo Support Dashboard Dashboard S…" at bounding box center [572, 473] width 1144 height 2026
click at [483, 281] on span "await" at bounding box center [471, 280] width 24 height 11
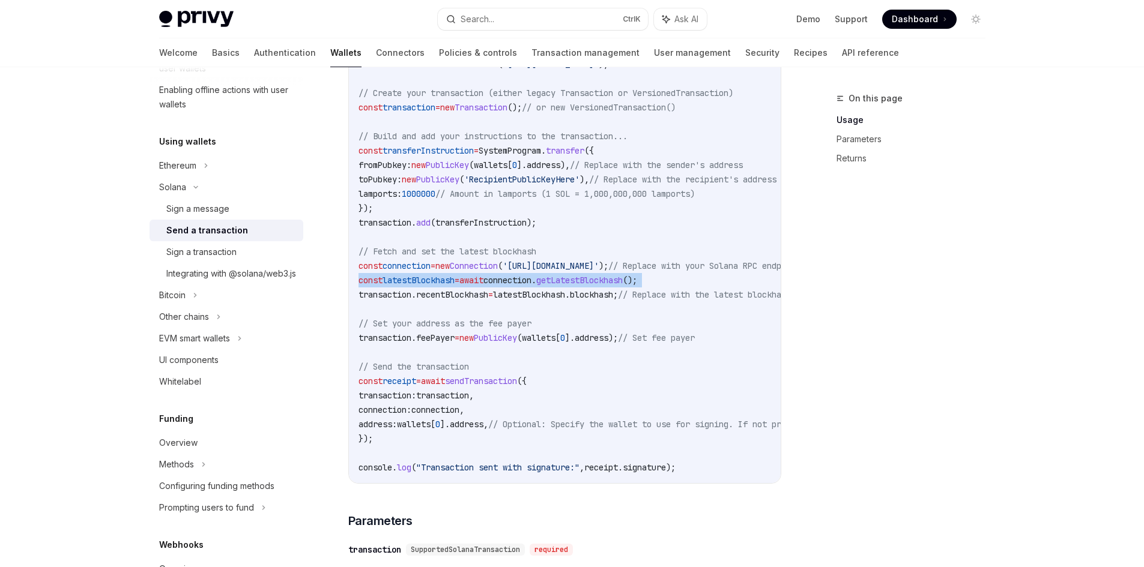
click at [515, 279] on span "connection" at bounding box center [507, 280] width 48 height 11
